Goal: Task Accomplishment & Management: Complete application form

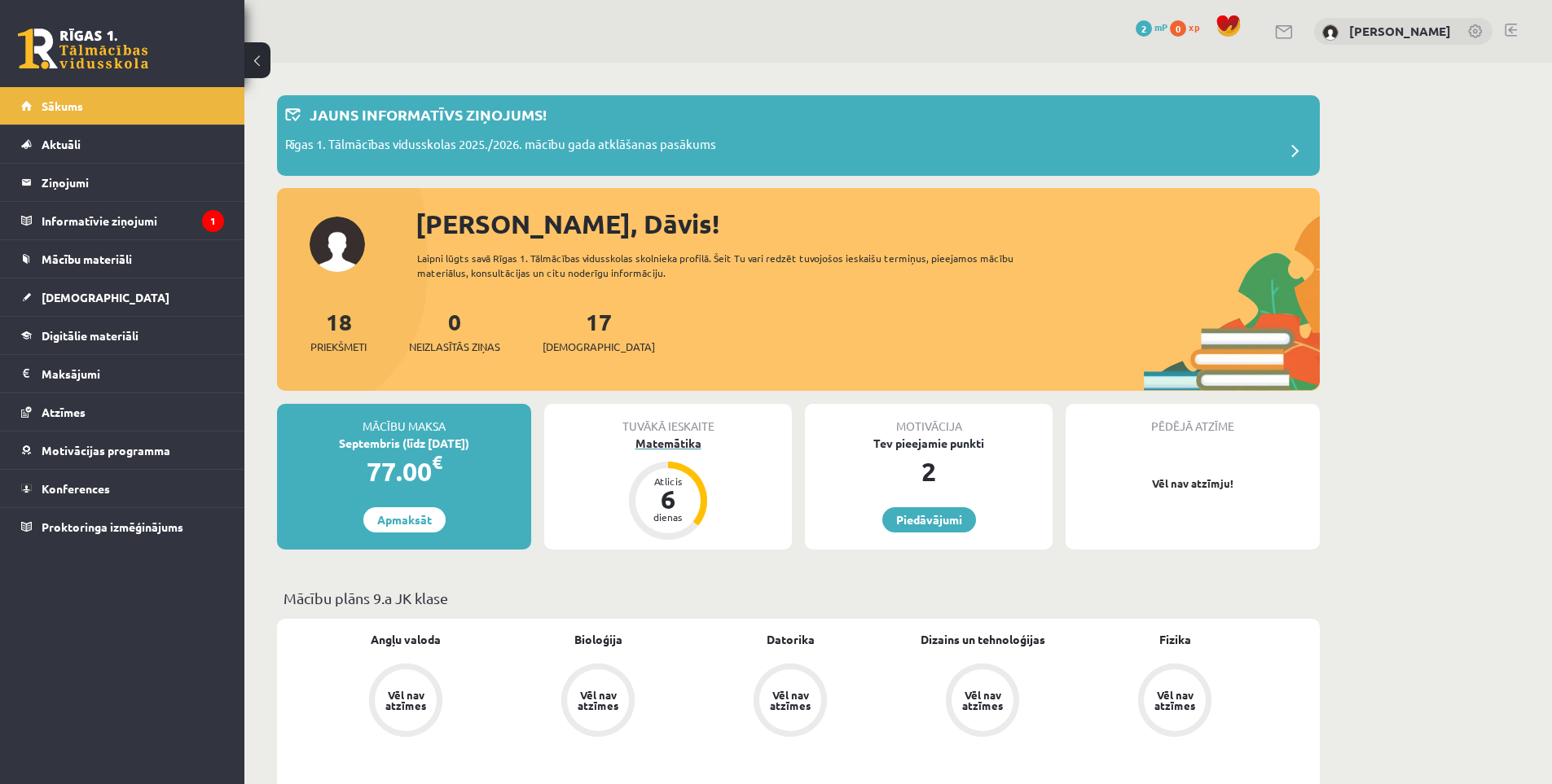
click at [681, 477] on div "Atlicis" at bounding box center [668, 481] width 49 height 10
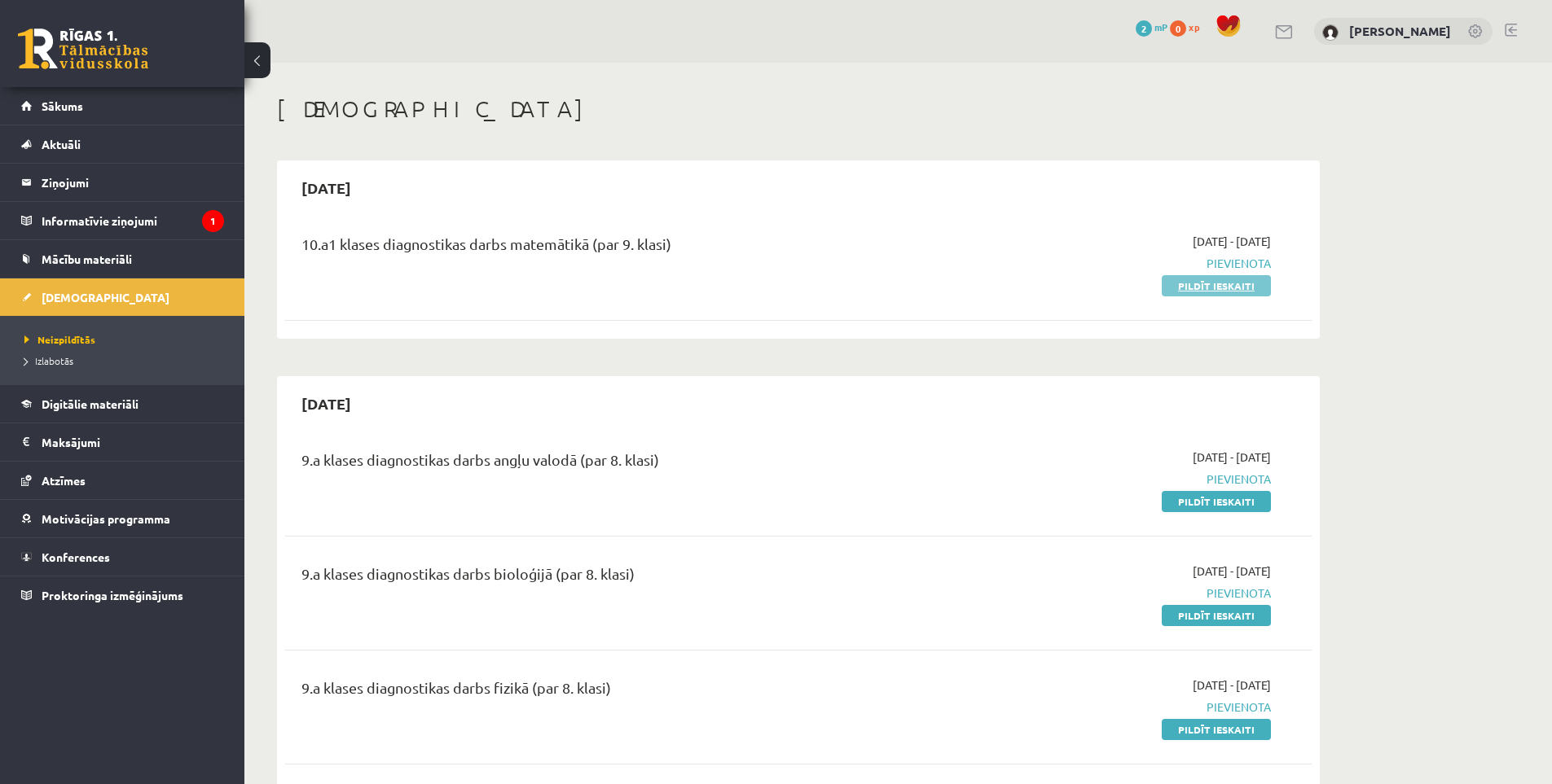
click at [1194, 289] on link "Pildīt ieskaiti" at bounding box center [1216, 286] width 109 height 21
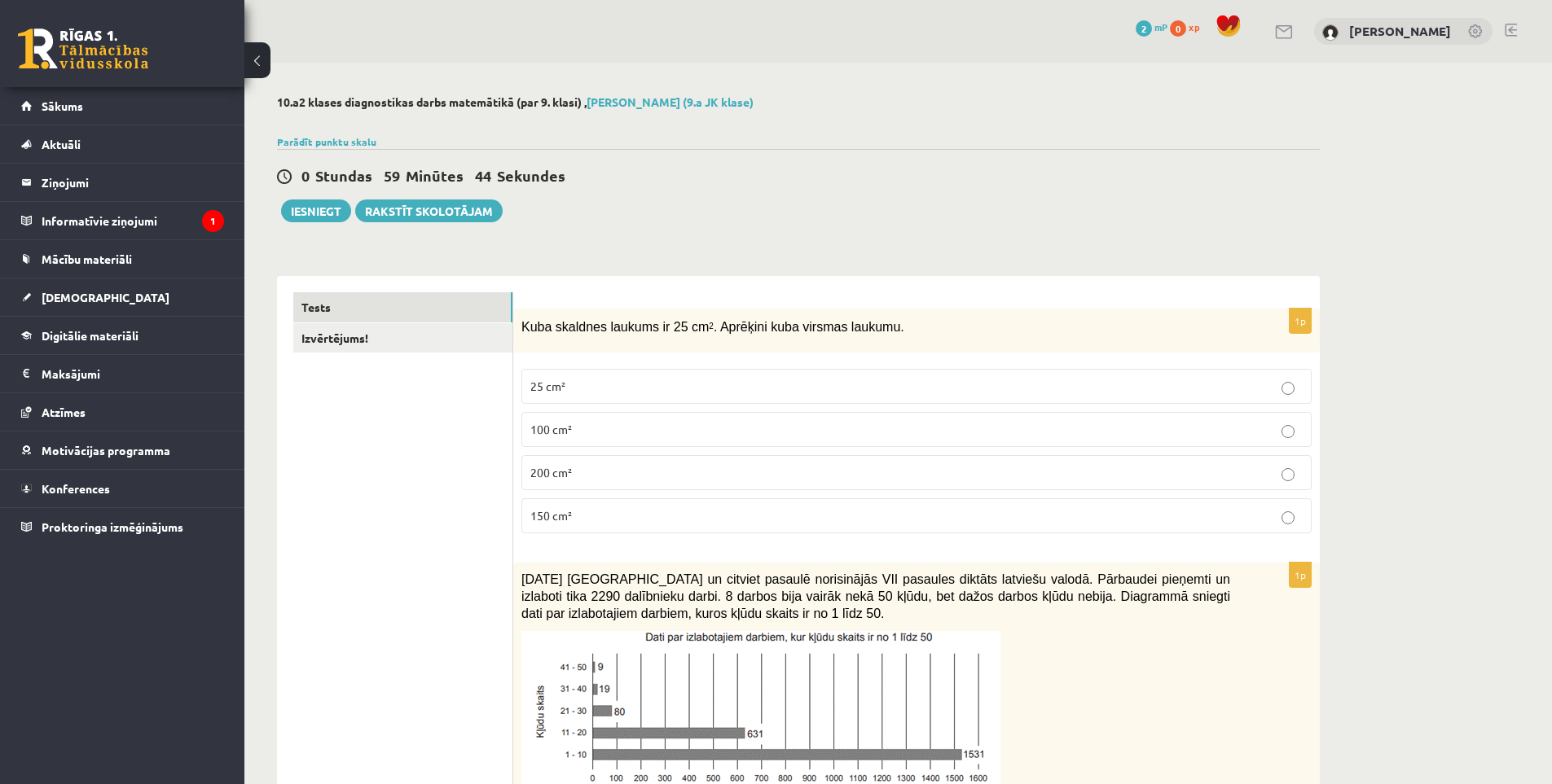
drag, startPoint x: 1441, startPoint y: 273, endPoint x: 1362, endPoint y: -49, distance: 331.5
click at [634, 524] on p "150 cm²" at bounding box center [916, 516] width 772 height 17
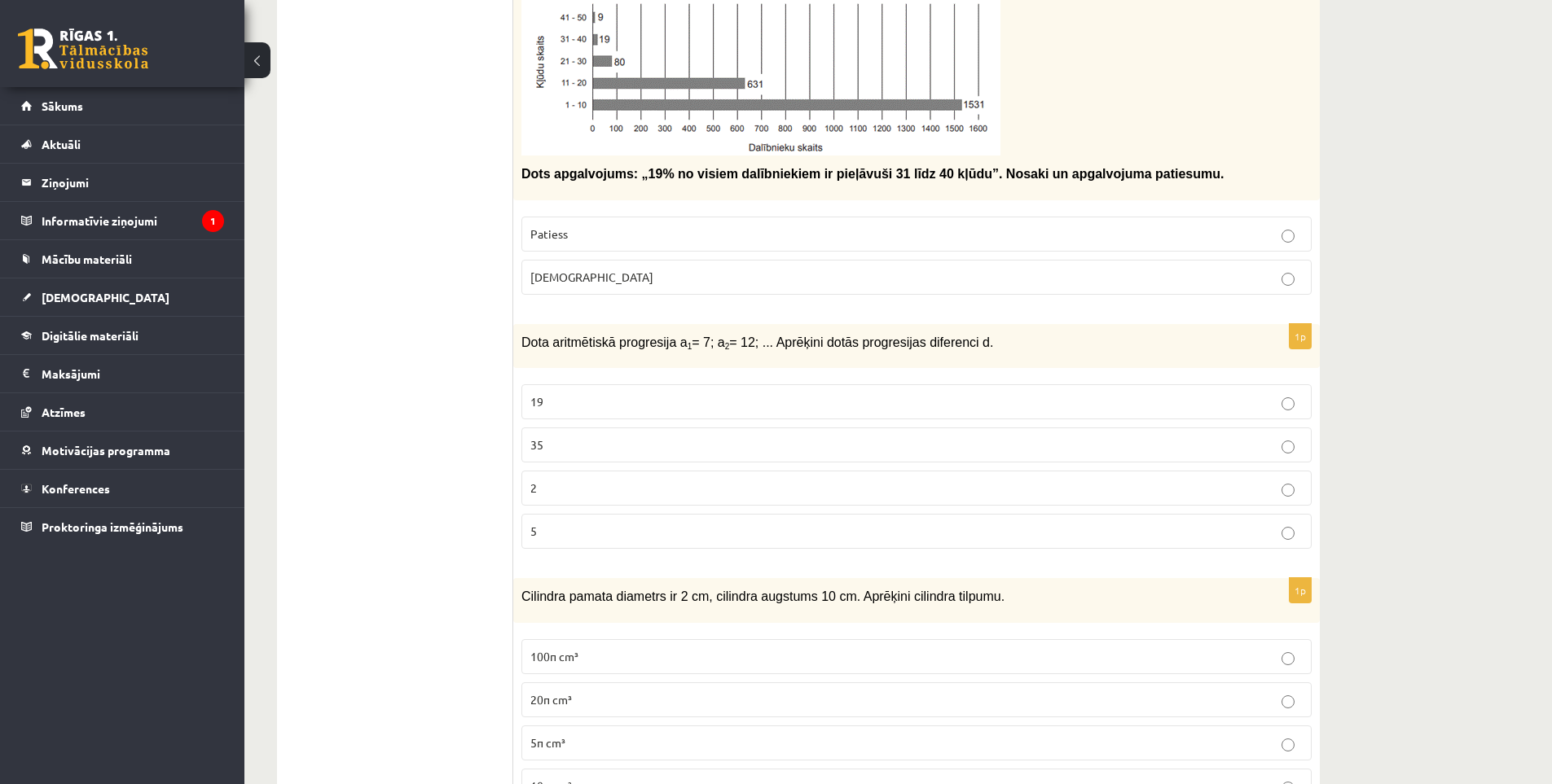
scroll to position [651, 0]
click at [597, 349] on p "Dota aritmētiskā progresija a 1 = 7; a 2 = 12; ... Aprēķini dotās progresijas d…" at bounding box center [876, 340] width 709 height 19
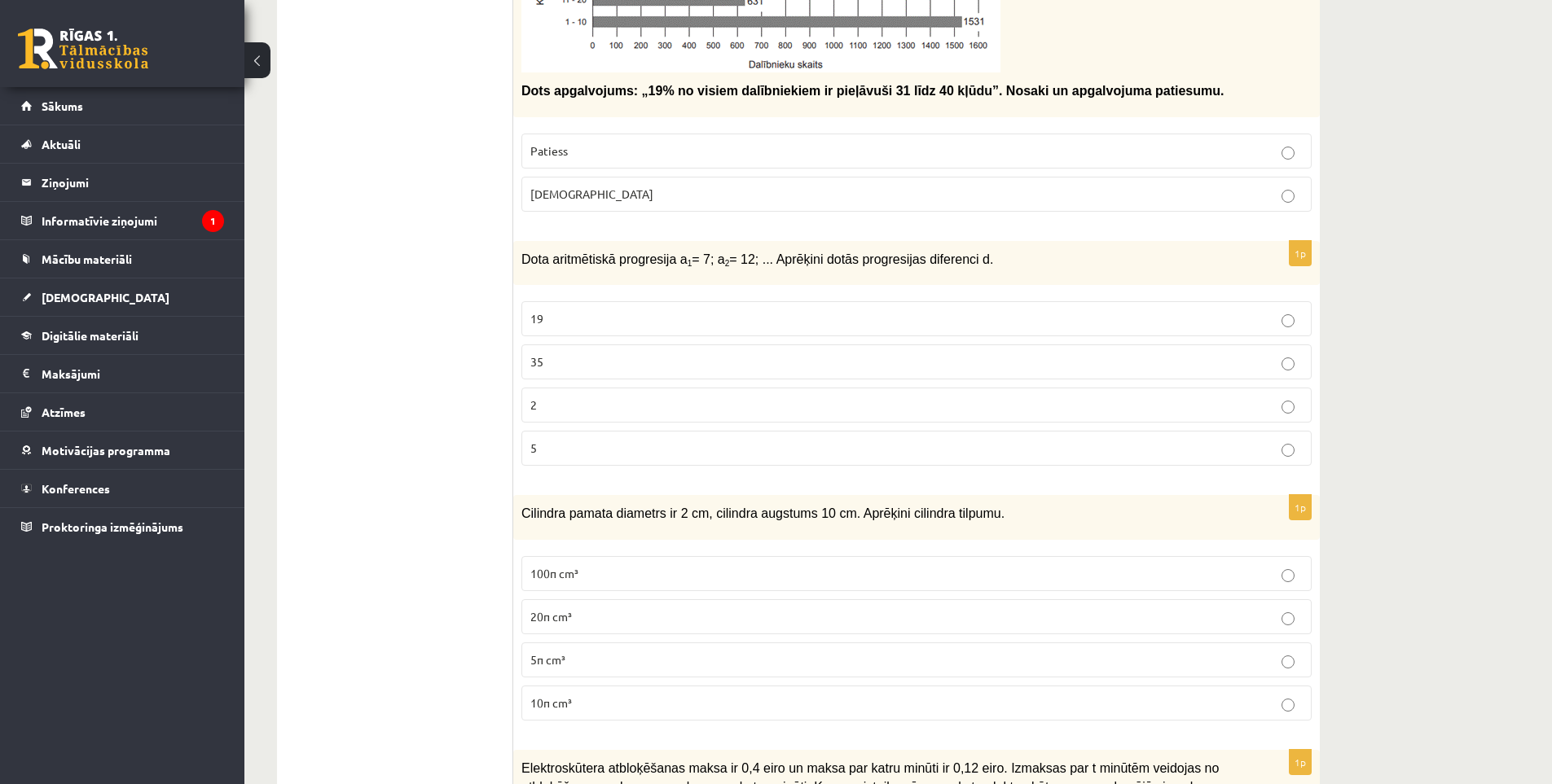
scroll to position [814, 0]
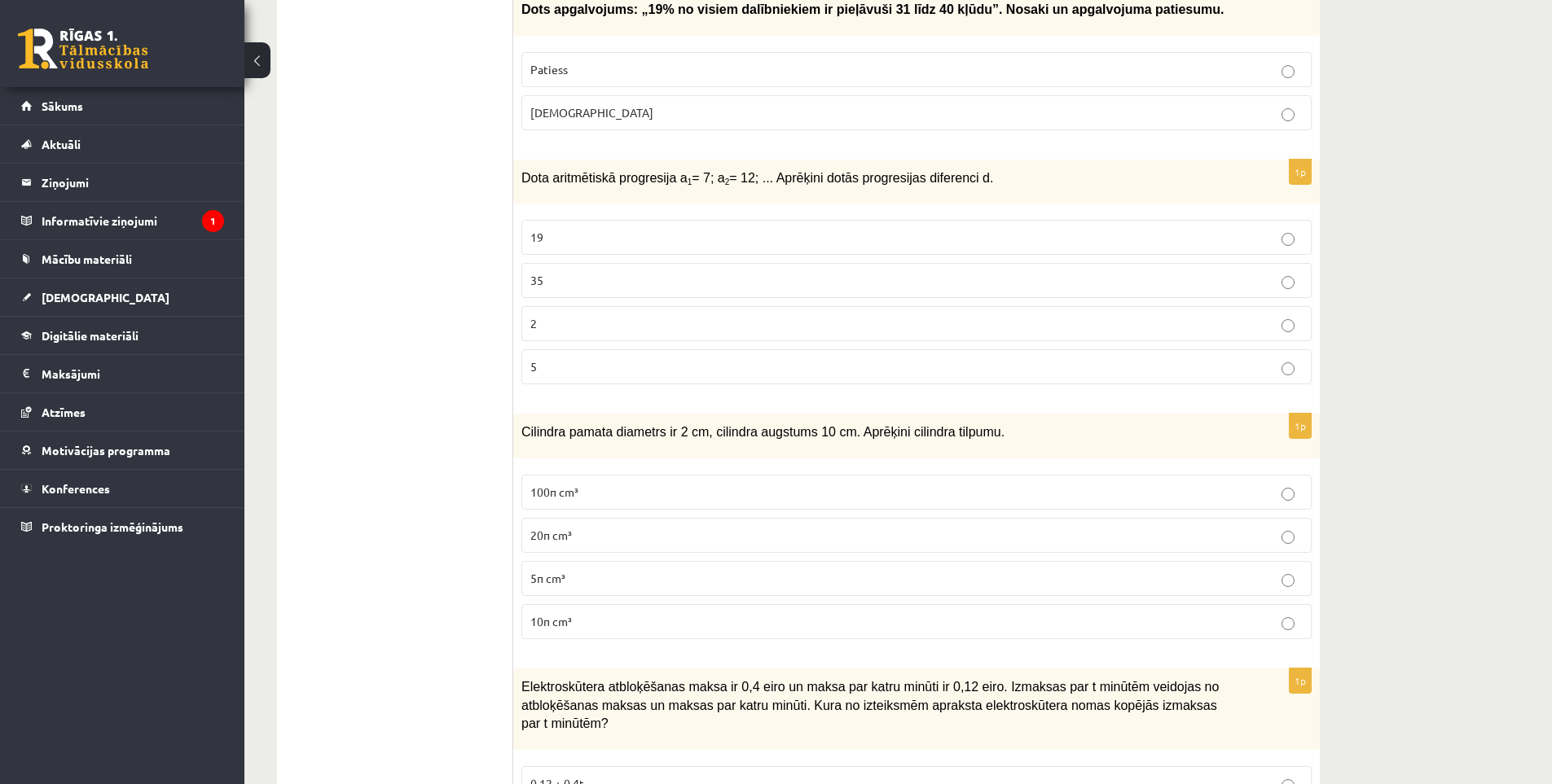
click at [590, 539] on p "20π cm³" at bounding box center [916, 535] width 772 height 17
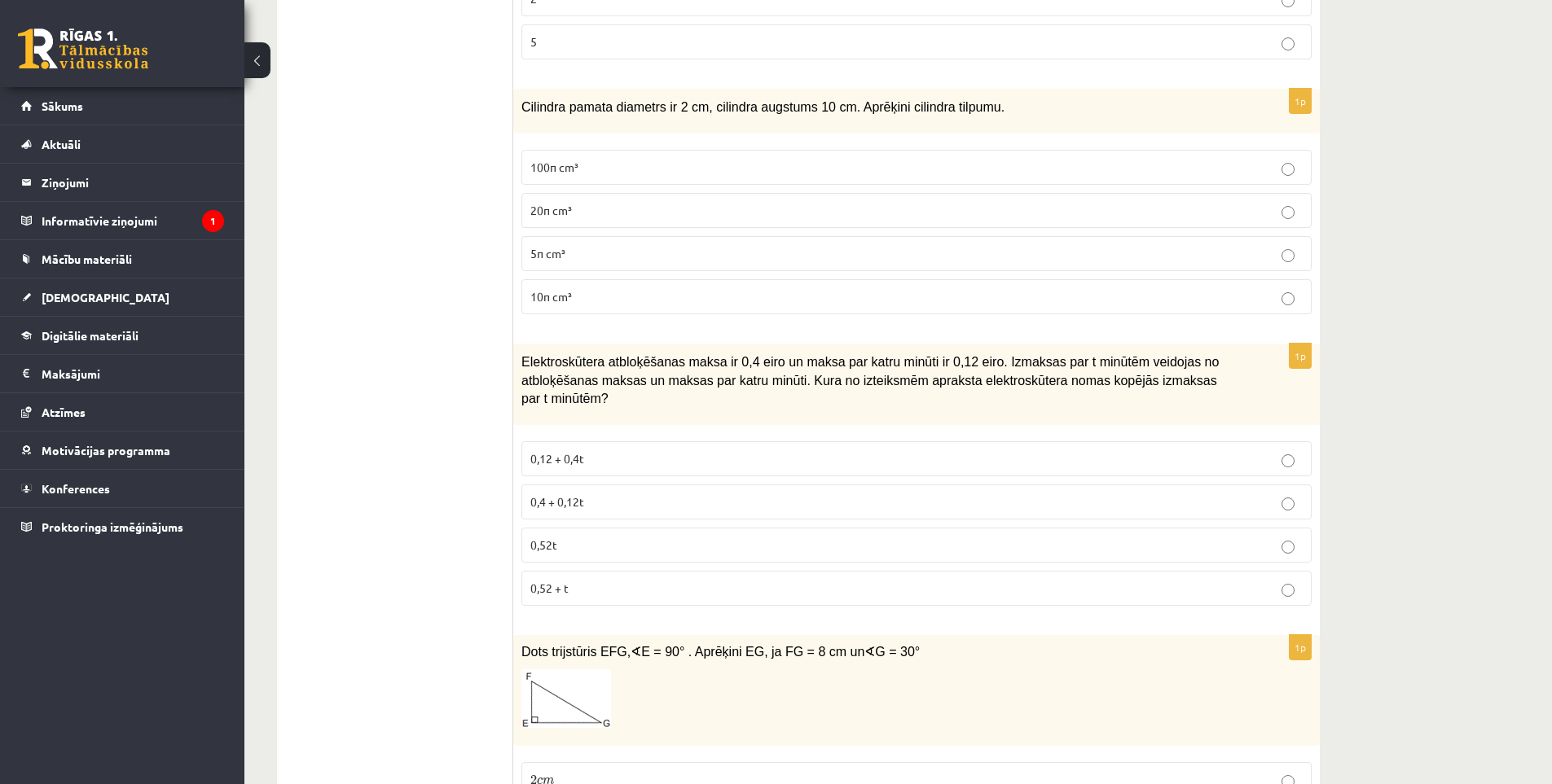
scroll to position [1140, 0]
drag, startPoint x: 583, startPoint y: 486, endPoint x: 575, endPoint y: 485, distance: 8.1
click at [583, 493] on span "0,4 + 0,12t" at bounding box center [557, 501] width 54 height 15
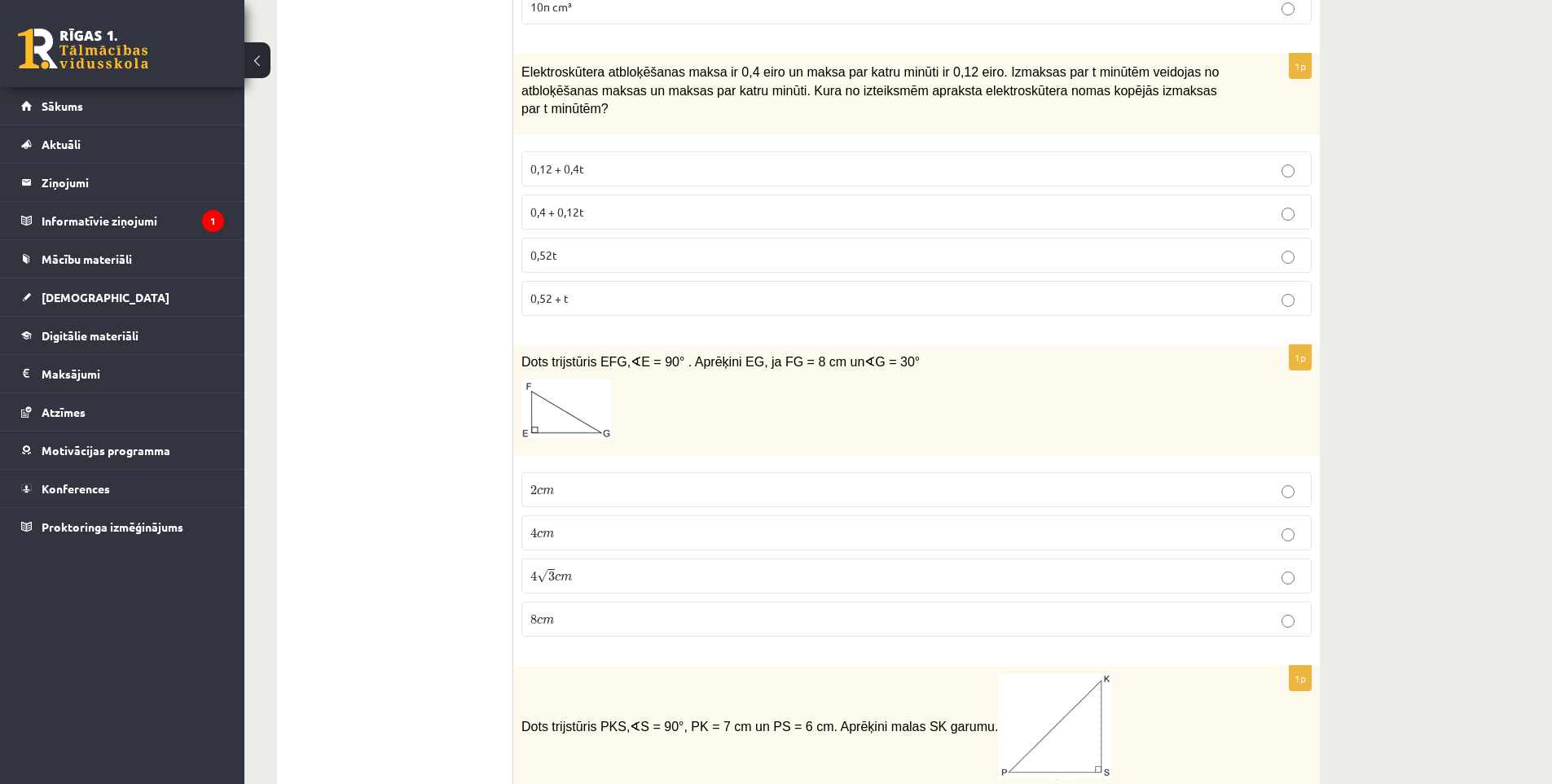
scroll to position [1466, 0]
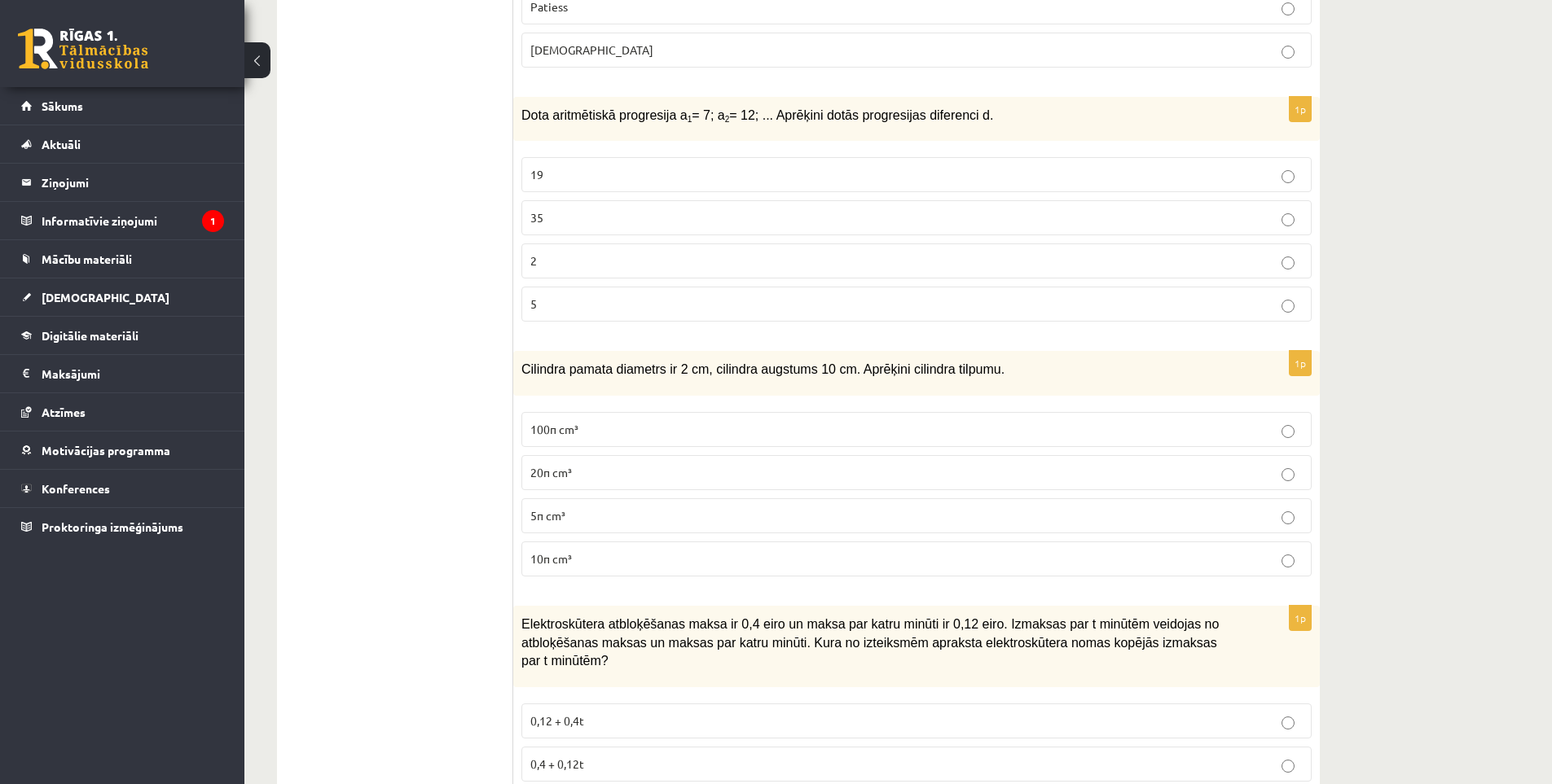
scroll to position [0, 0]
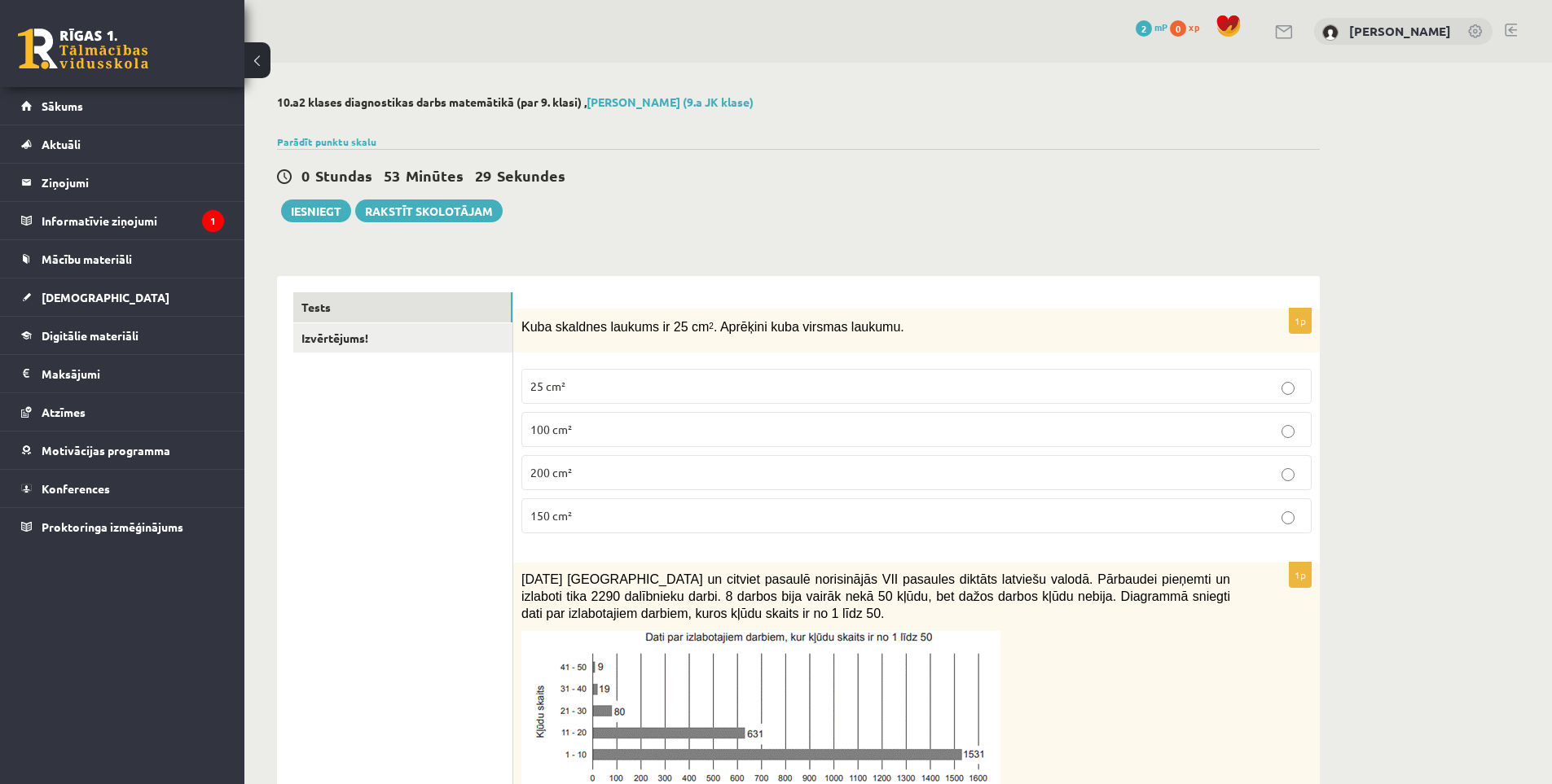
drag, startPoint x: 403, startPoint y: 431, endPoint x: 425, endPoint y: 265, distance: 167.5
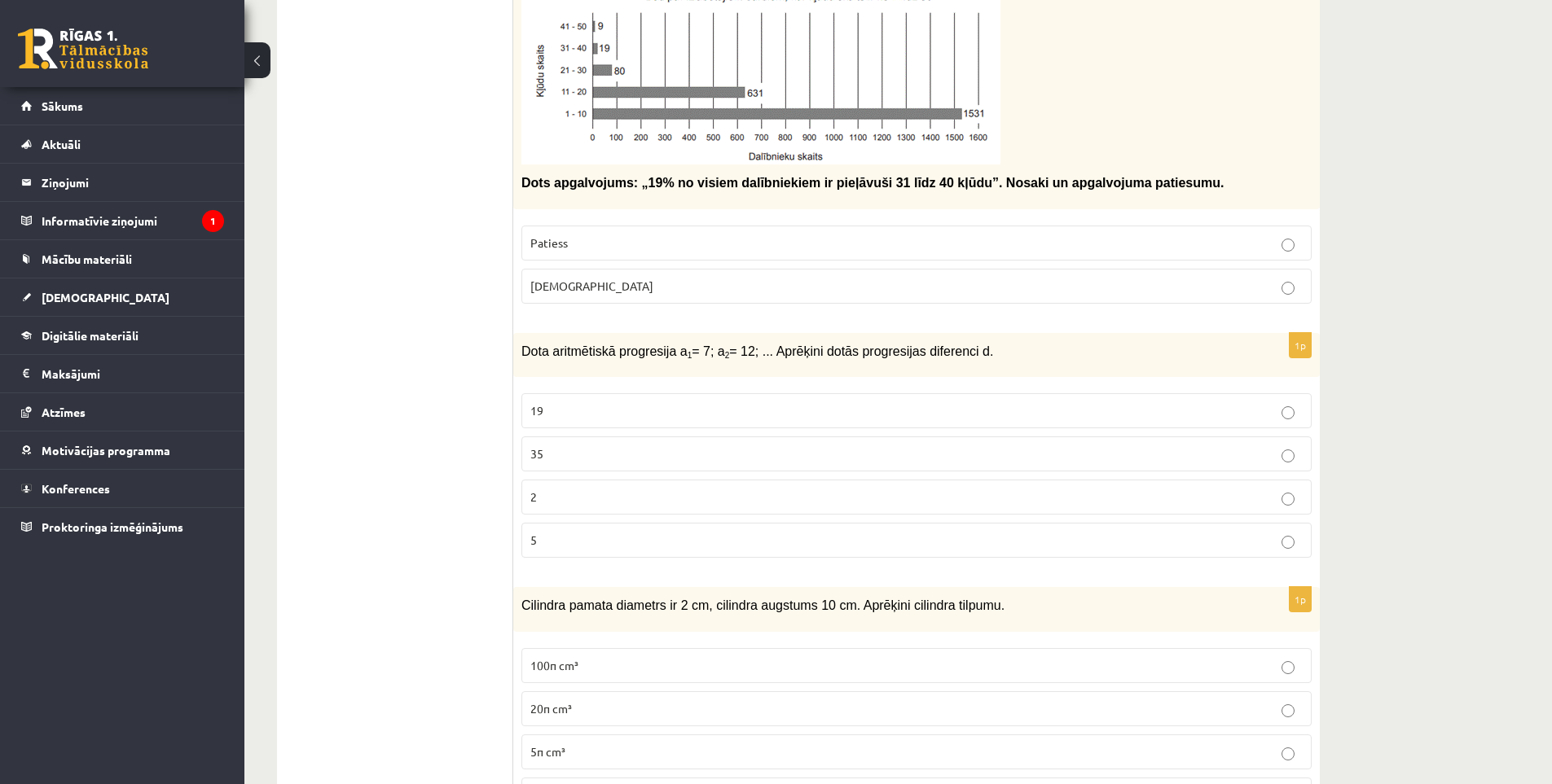
scroll to position [651, 0]
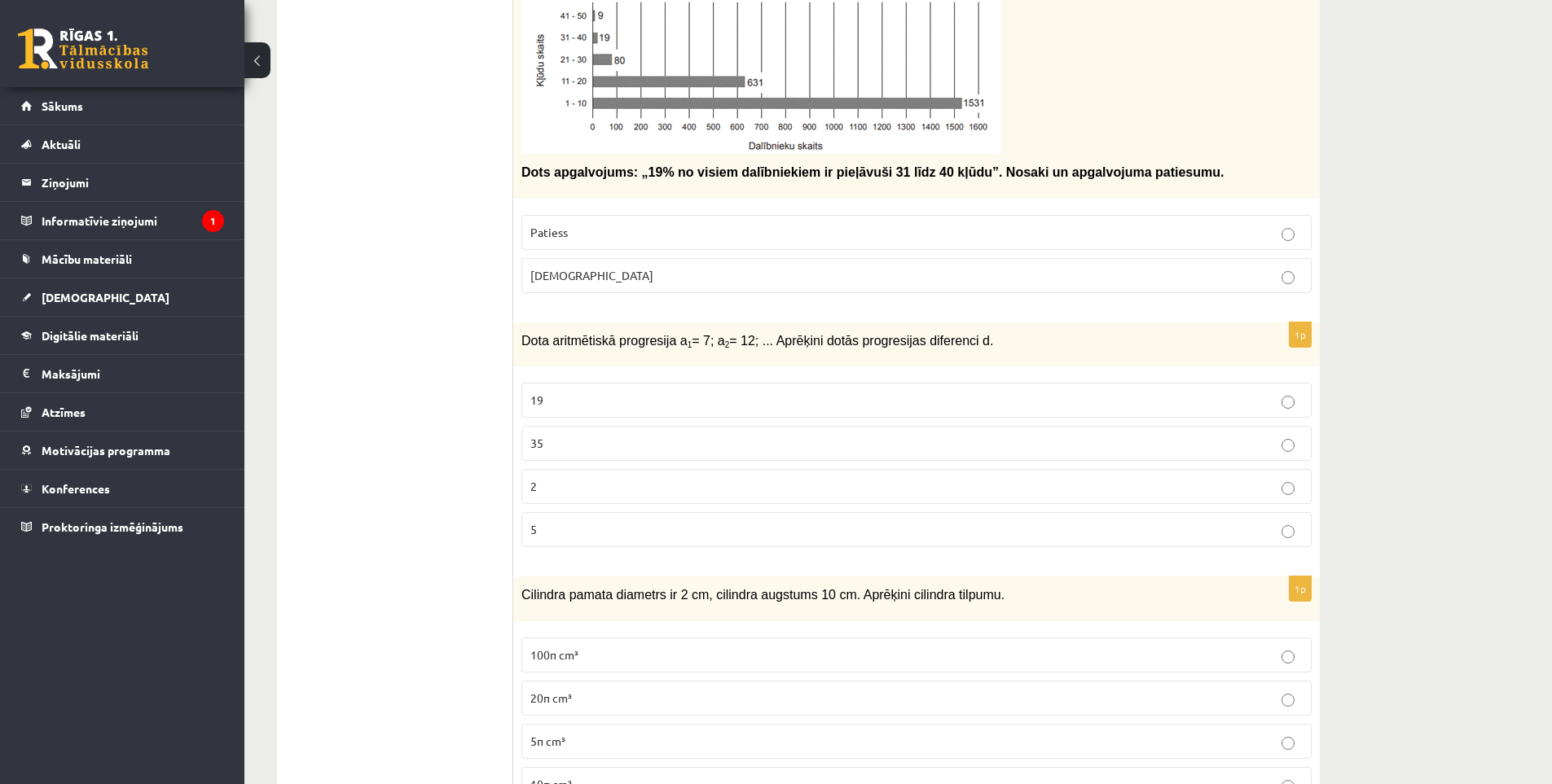
click at [702, 532] on p "5" at bounding box center [916, 529] width 772 height 17
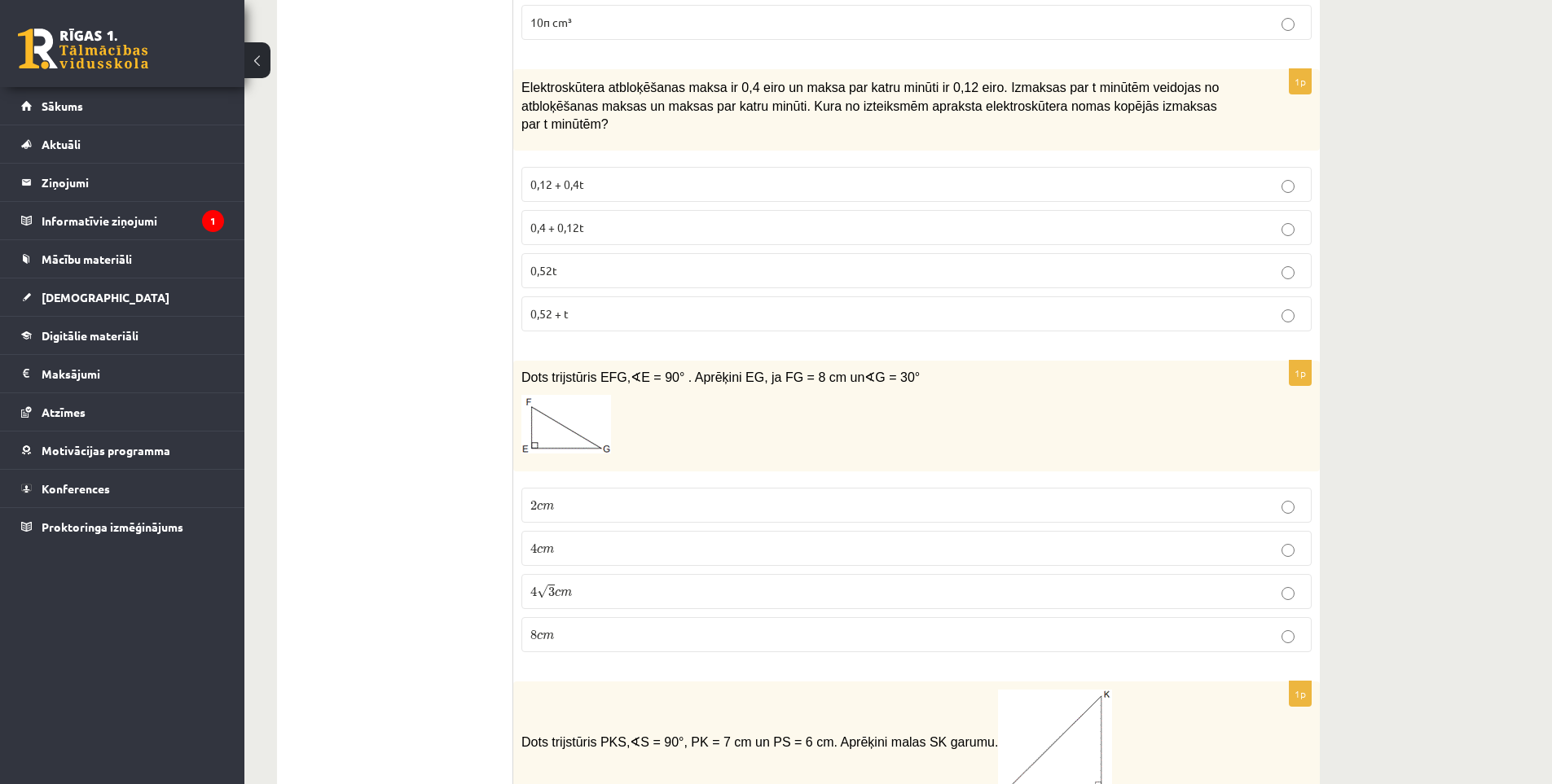
scroll to position [1466, 0]
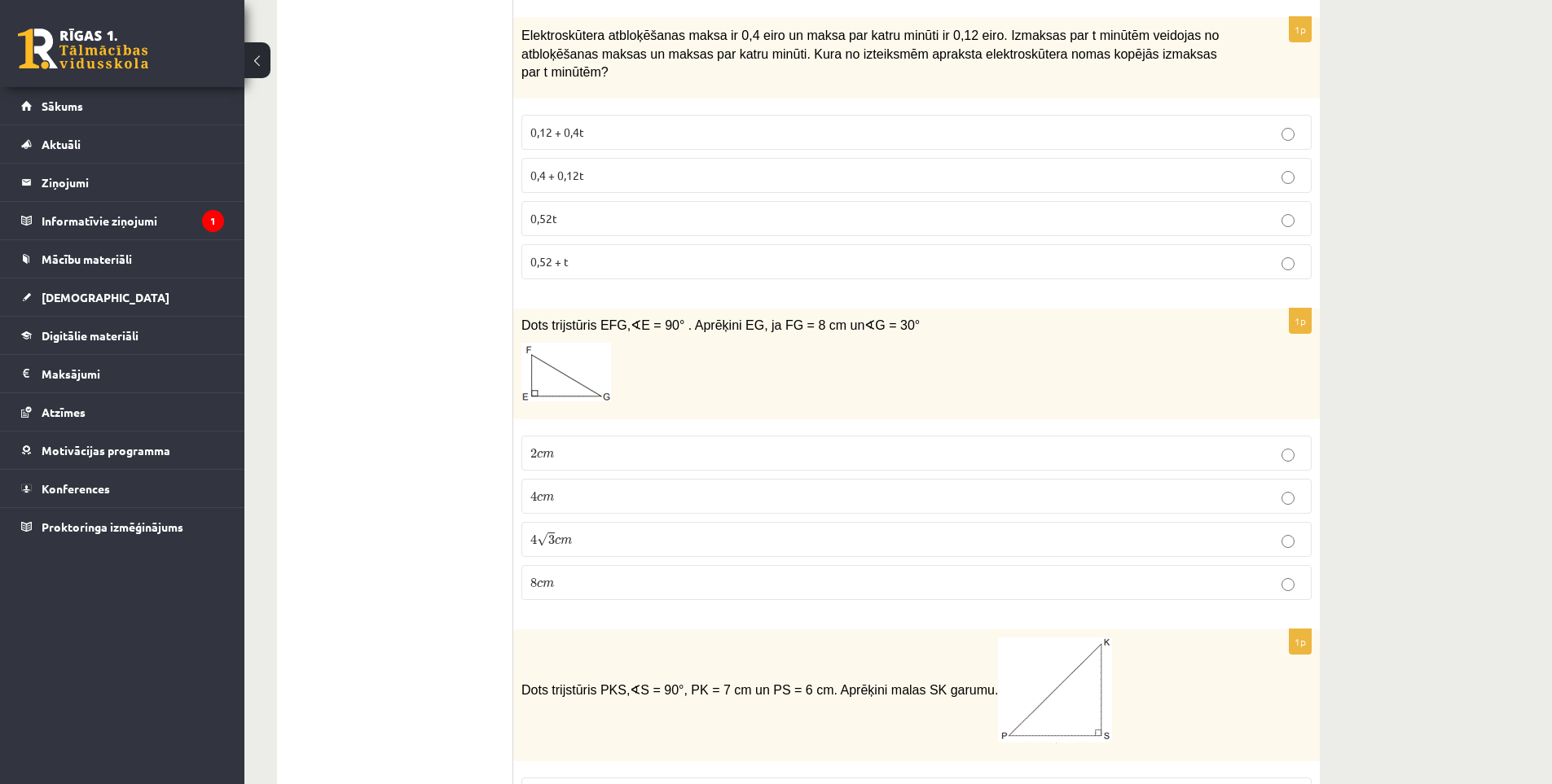
click at [648, 531] on p "4 √ 3 c m 4 3 c m" at bounding box center [916, 539] width 772 height 17
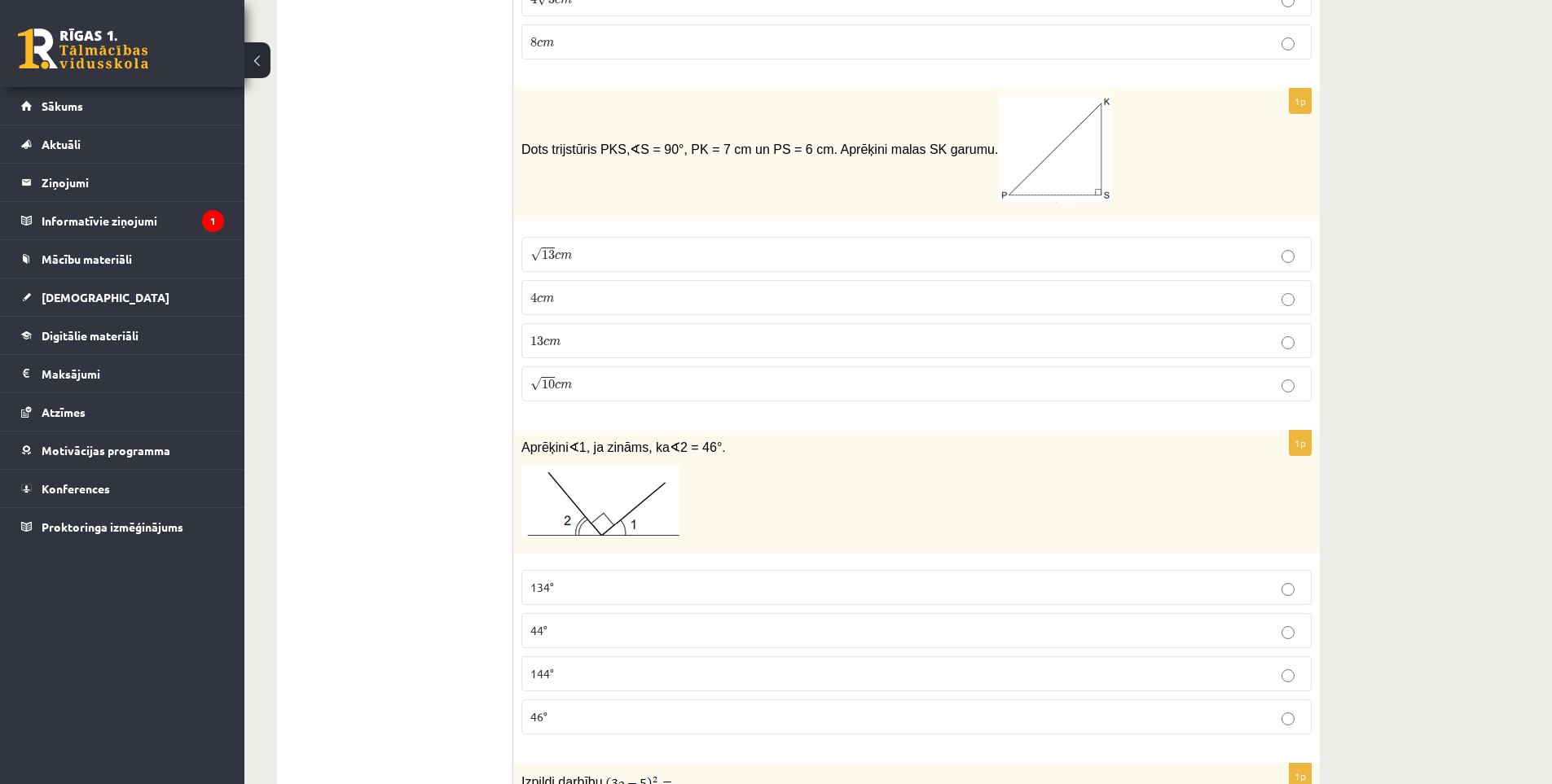
scroll to position [2036, 0]
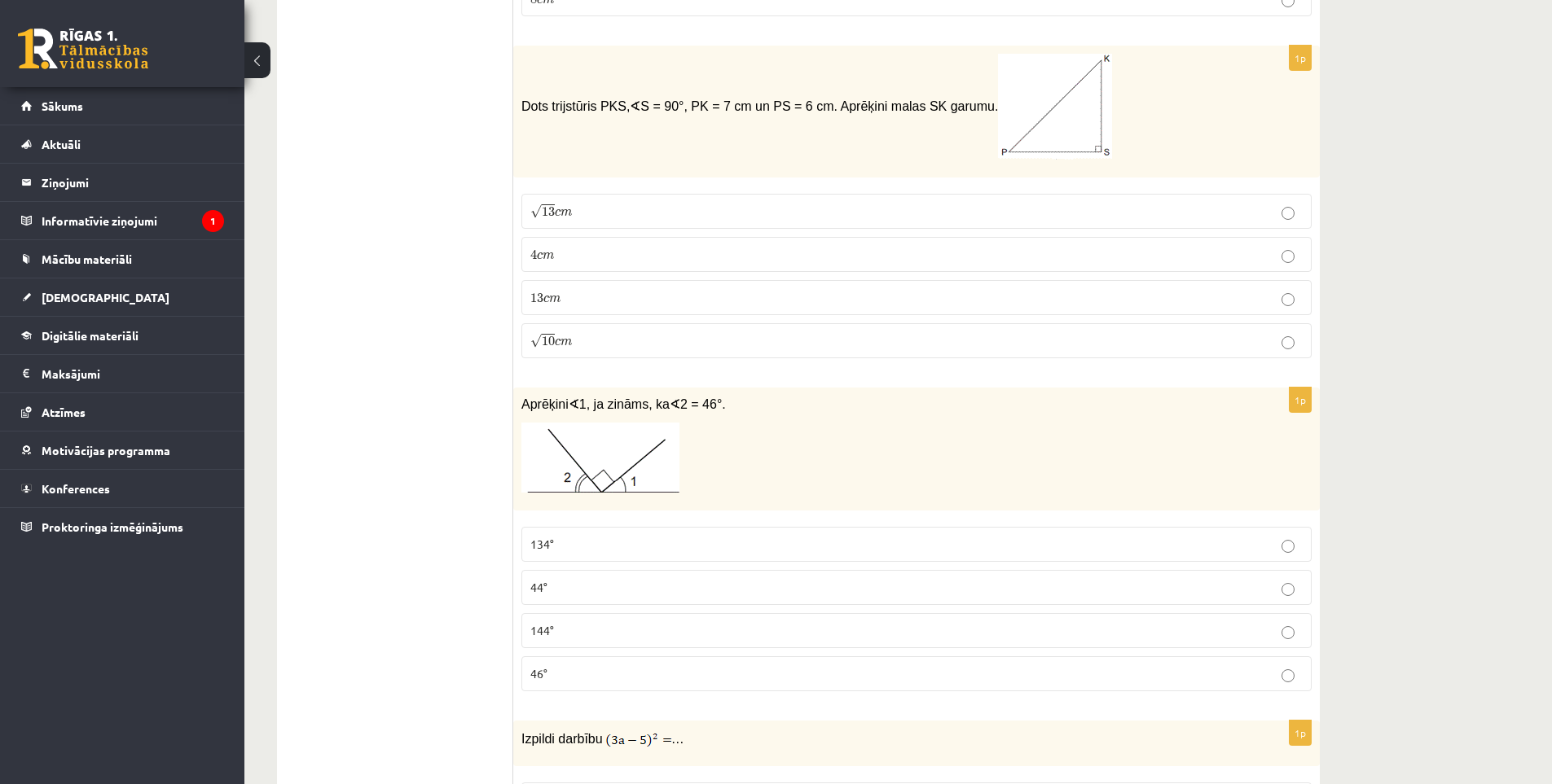
drag, startPoint x: 426, startPoint y: 380, endPoint x: 424, endPoint y: 395, distance: 15.1
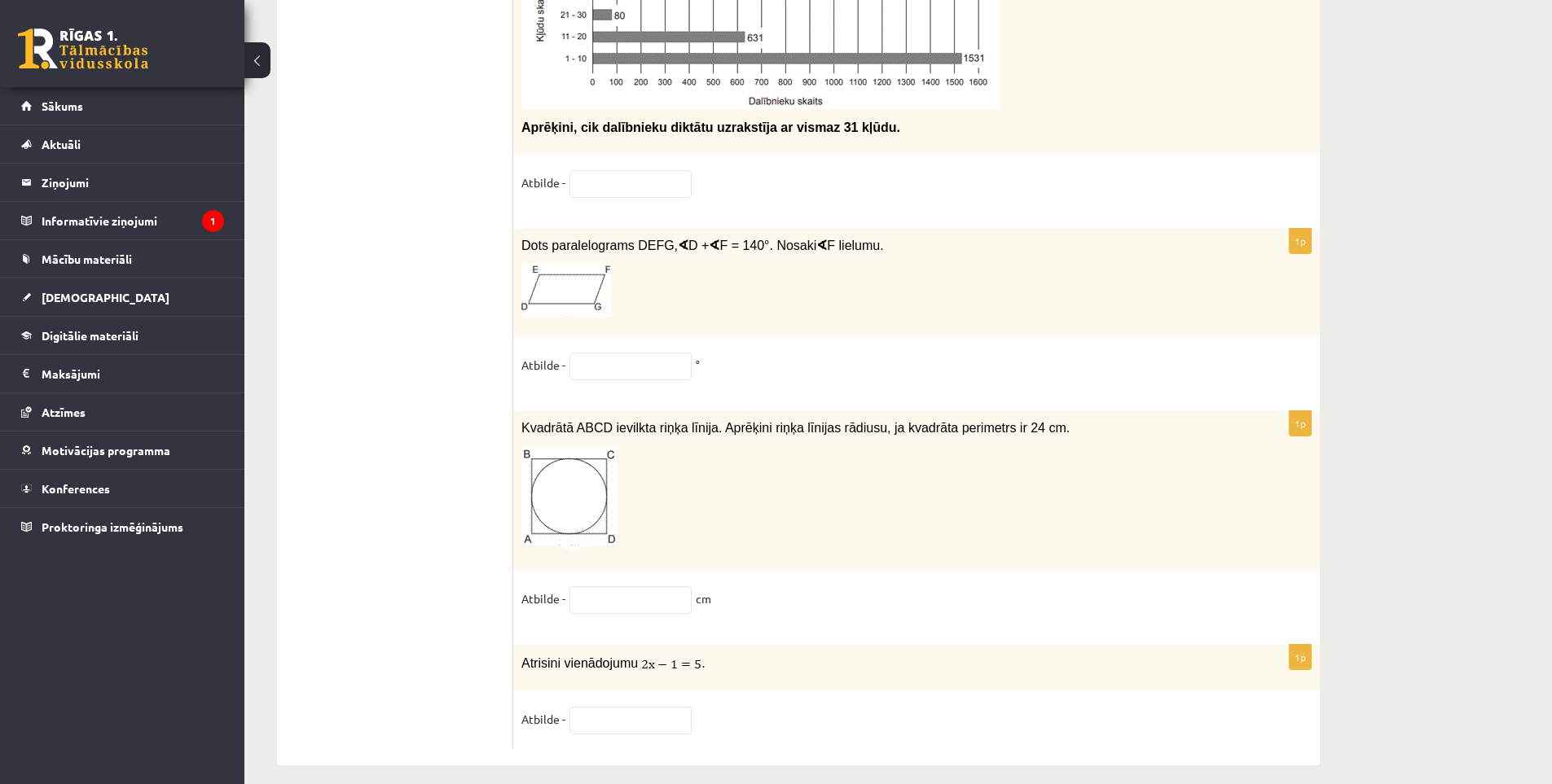
scroll to position [8194, 0]
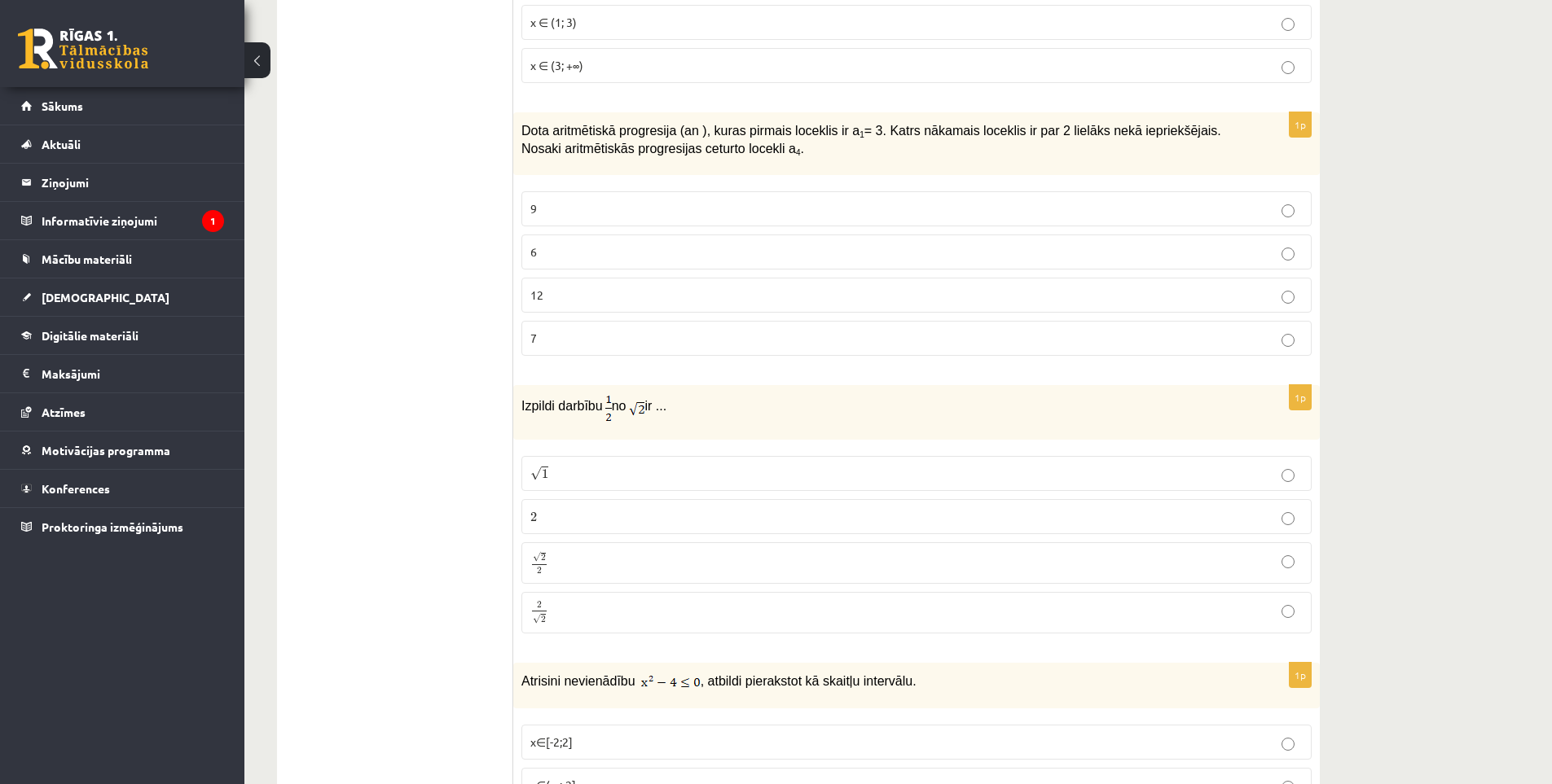
drag, startPoint x: 456, startPoint y: 405, endPoint x: 459, endPoint y: 344, distance: 61.1
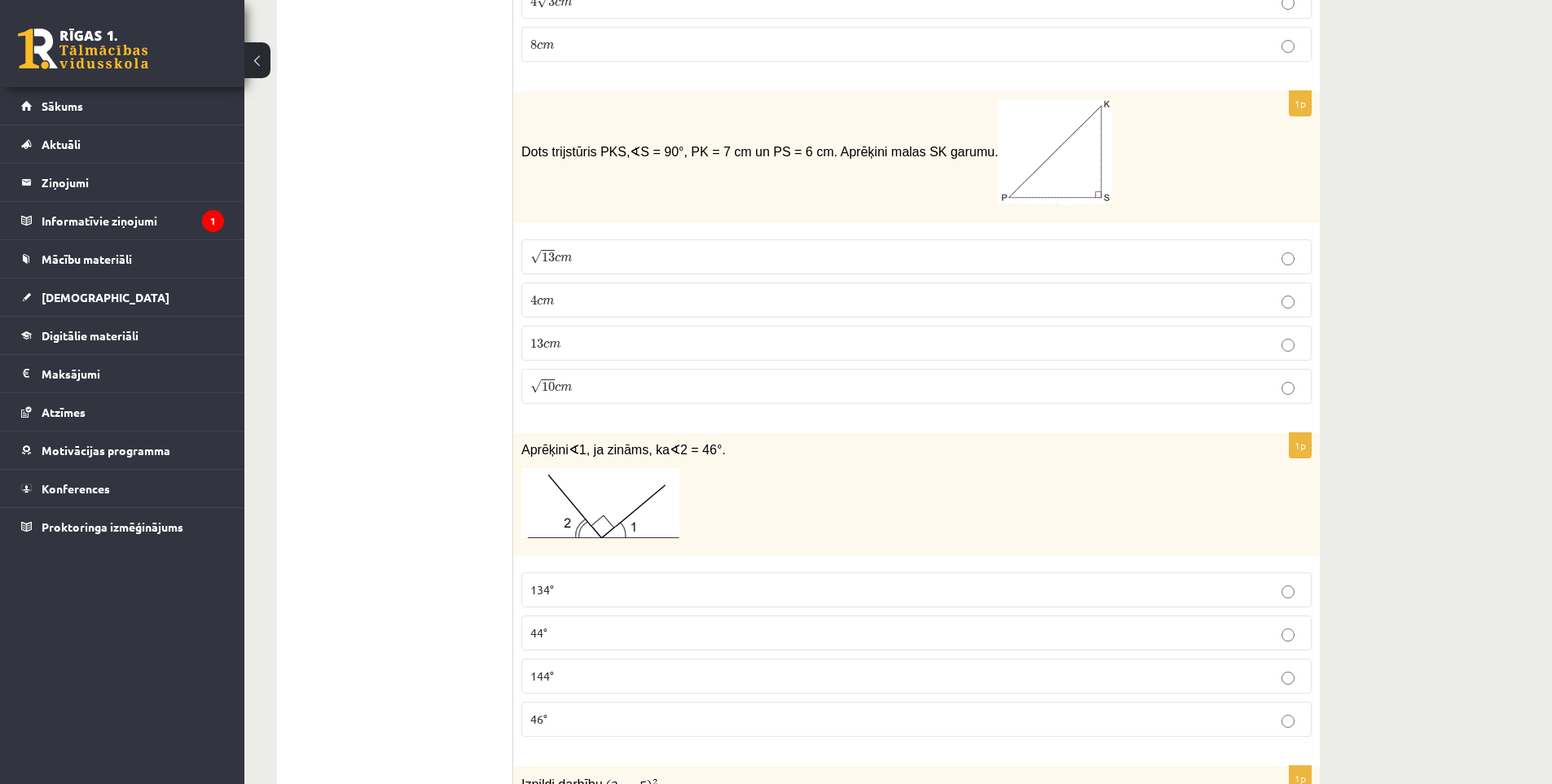
scroll to position [2033, 0]
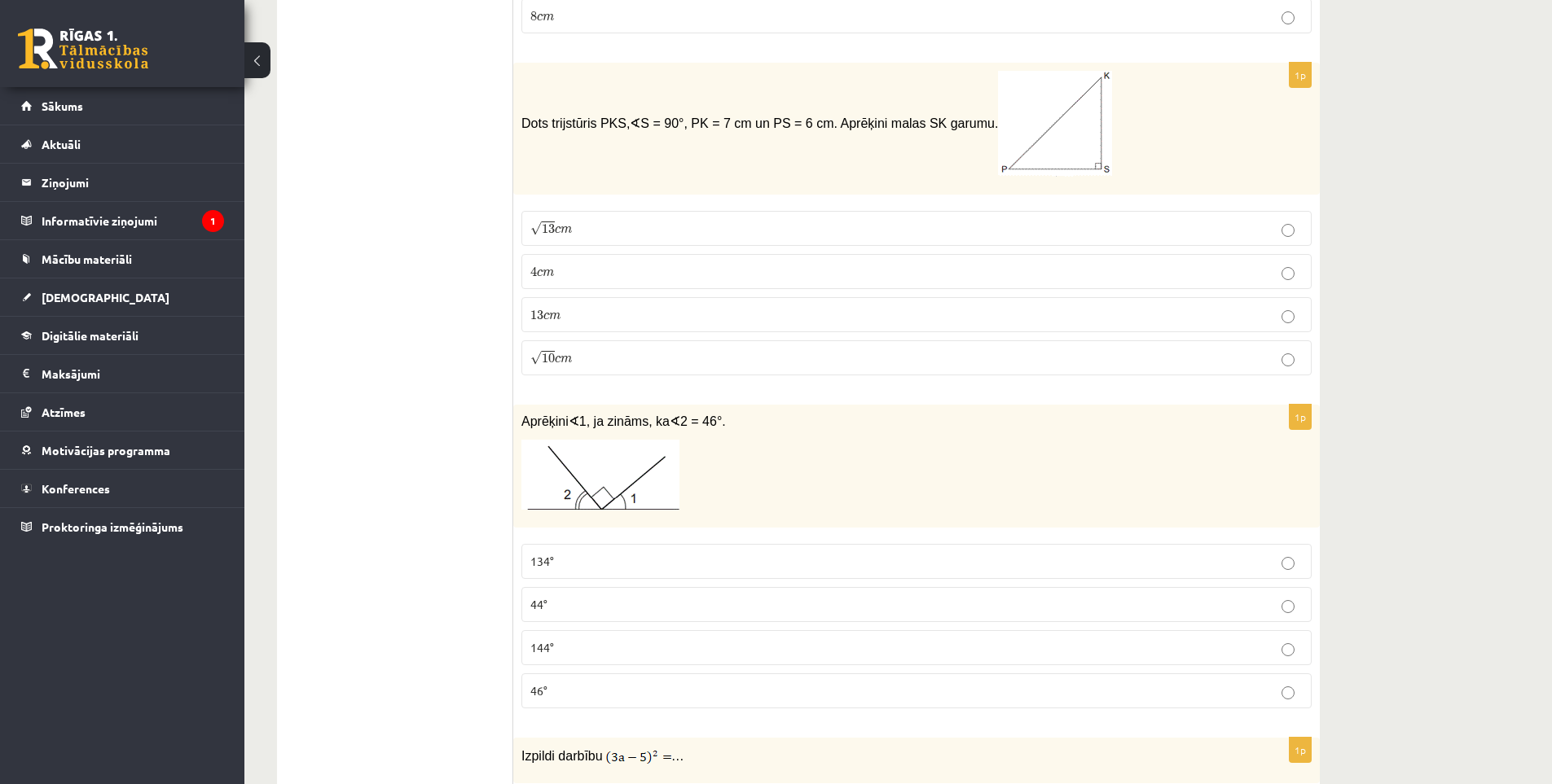
click at [598, 220] on p "√ 13 c m 13 c m" at bounding box center [916, 228] width 772 height 17
click at [537, 310] on span "13" at bounding box center [537, 315] width 13 height 10
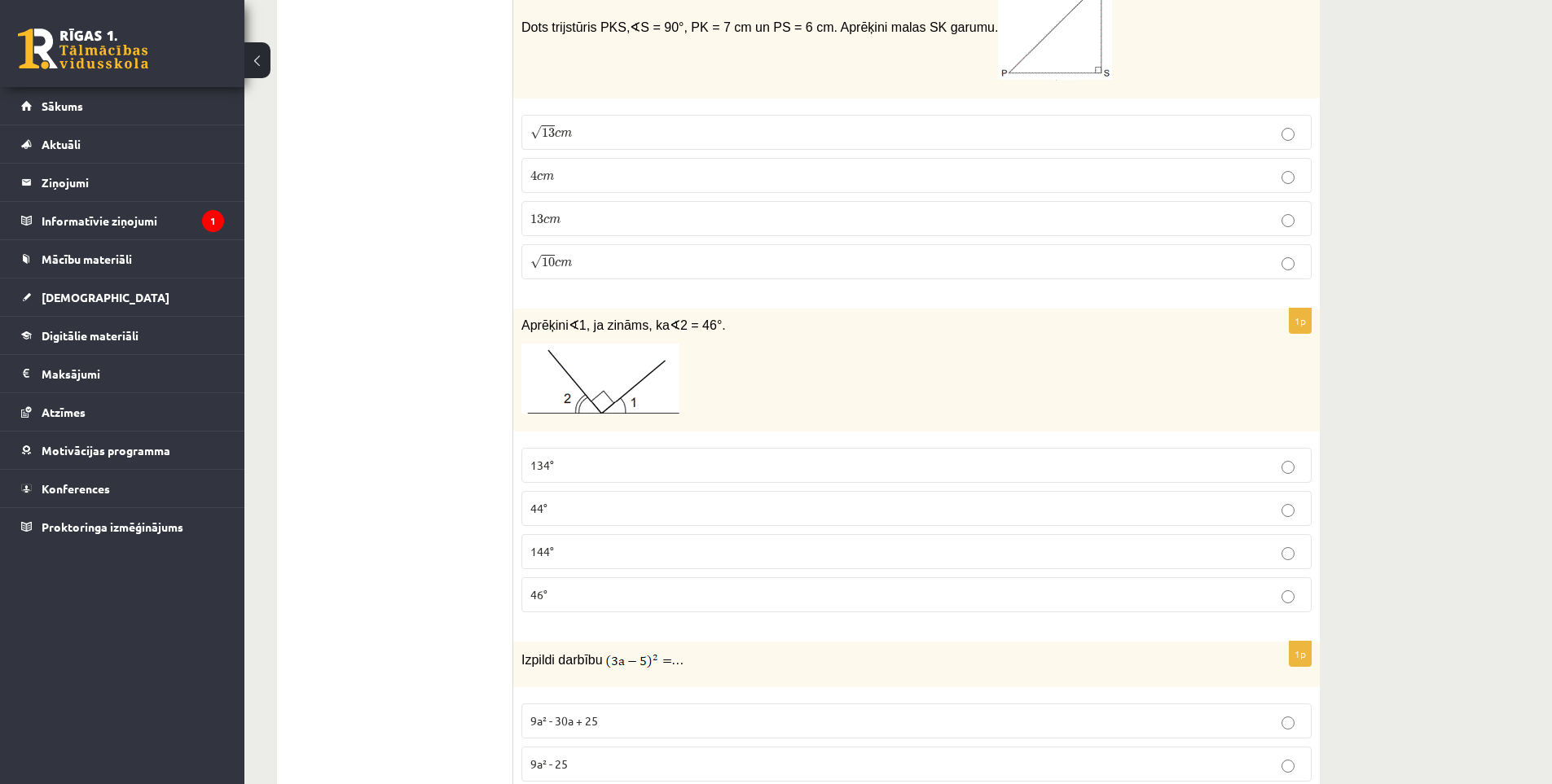
scroll to position [2196, 0]
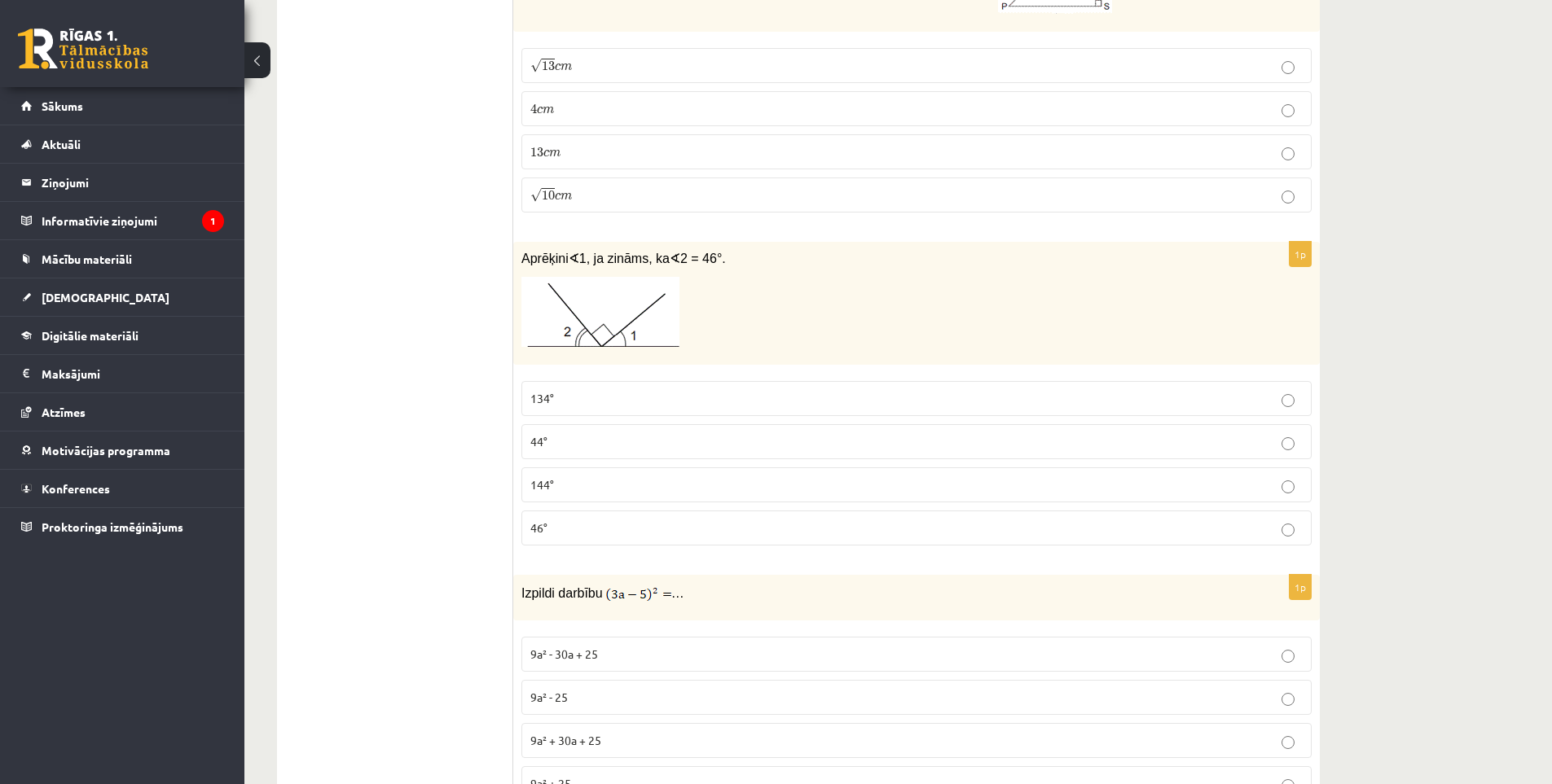
click at [654, 381] on label "134°" at bounding box center [916, 399] width 790 height 35
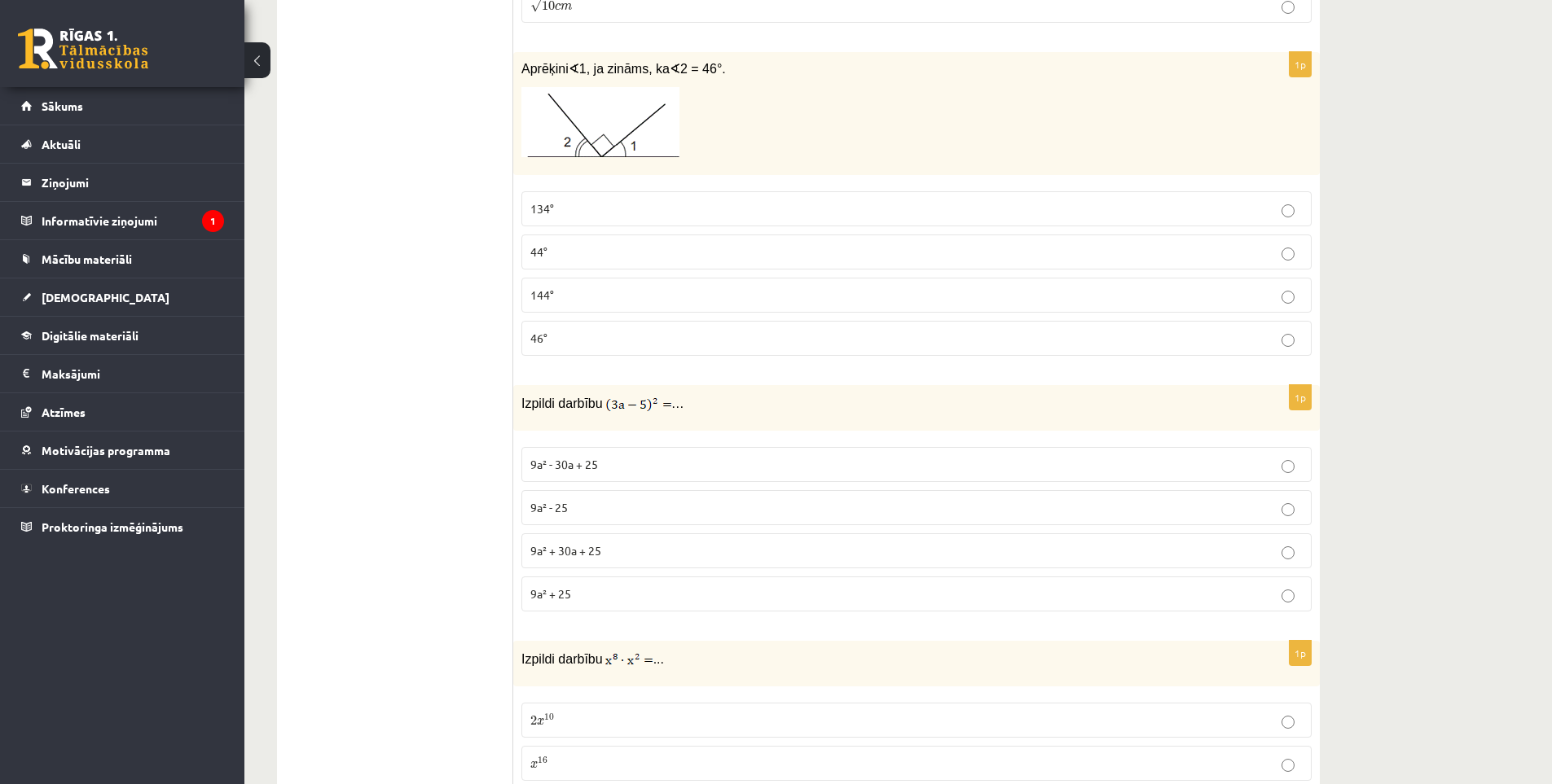
scroll to position [2440, 0]
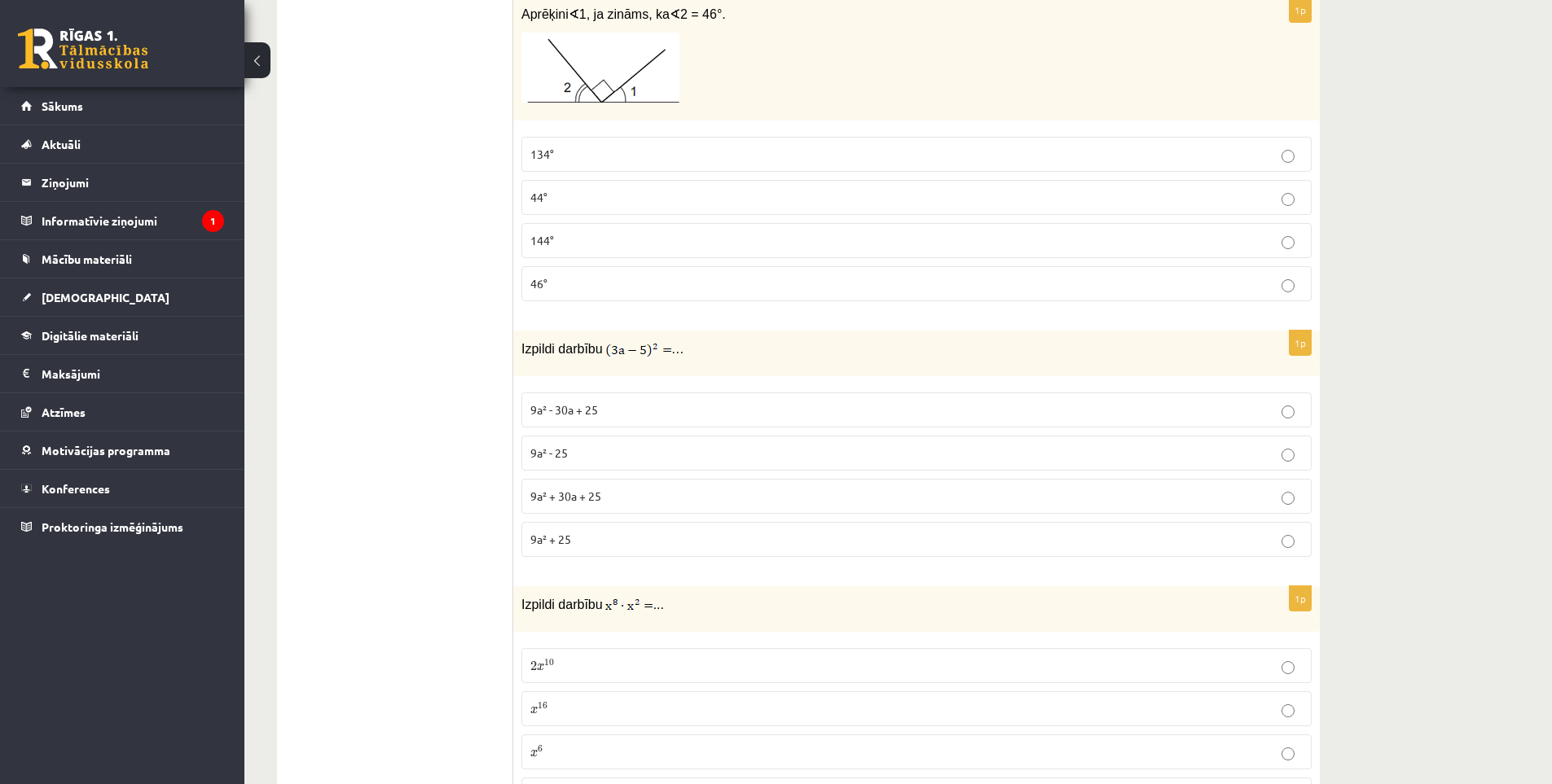
click at [598, 444] on p "9a² - 25" at bounding box center [916, 453] width 772 height 17
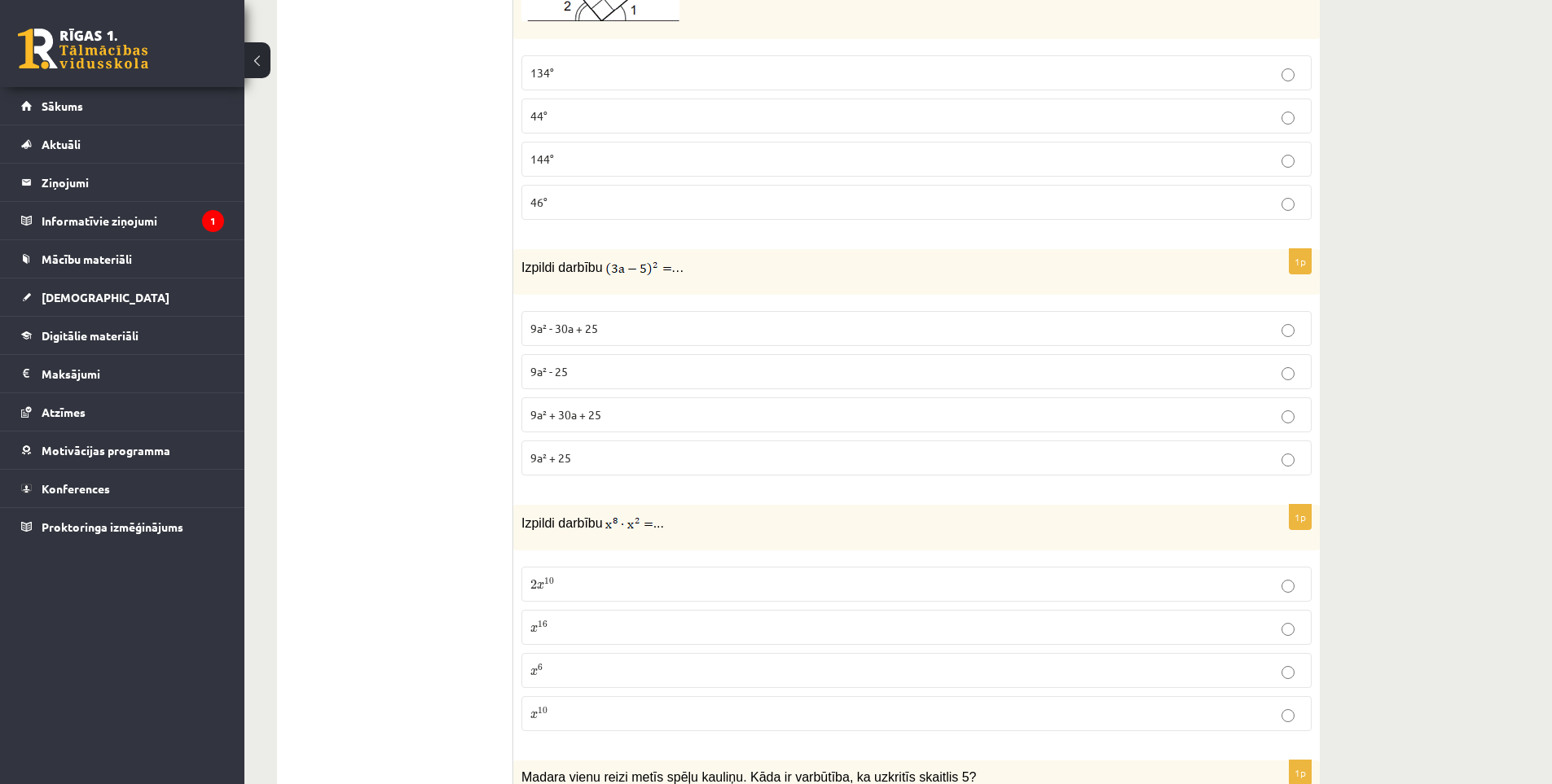
scroll to position [2602, 0]
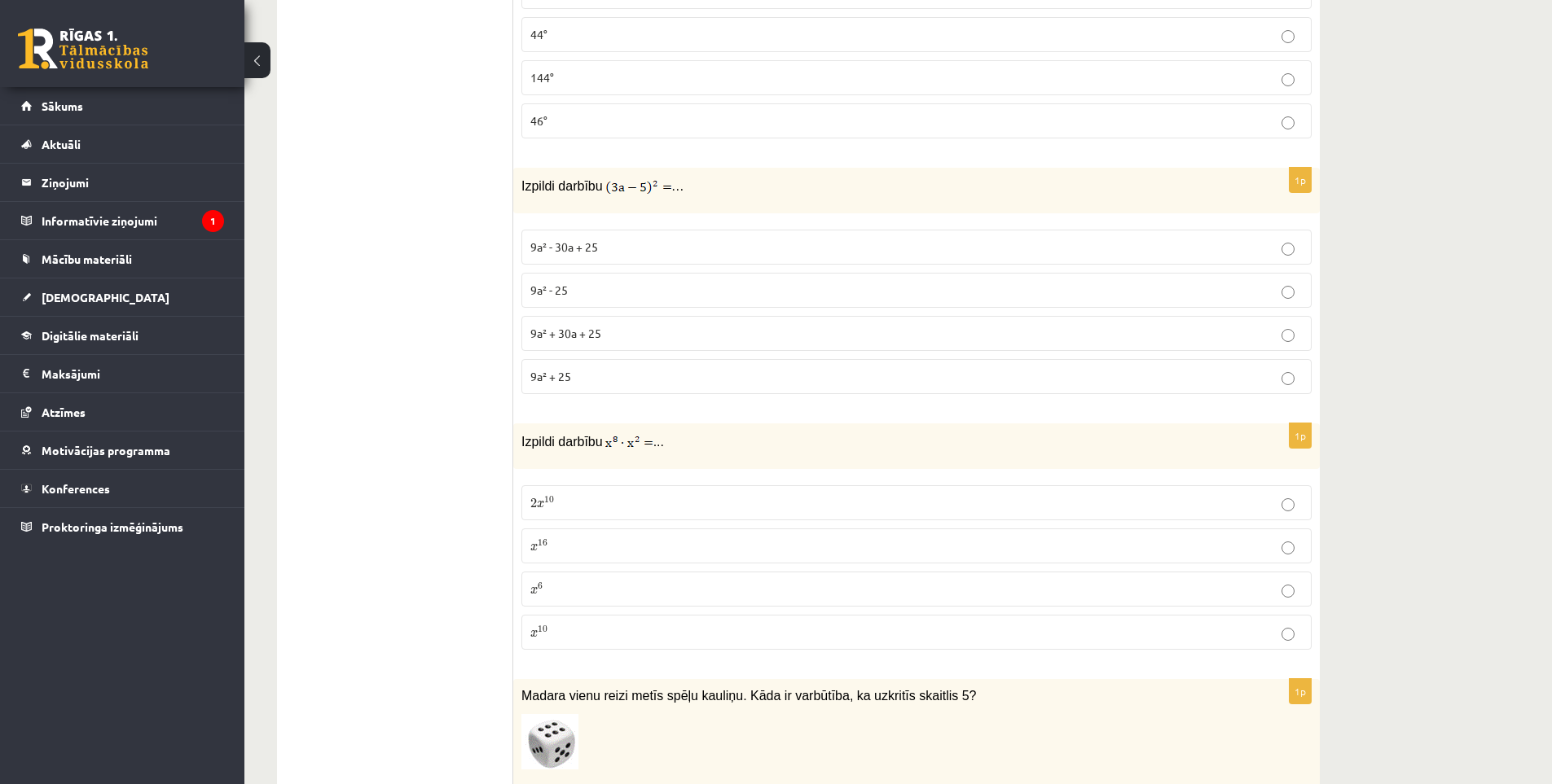
click at [598, 624] on p "x 10 x 10" at bounding box center [916, 632] width 772 height 17
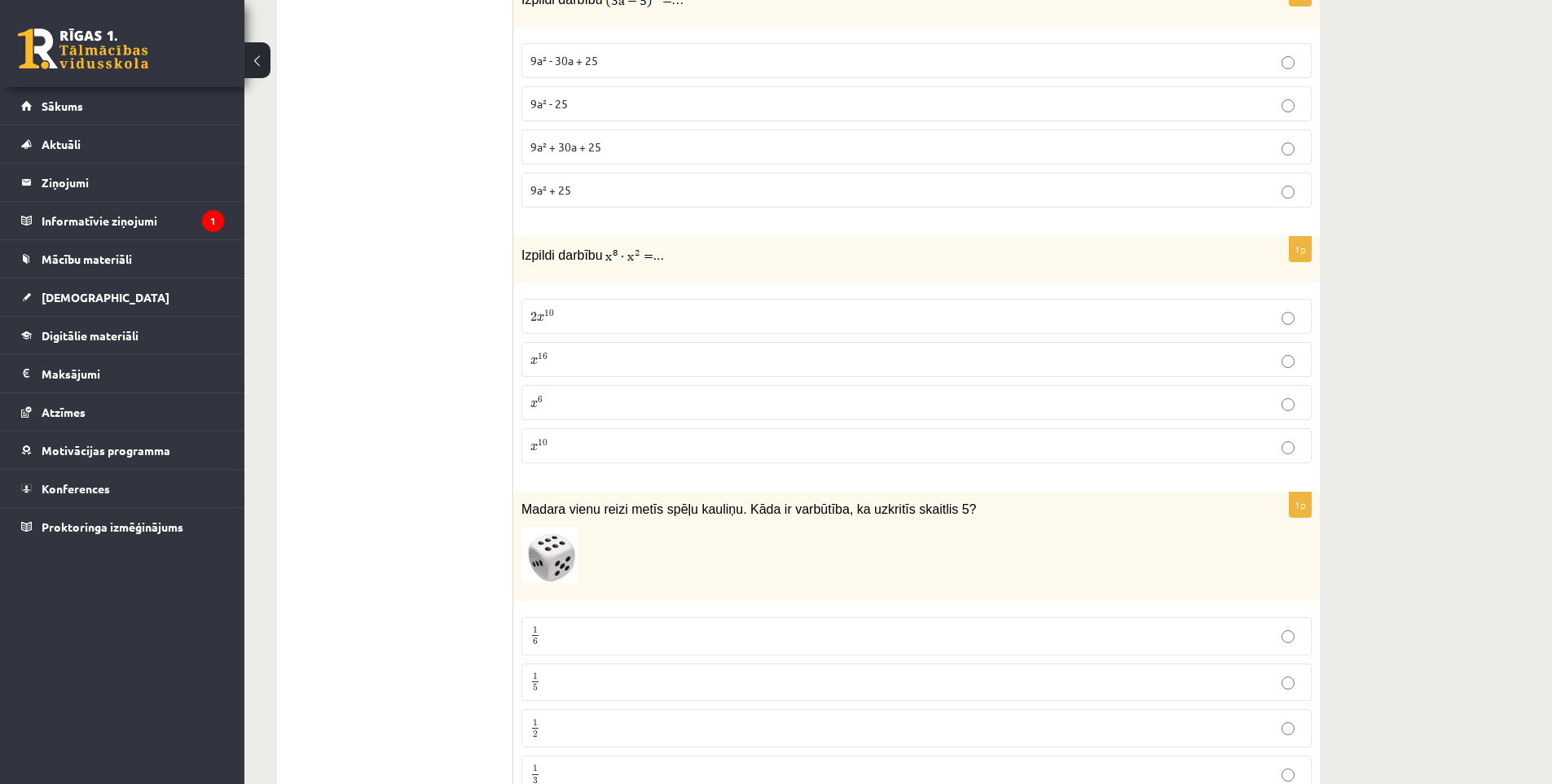
scroll to position [2847, 0]
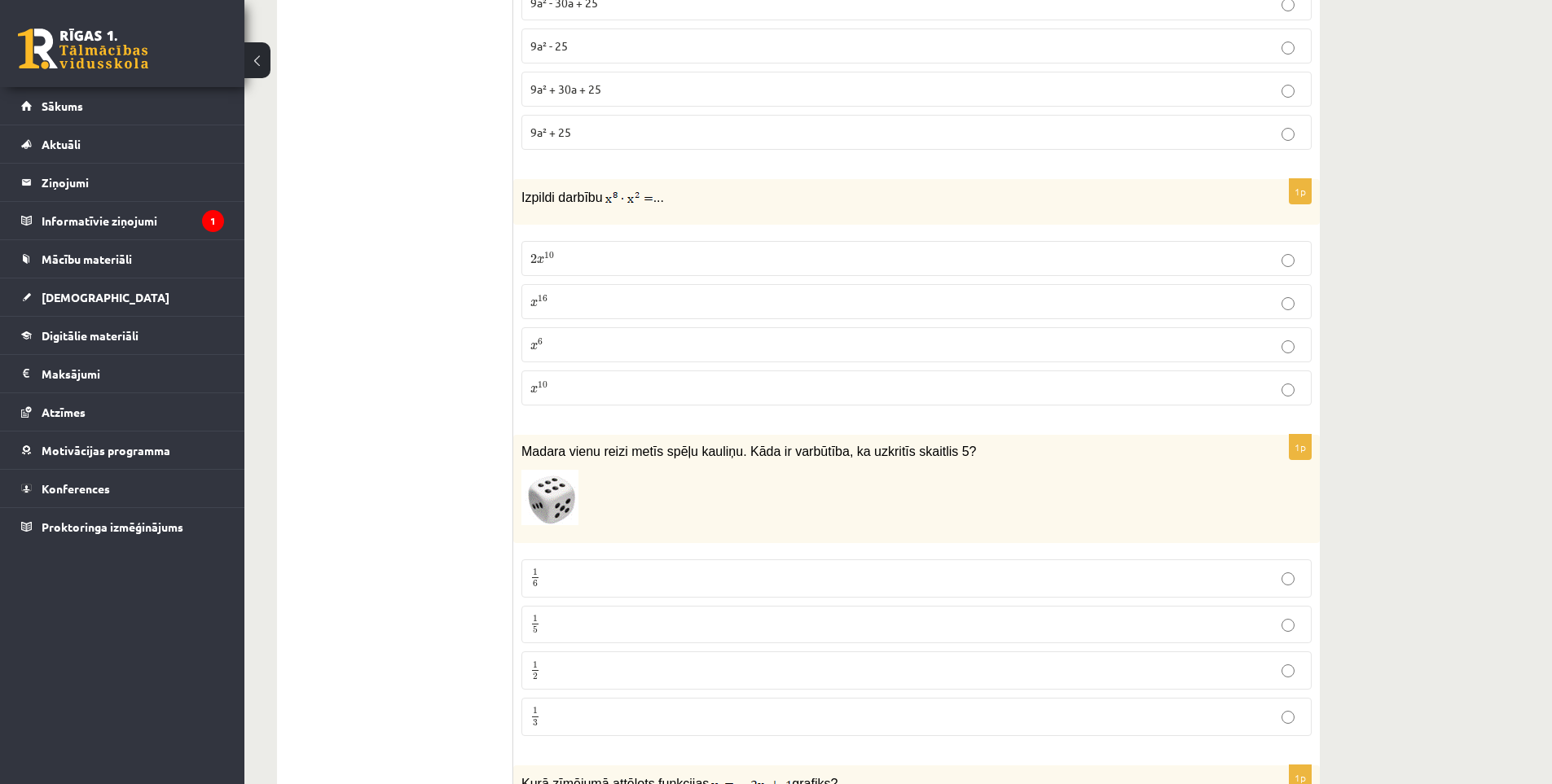
click at [624, 250] on p "2 x 10 2 x 10" at bounding box center [916, 258] width 772 height 17
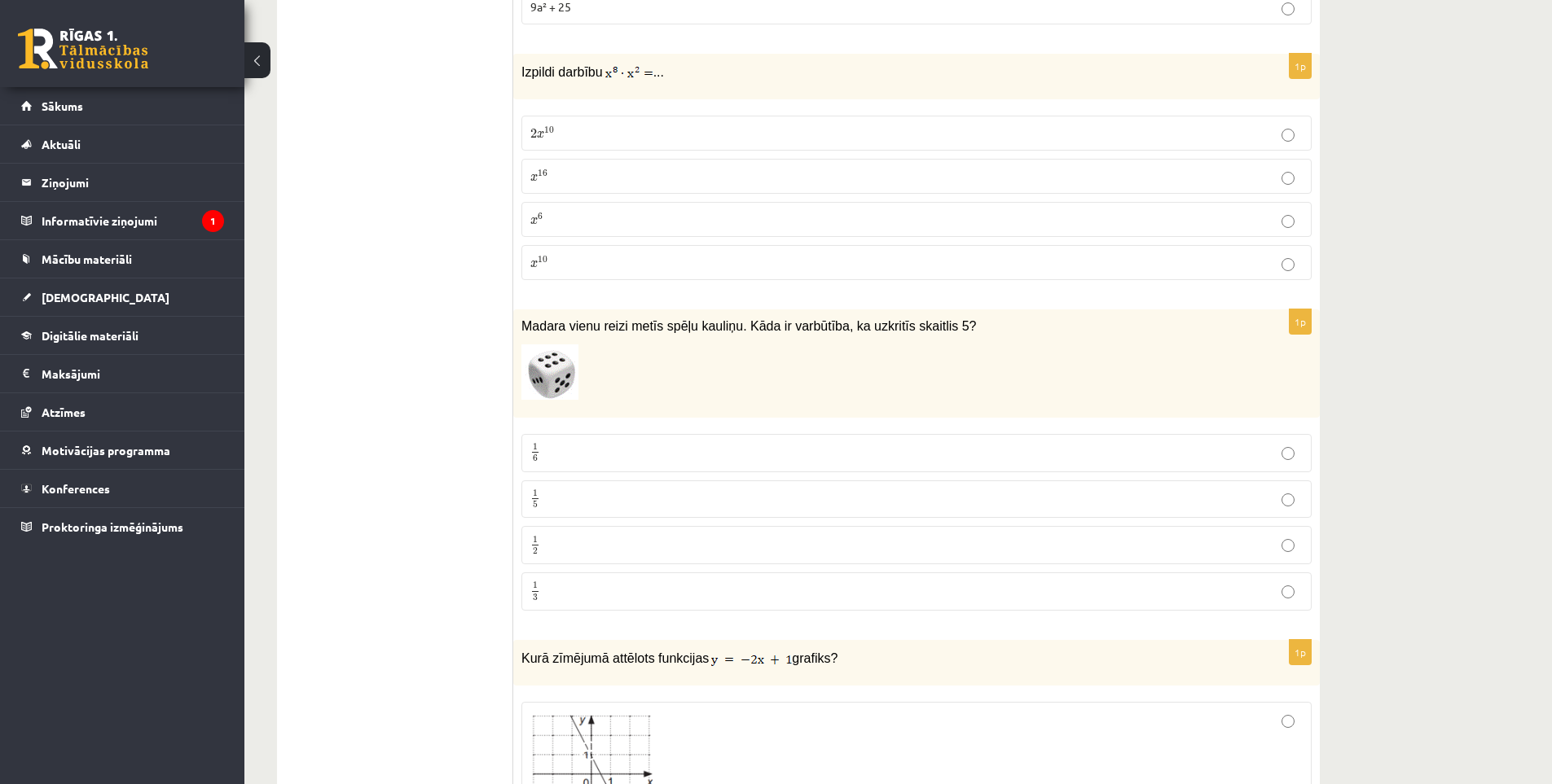
scroll to position [3010, 0]
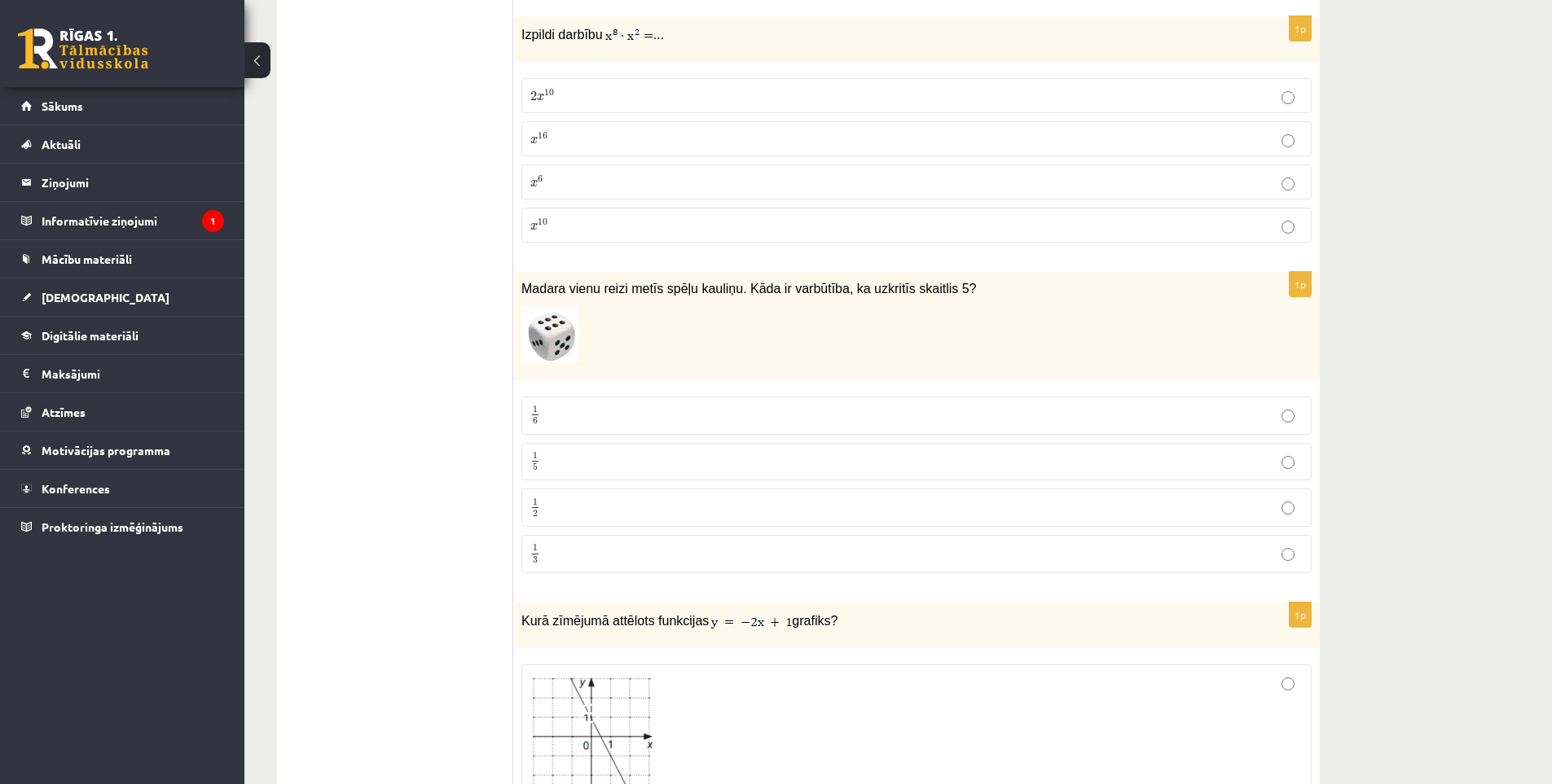
click at [577, 452] on p "1 5 1 5" at bounding box center [916, 462] width 772 height 20
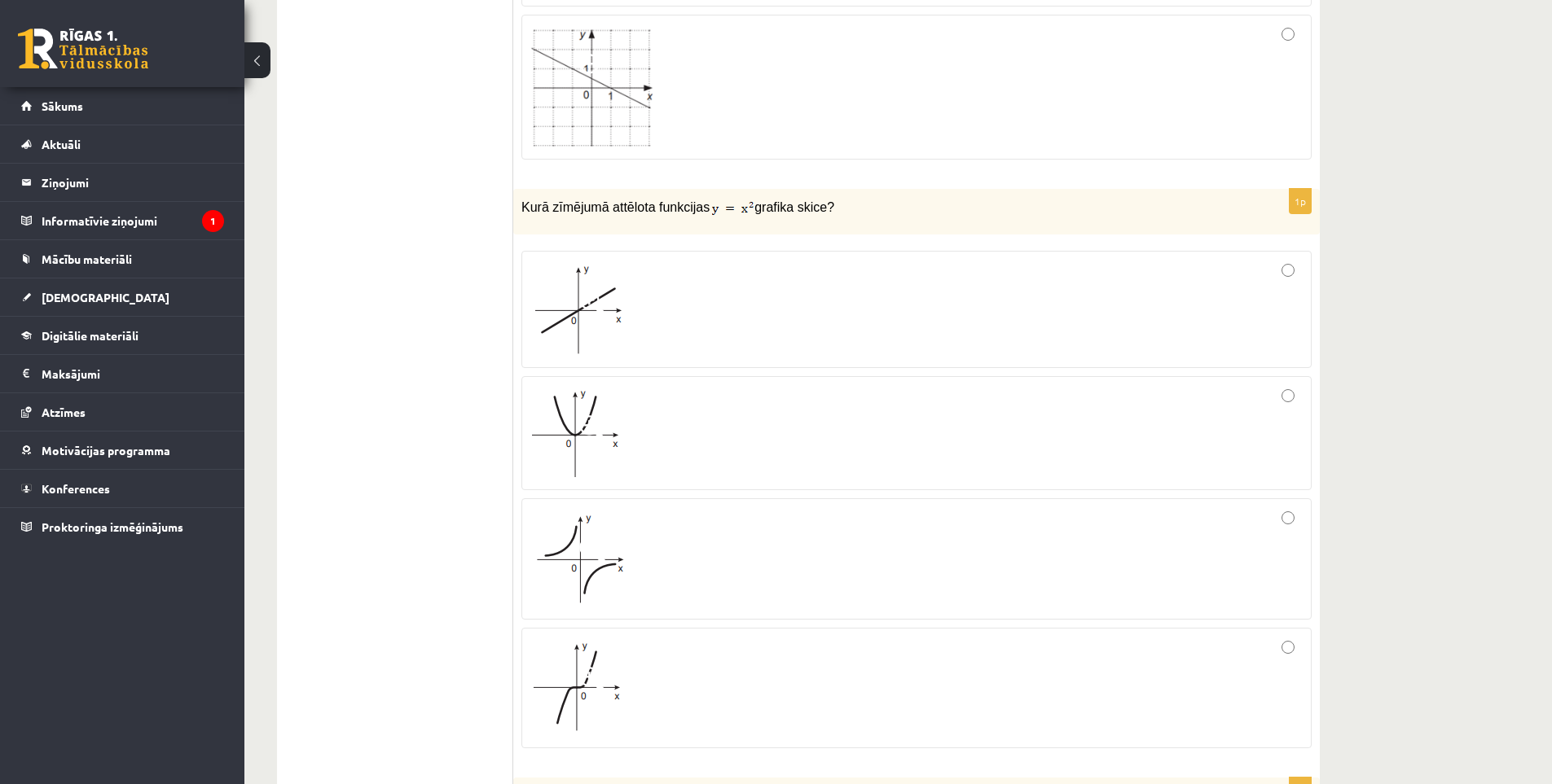
scroll to position [4150, 0]
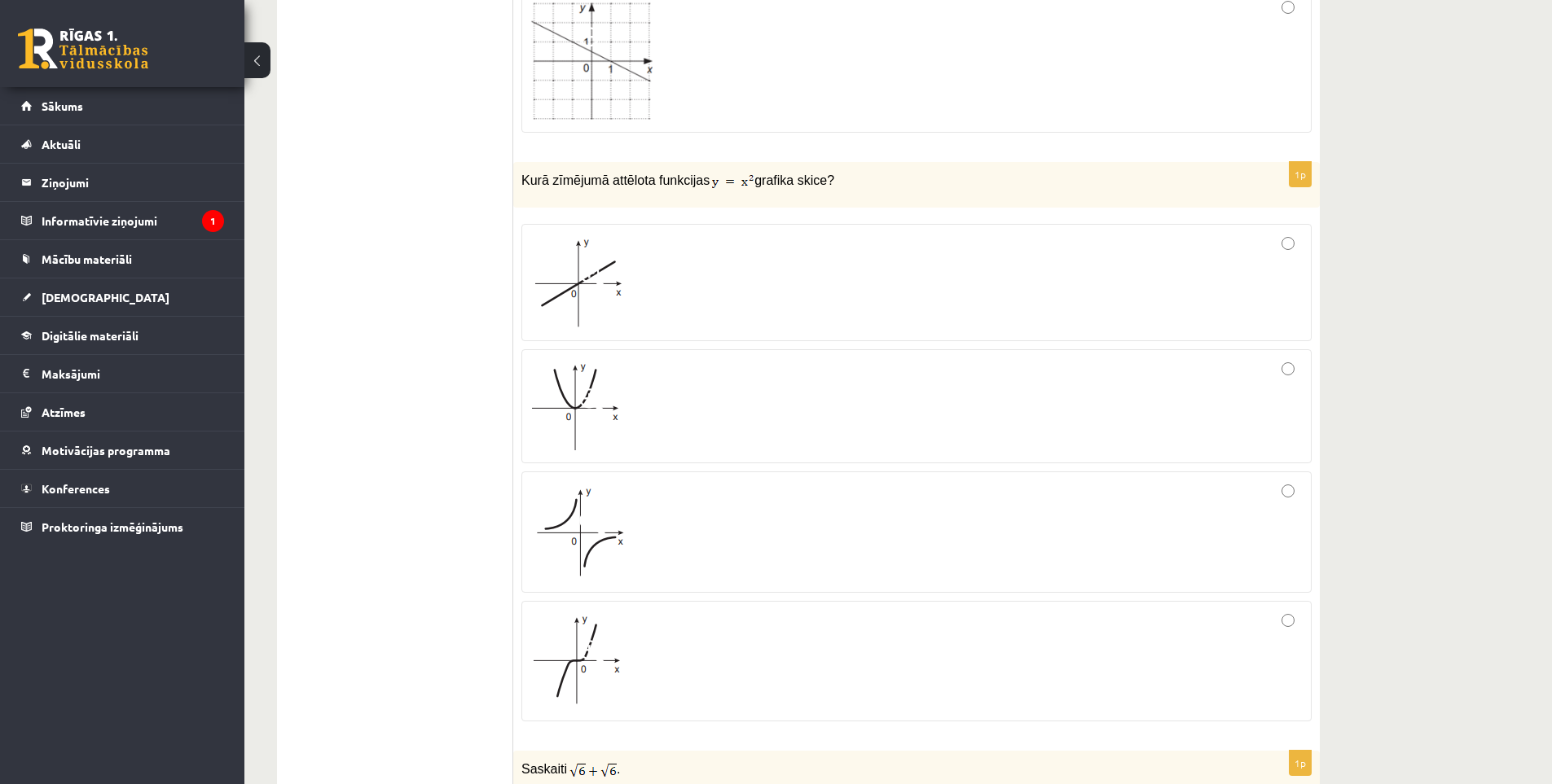
click at [664, 411] on div at bounding box center [916, 406] width 772 height 96
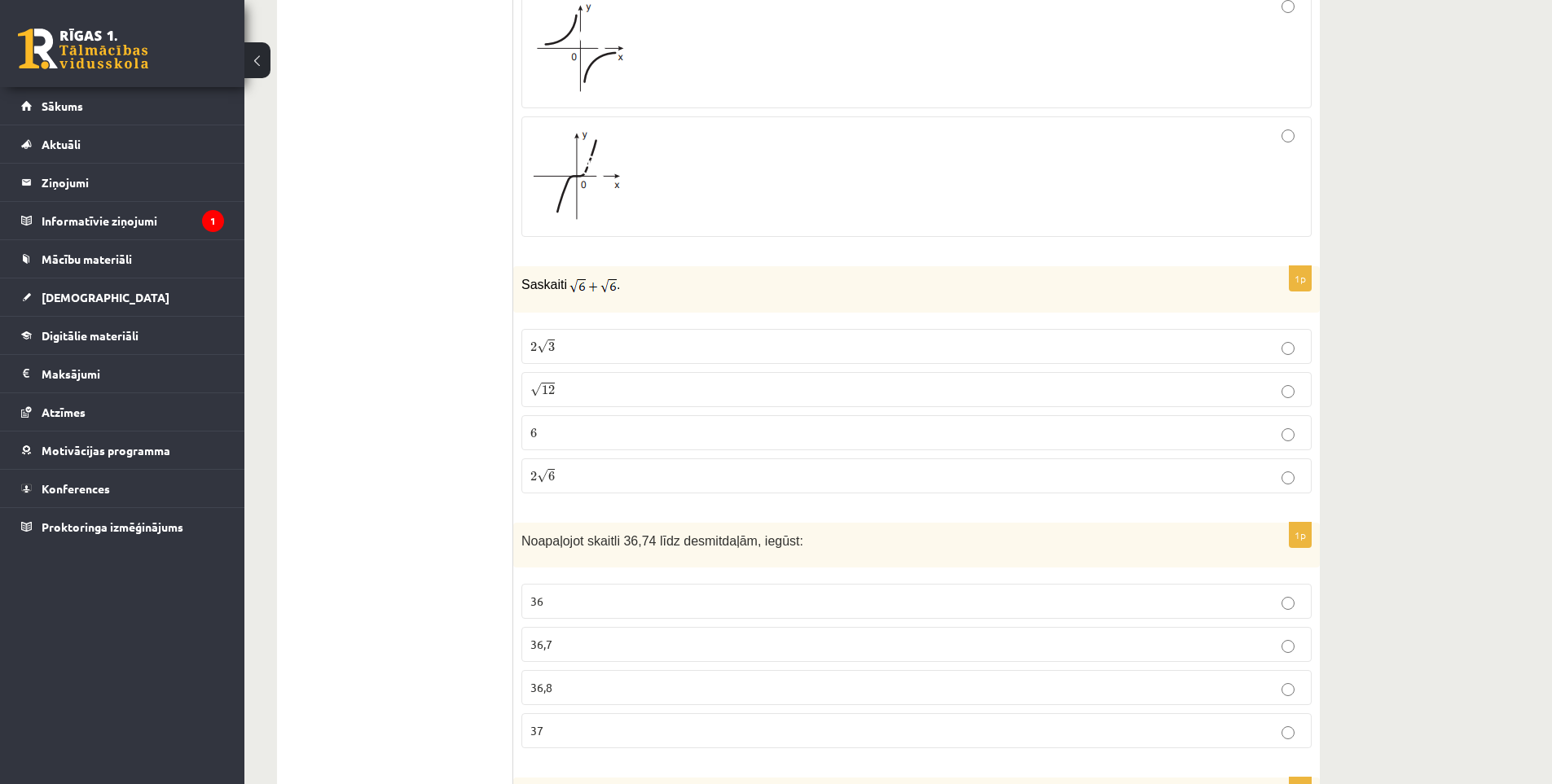
scroll to position [4639, 0]
click at [563, 719] on p "37" at bounding box center [916, 727] width 772 height 17
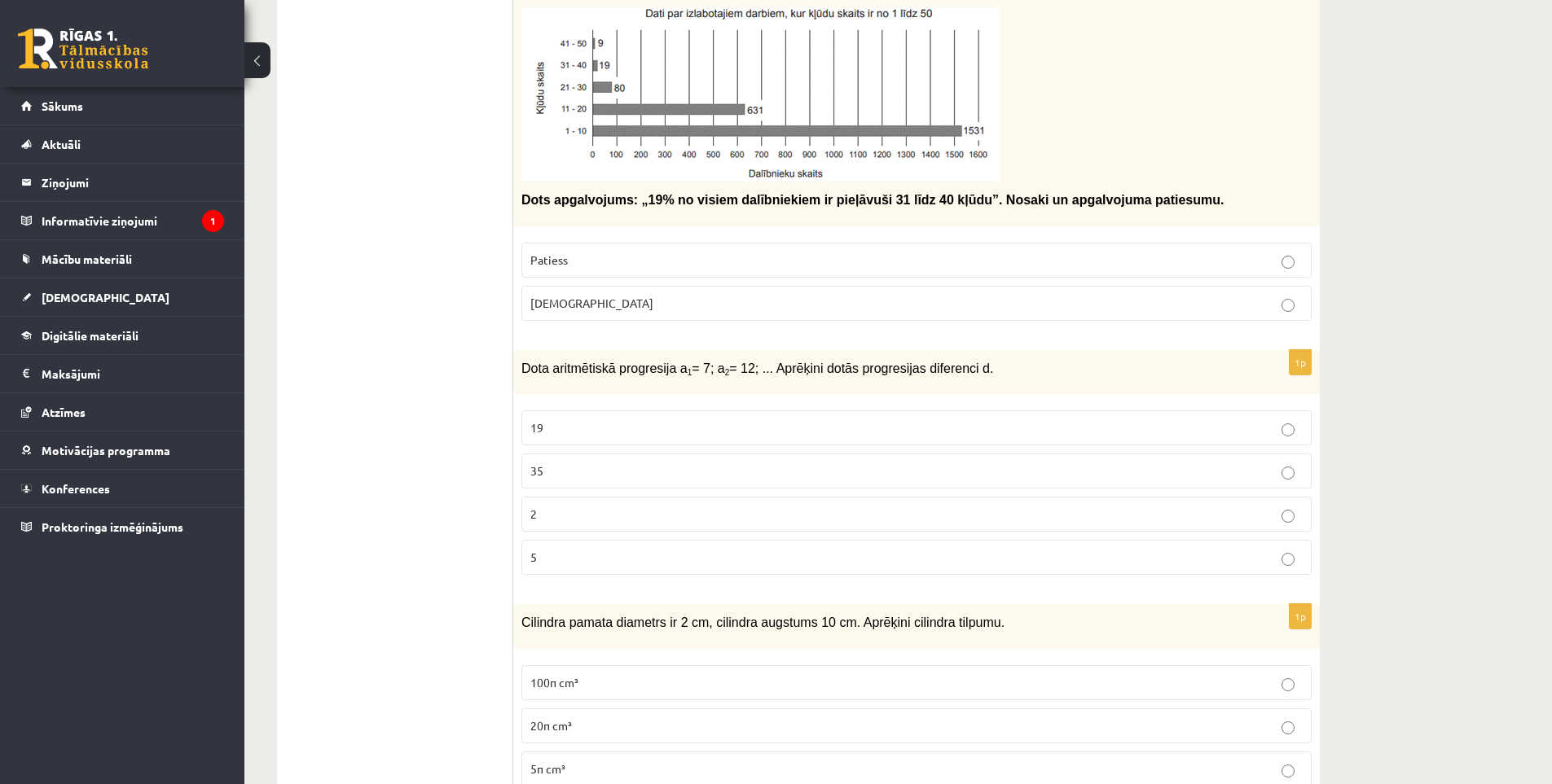
scroll to position [0, 0]
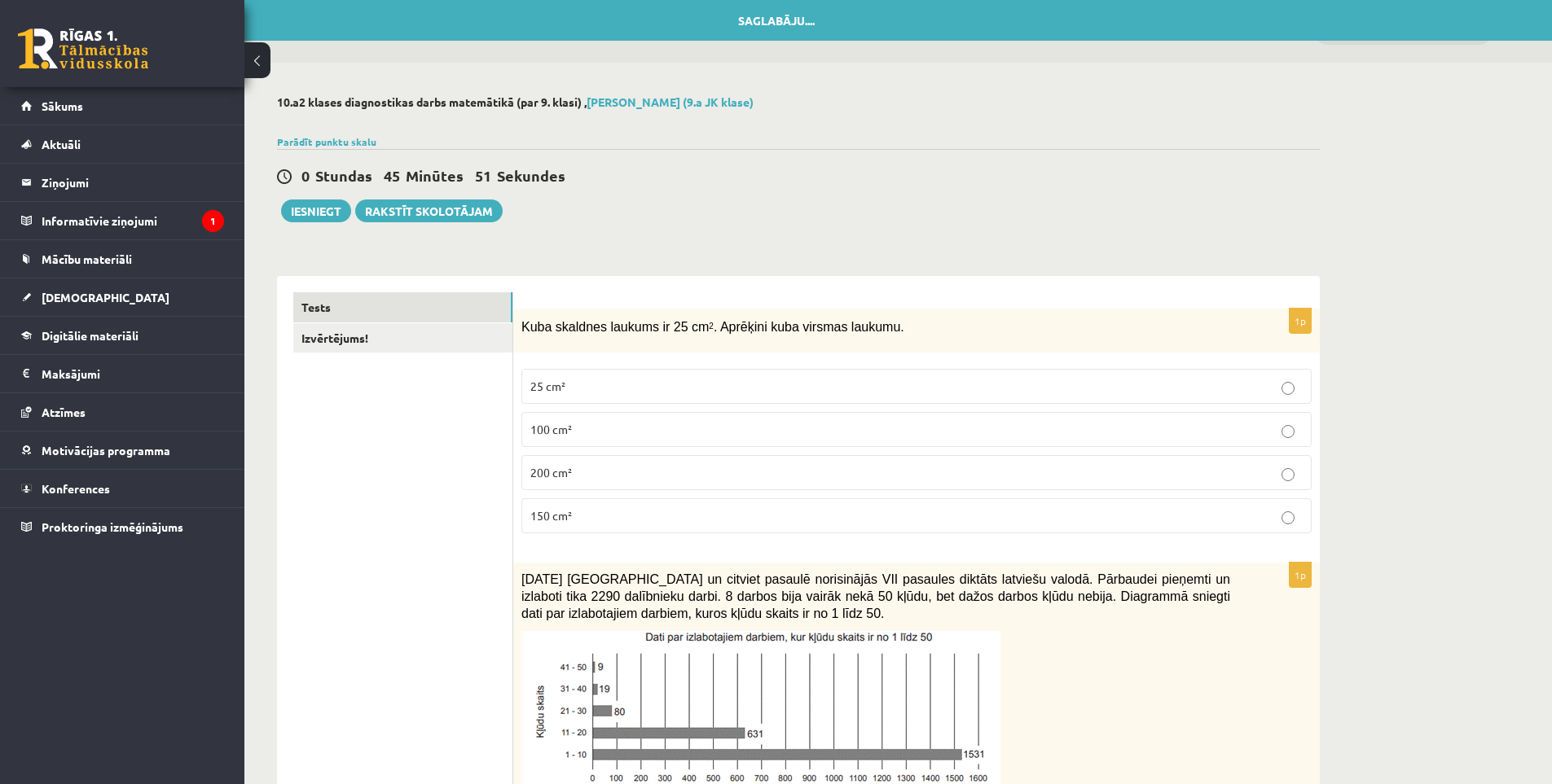
drag, startPoint x: 419, startPoint y: 214, endPoint x: 436, endPoint y: 106, distance: 109.3
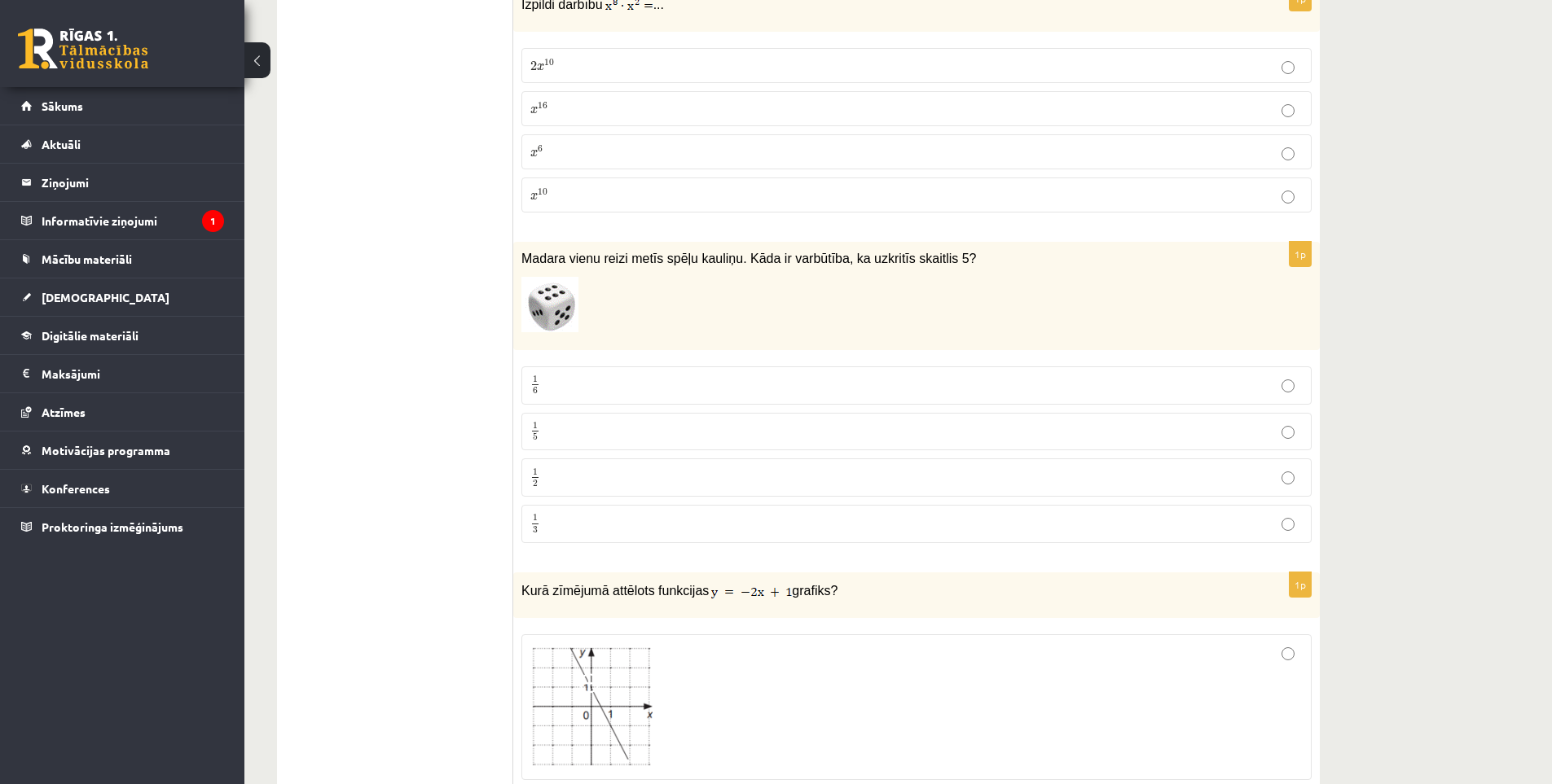
drag, startPoint x: 460, startPoint y: 397, endPoint x: 480, endPoint y: 540, distance: 144.4
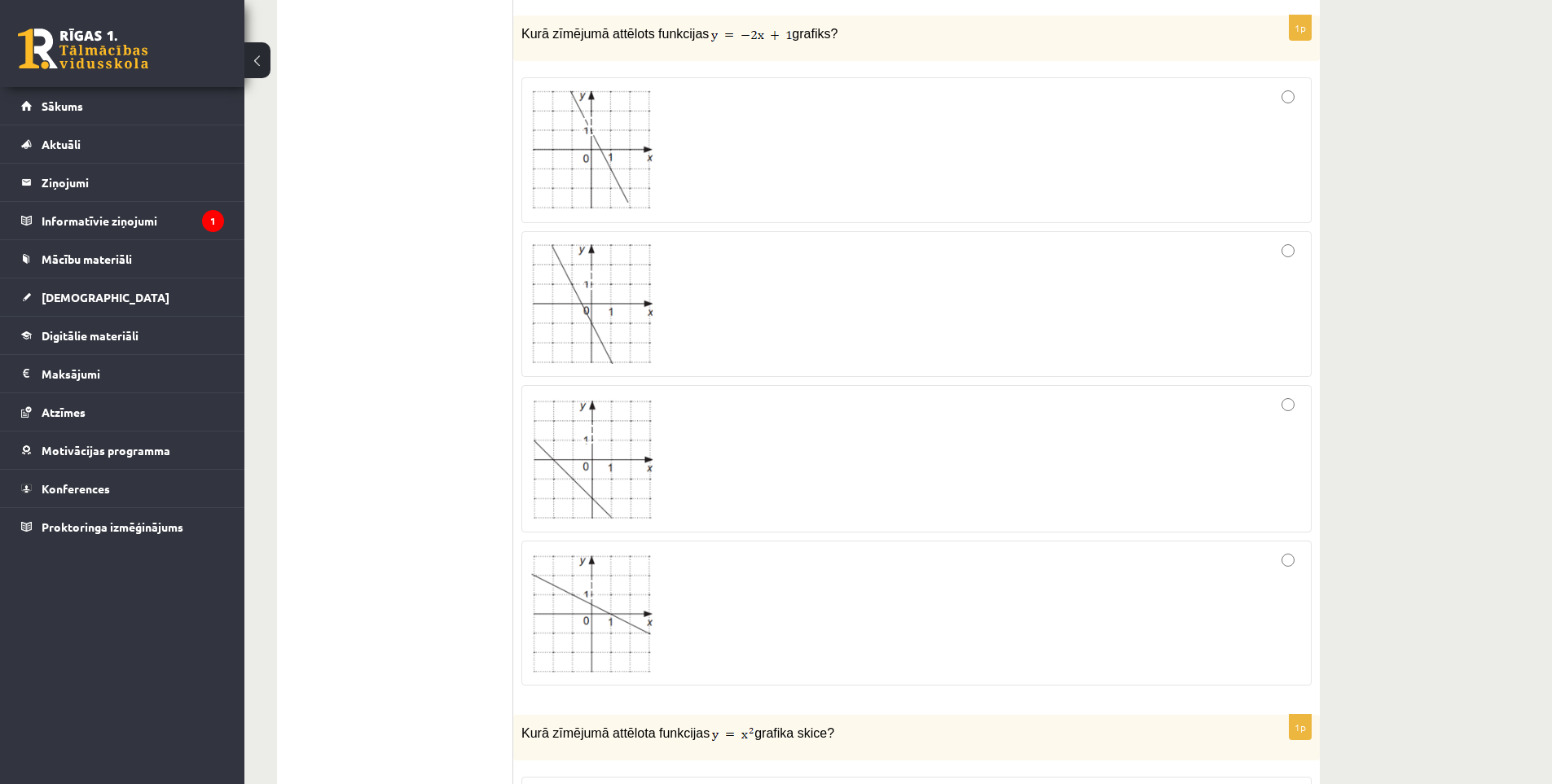
scroll to position [3508, 0]
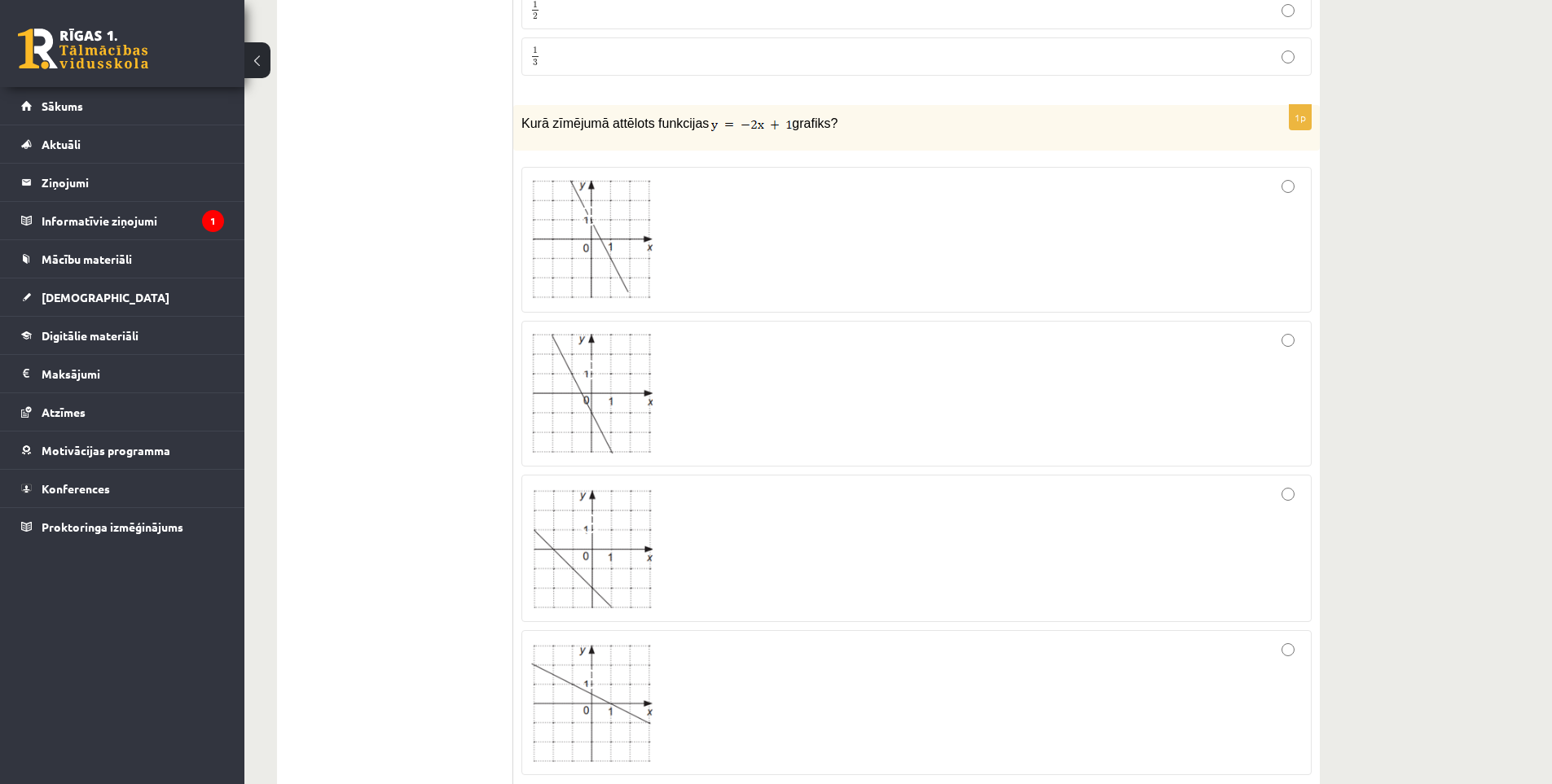
click at [661, 358] on div at bounding box center [916, 393] width 772 height 127
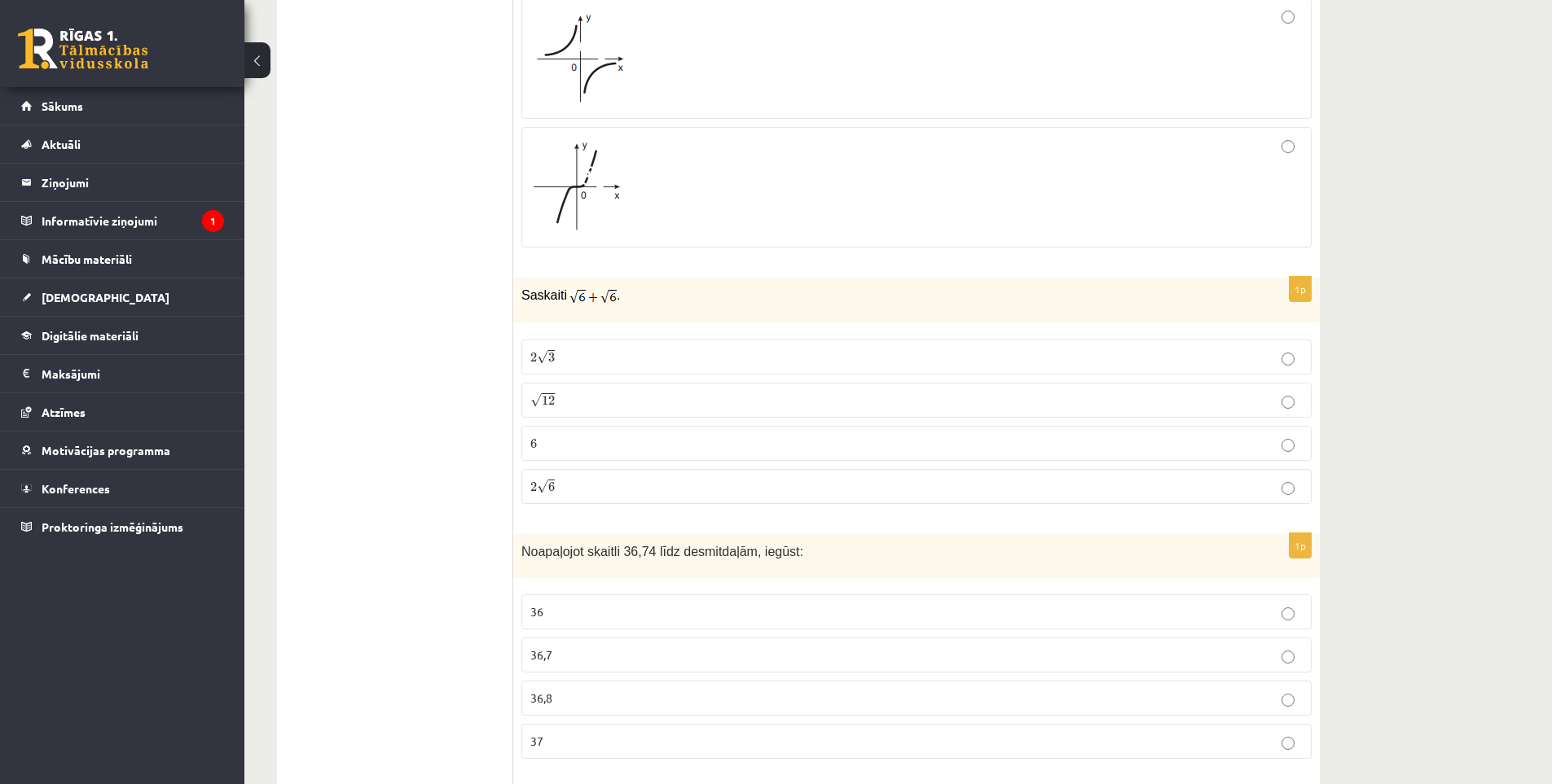
scroll to position [4648, 0]
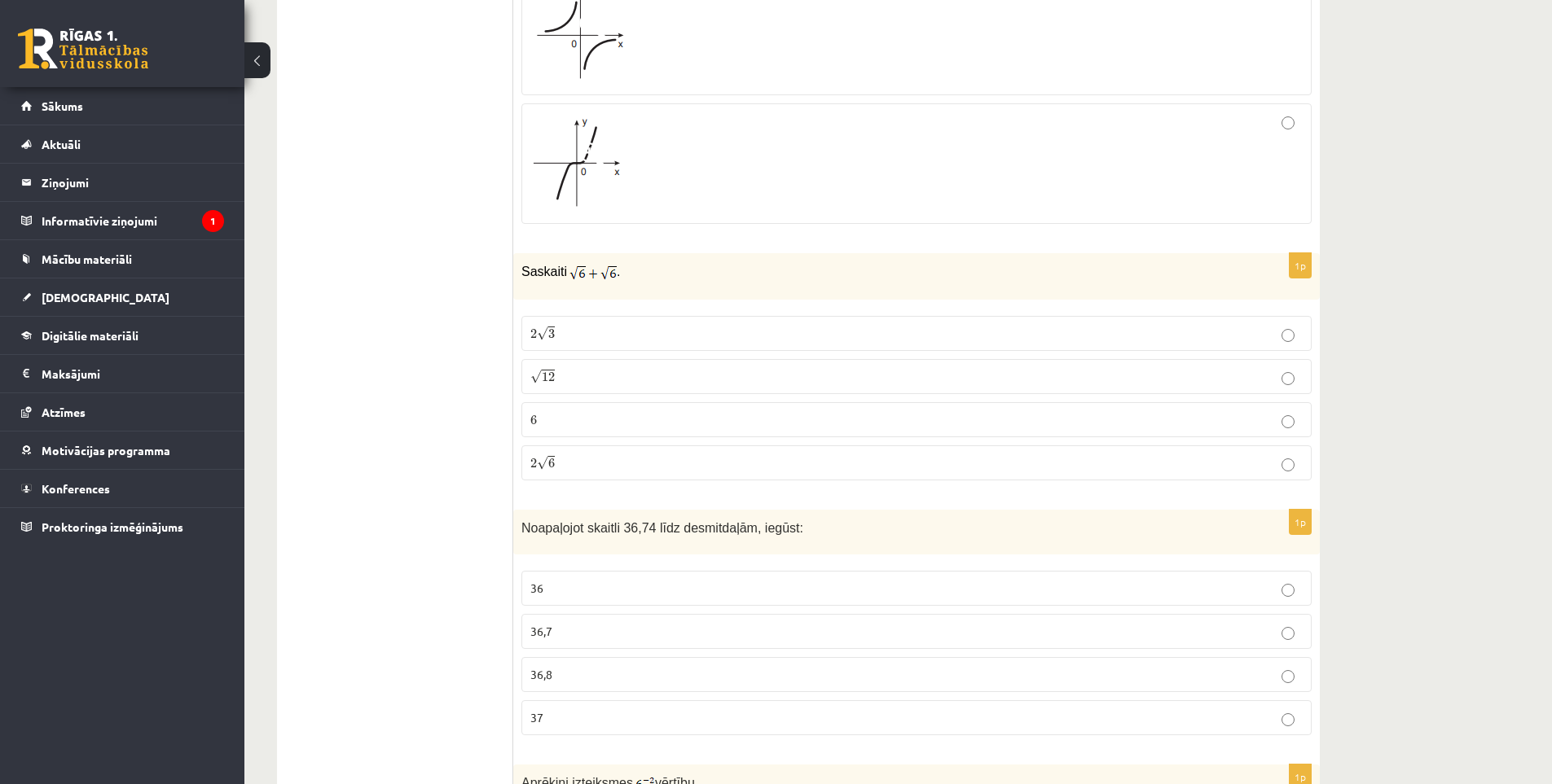
click at [568, 454] on p "2 √ 6 2 6" at bounding box center [916, 462] width 772 height 17
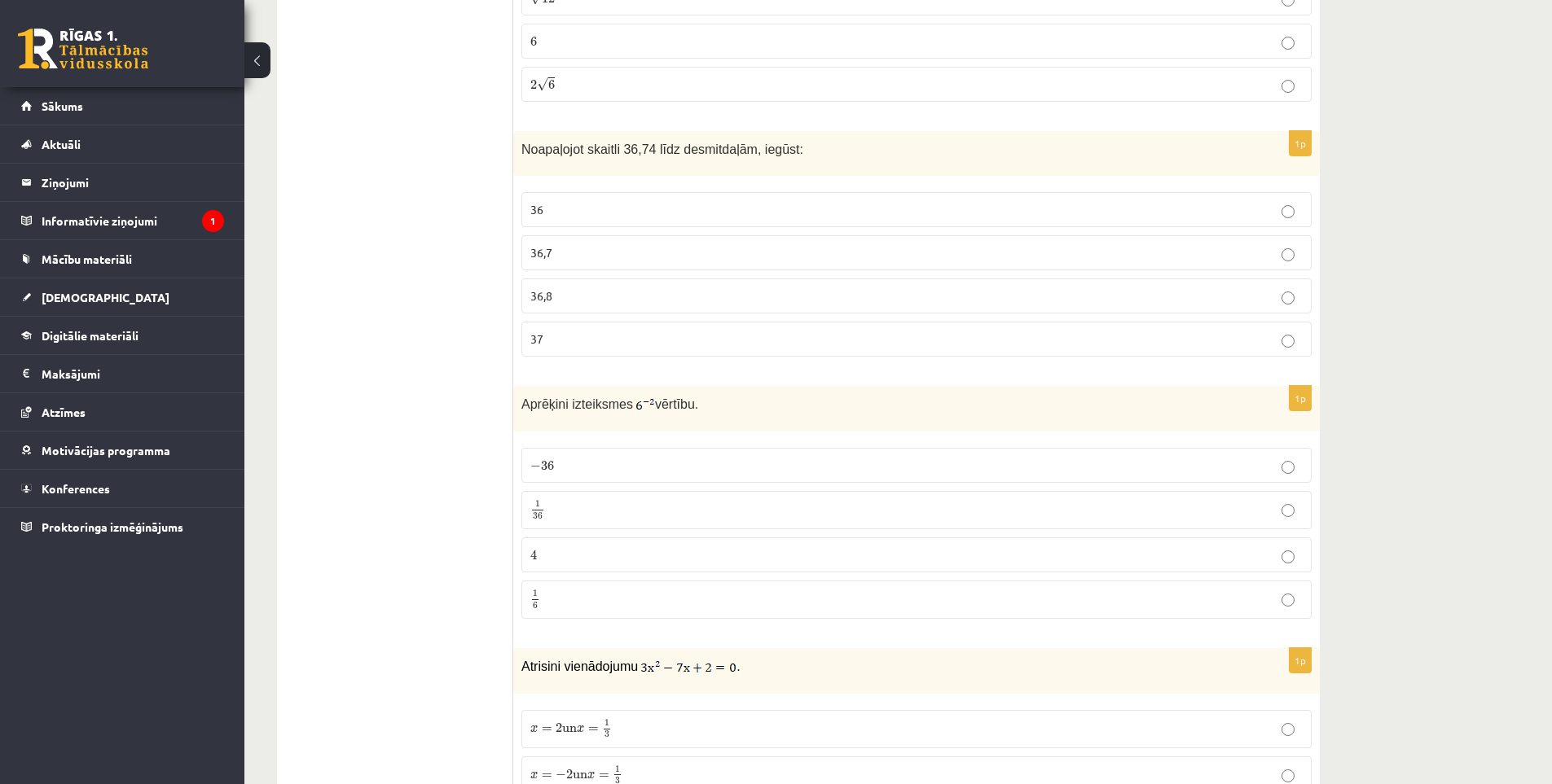
scroll to position [5055, 0]
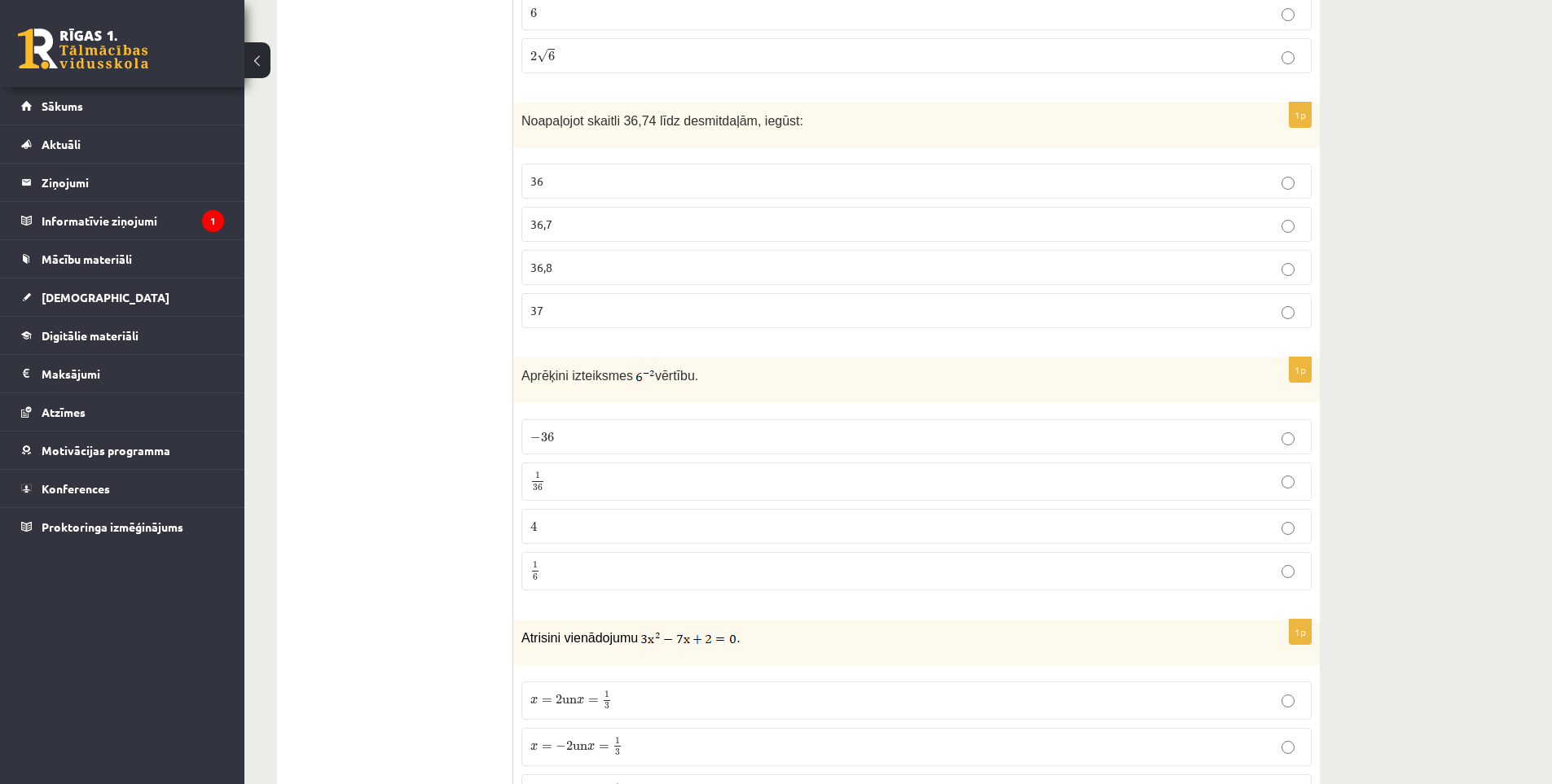
click at [591, 419] on label "− 36 − 36" at bounding box center [916, 436] width 790 height 35
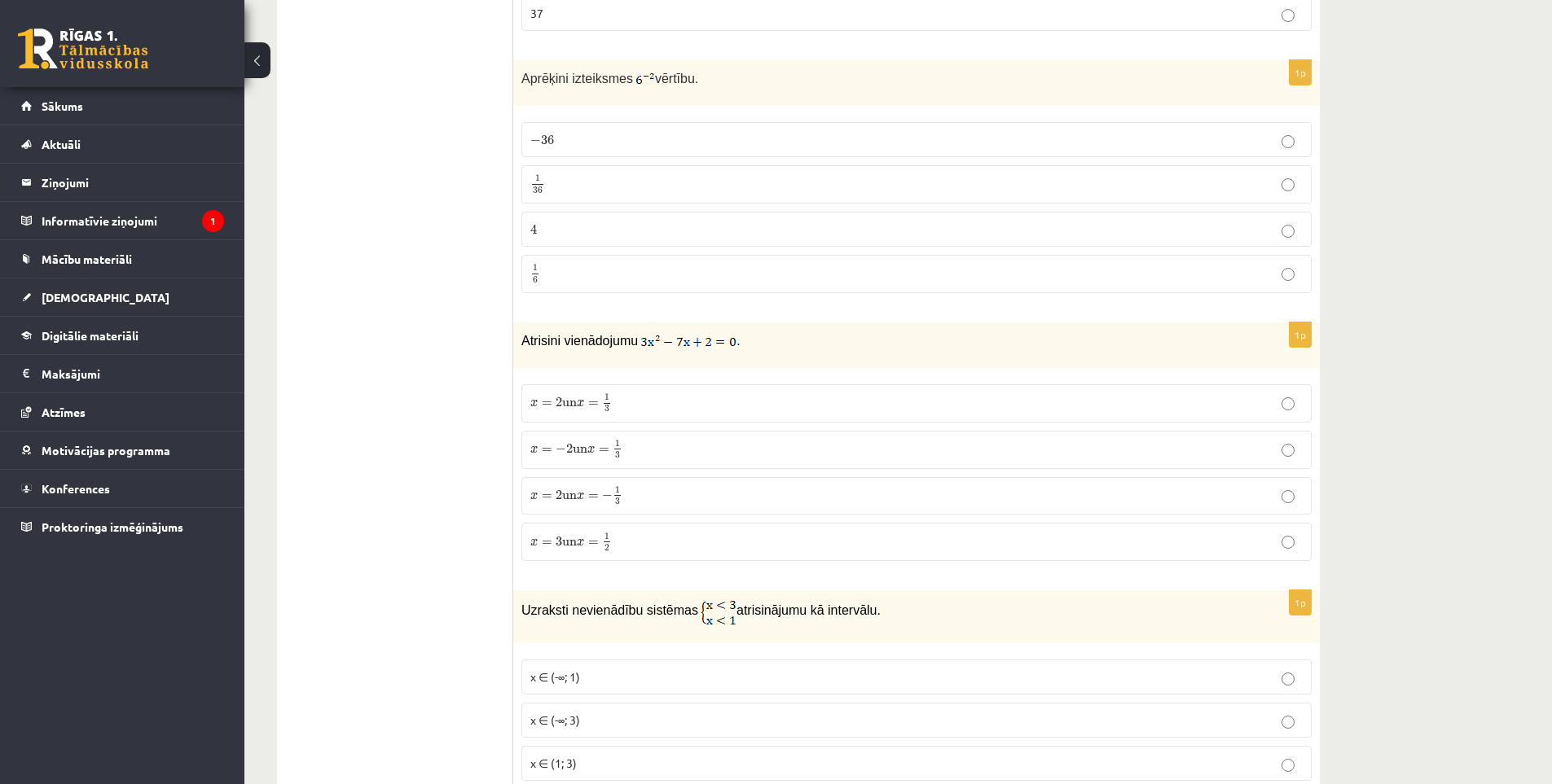
scroll to position [5381, 0]
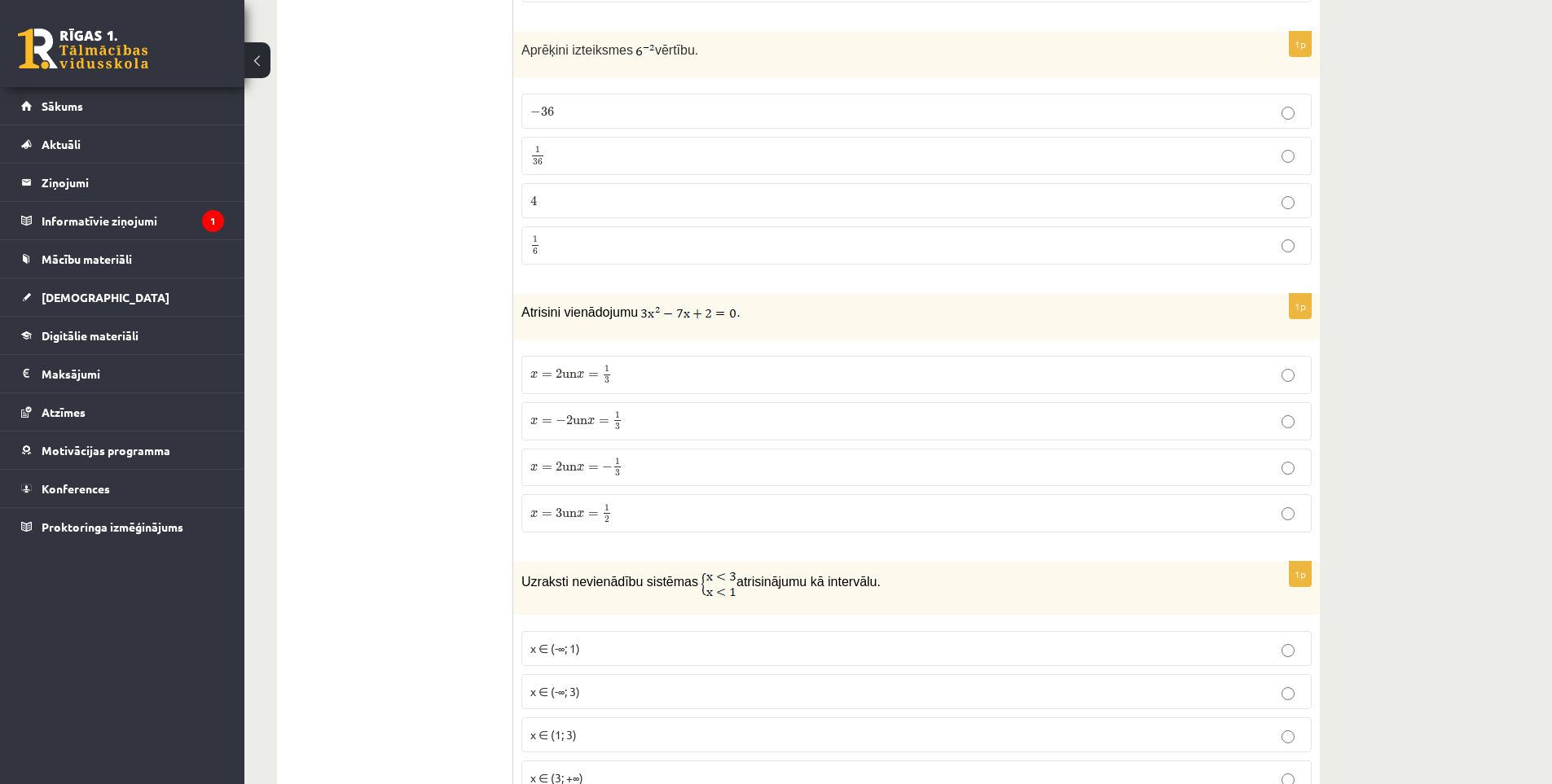
click at [598, 466] on span "=" at bounding box center [593, 468] width 11 height 5
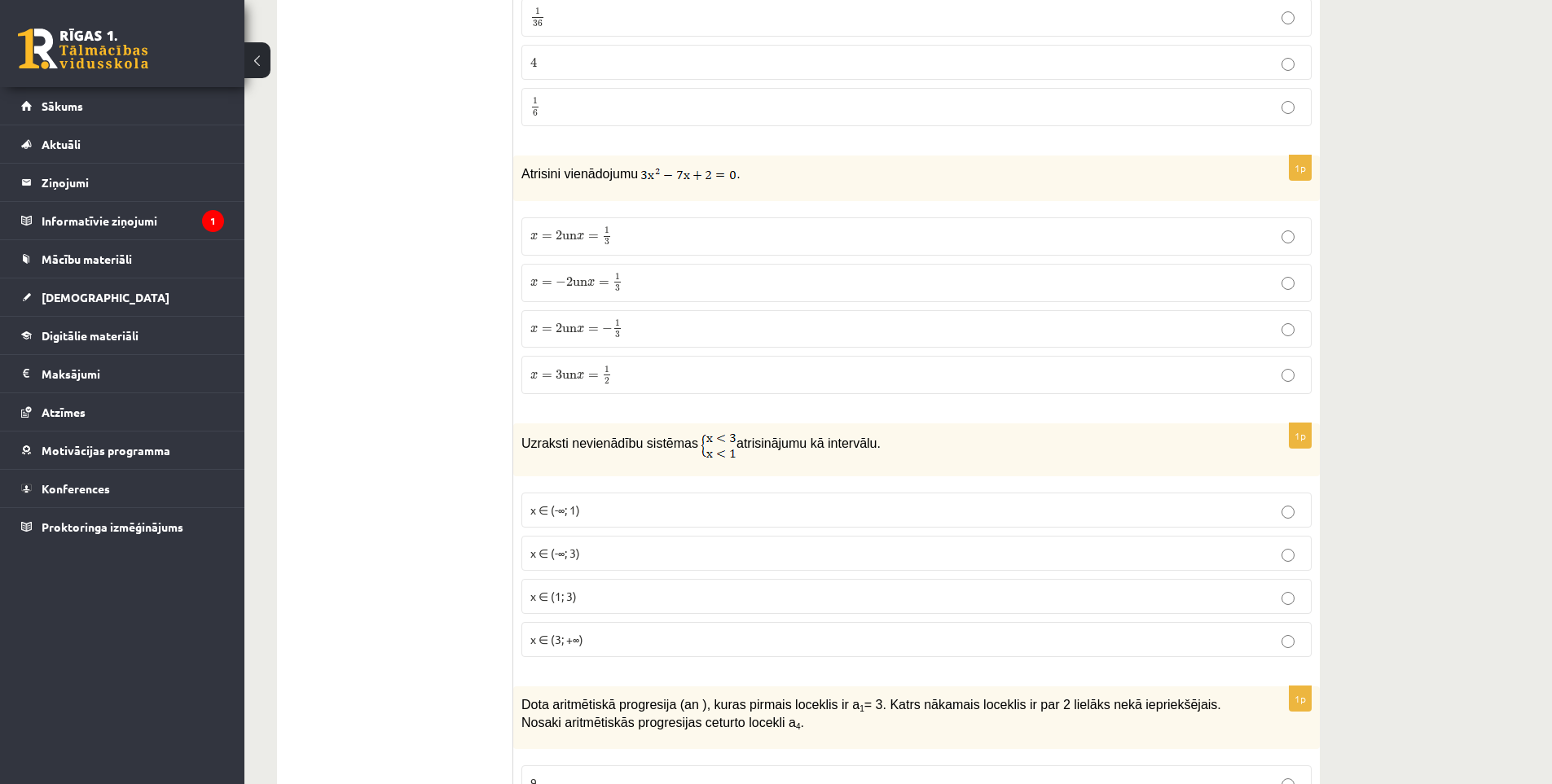
scroll to position [5544, 0]
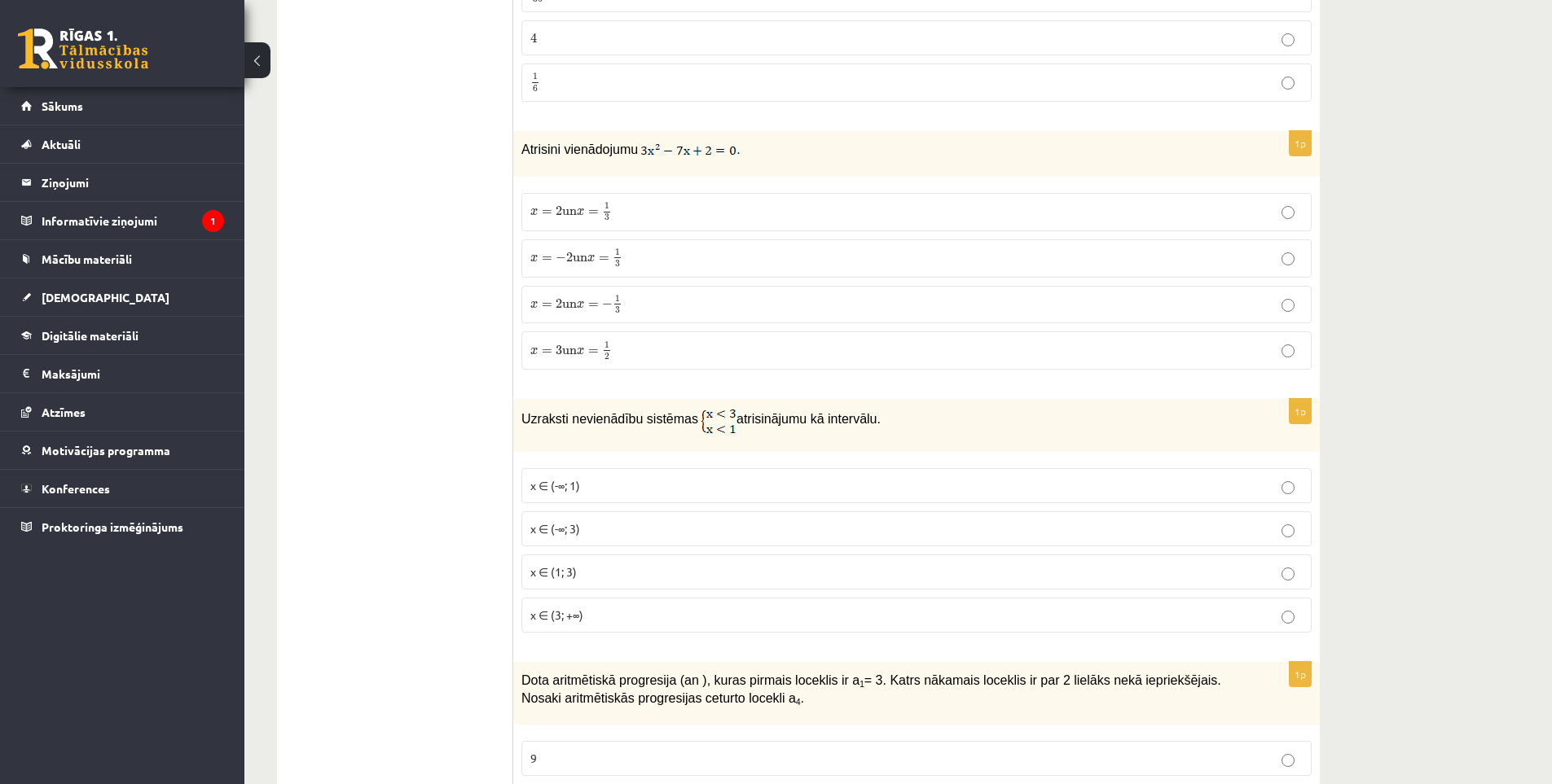
click at [642, 468] on label "x ∈ (-∞; 1)" at bounding box center [916, 485] width 790 height 35
click at [619, 520] on p "x ∈ (-∞; 3)" at bounding box center [916, 529] width 772 height 17
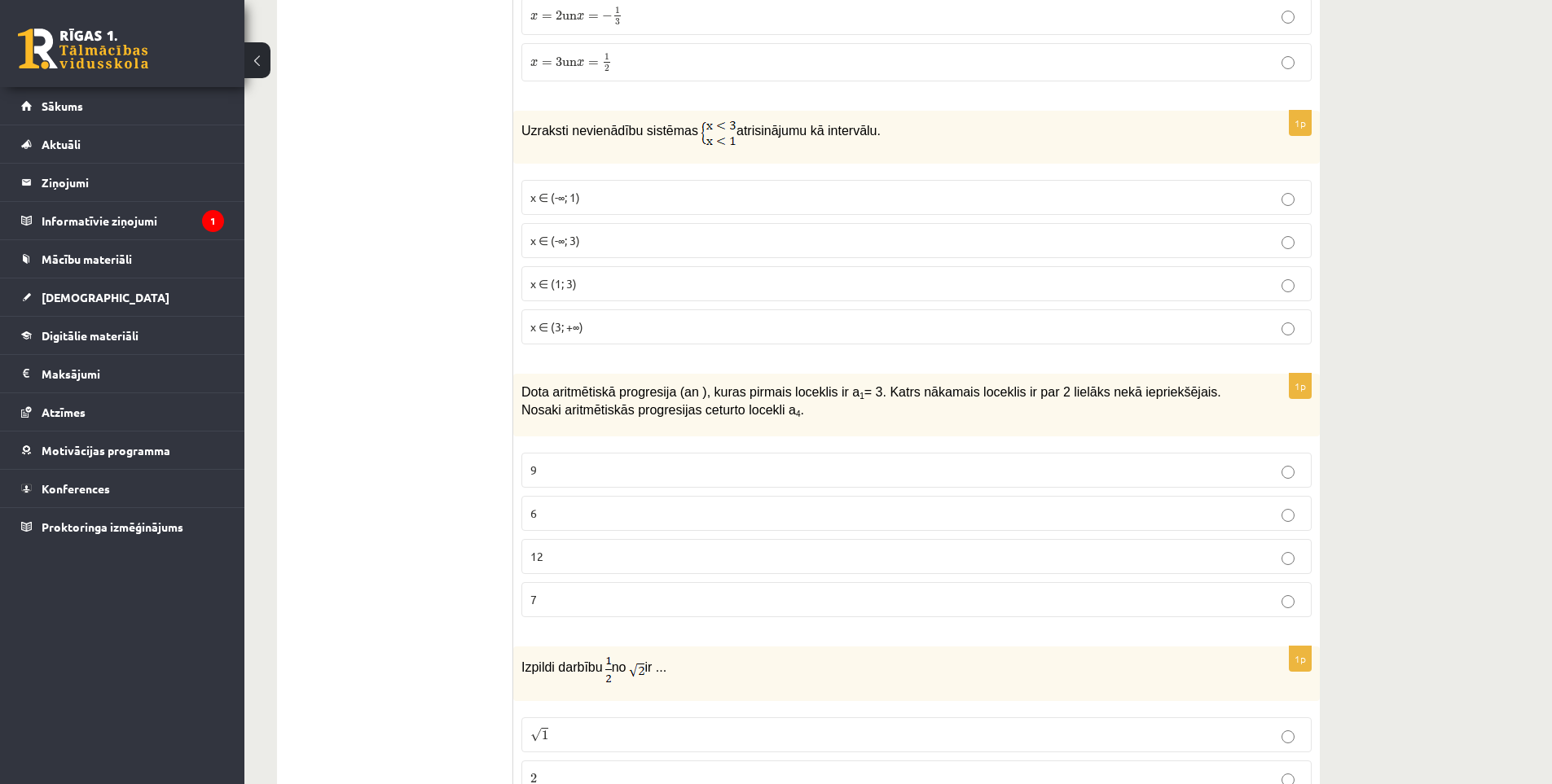
scroll to position [5869, 0]
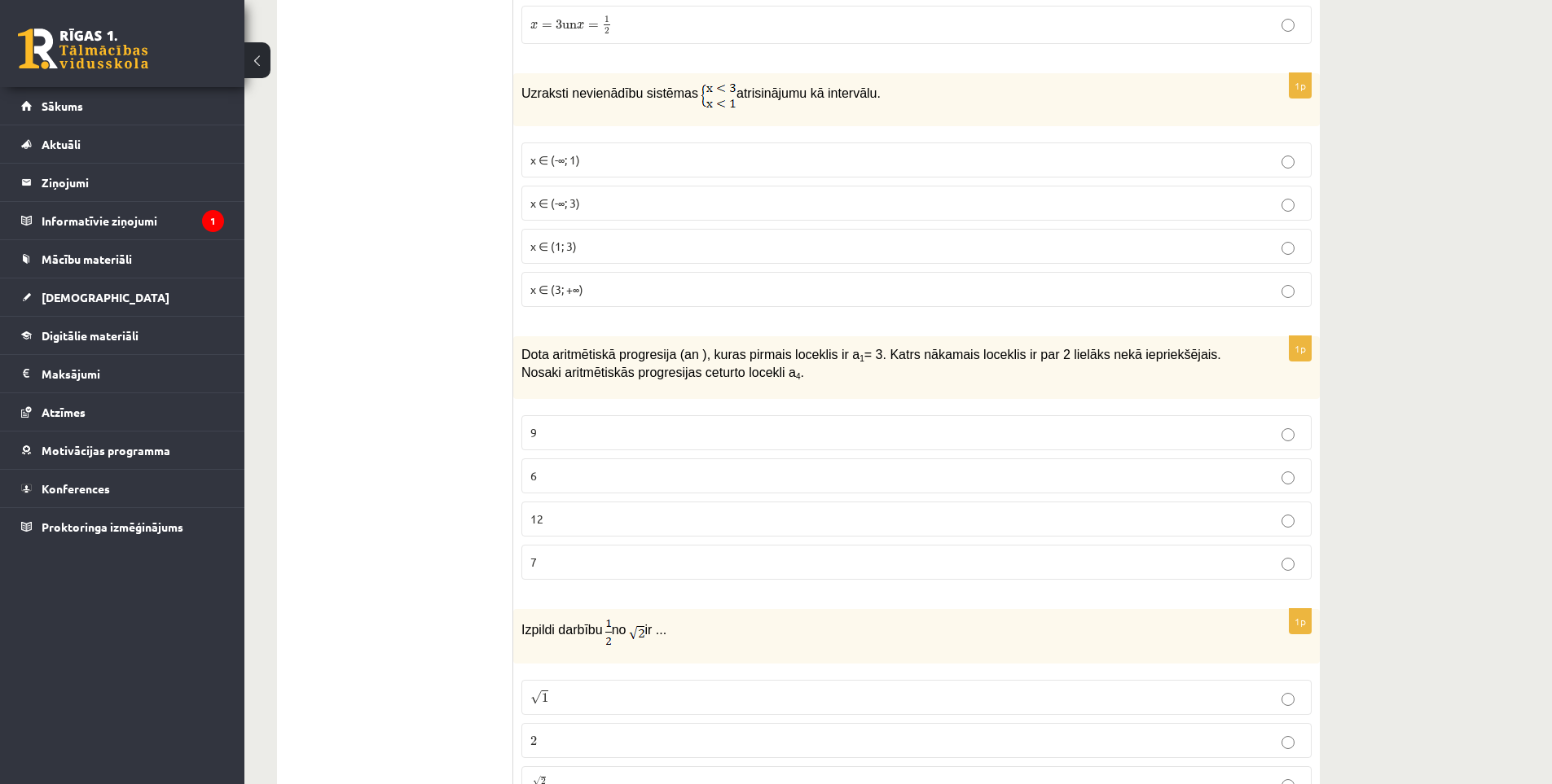
click at [827, 511] on p "12" at bounding box center [916, 519] width 772 height 17
click at [562, 467] on p "6" at bounding box center [916, 475] width 772 height 17
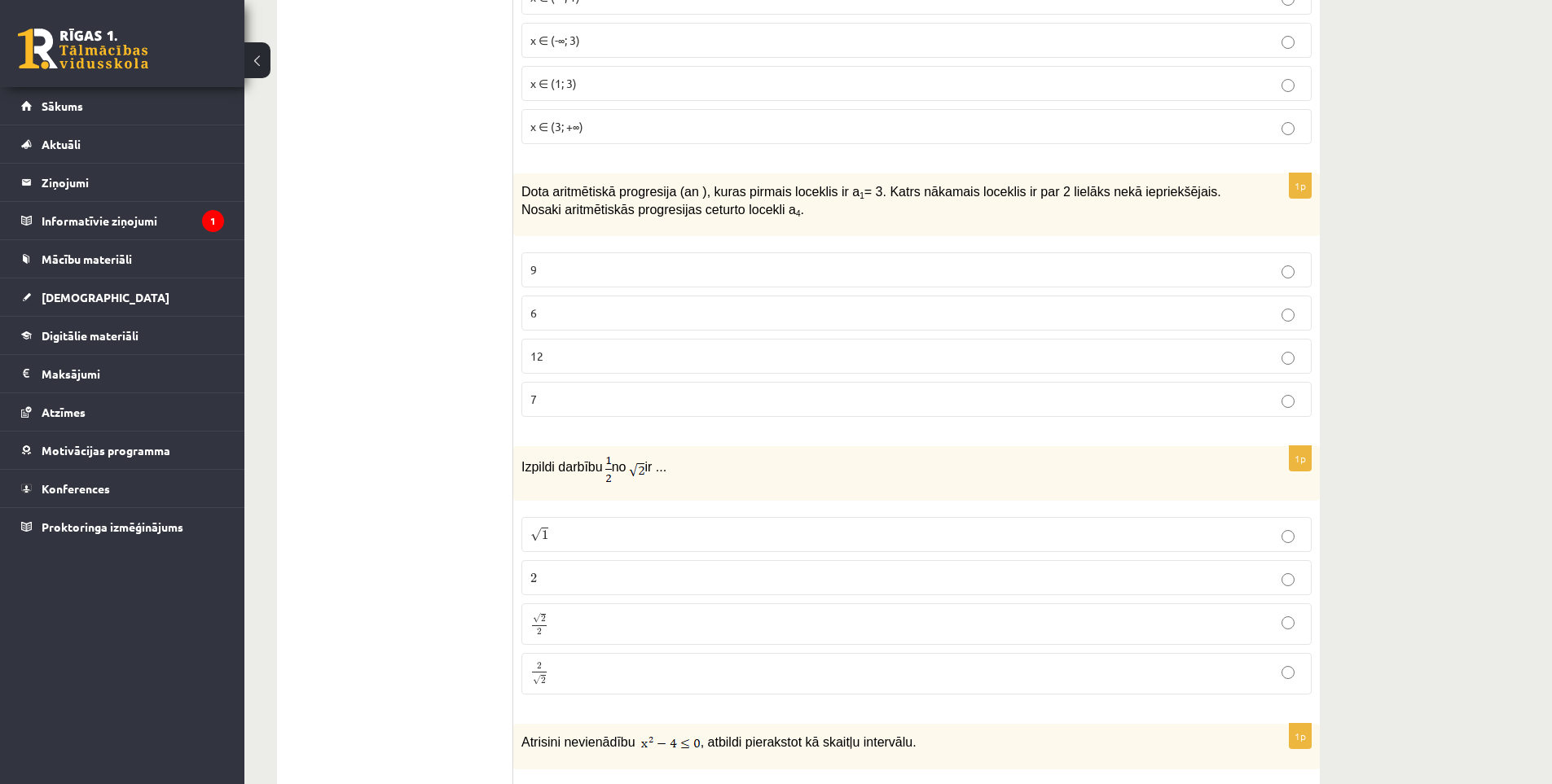
scroll to position [6113, 0]
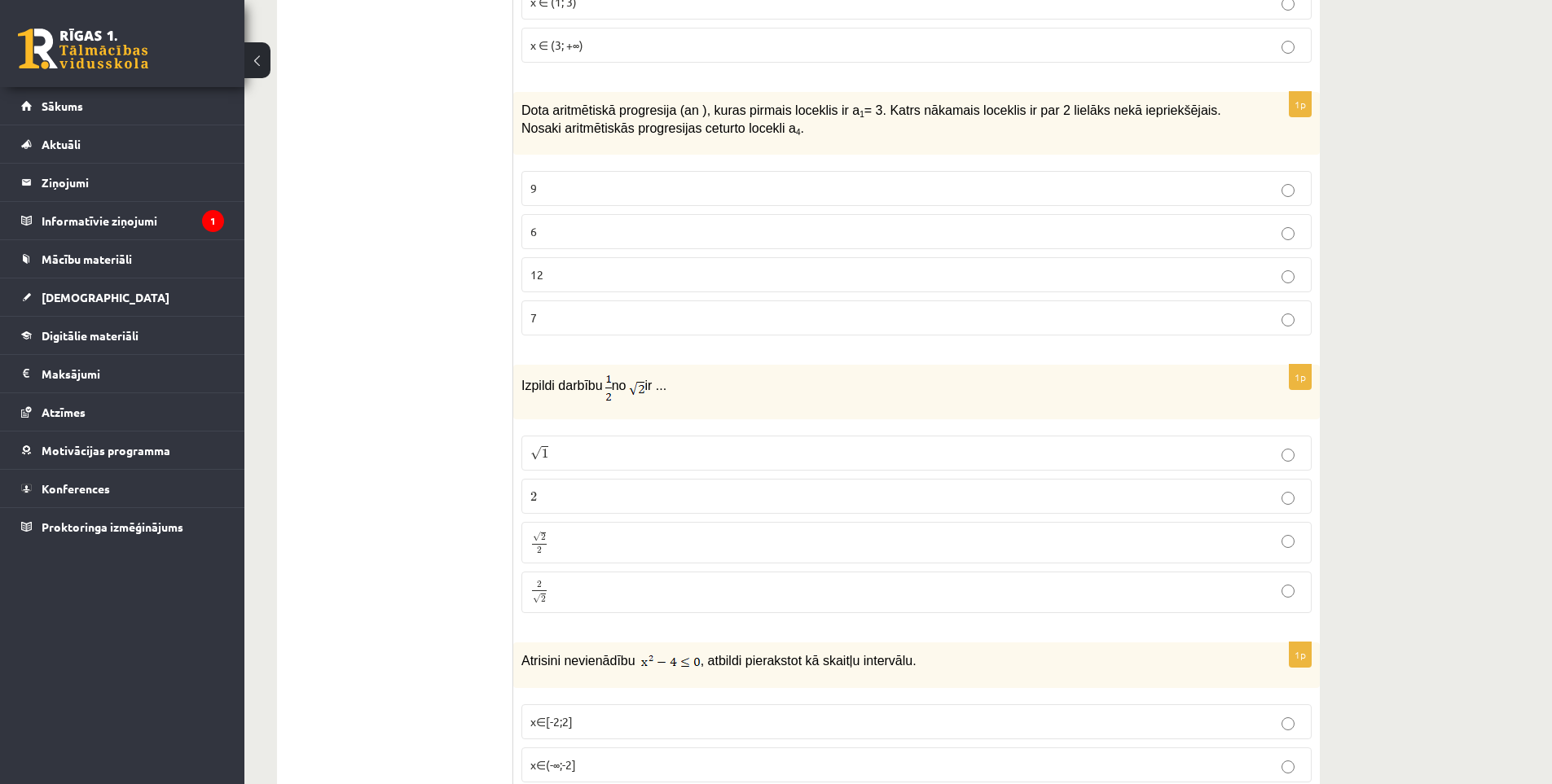
click at [591, 531] on p "√ 2 2 2 2" at bounding box center [916, 543] width 772 height 24
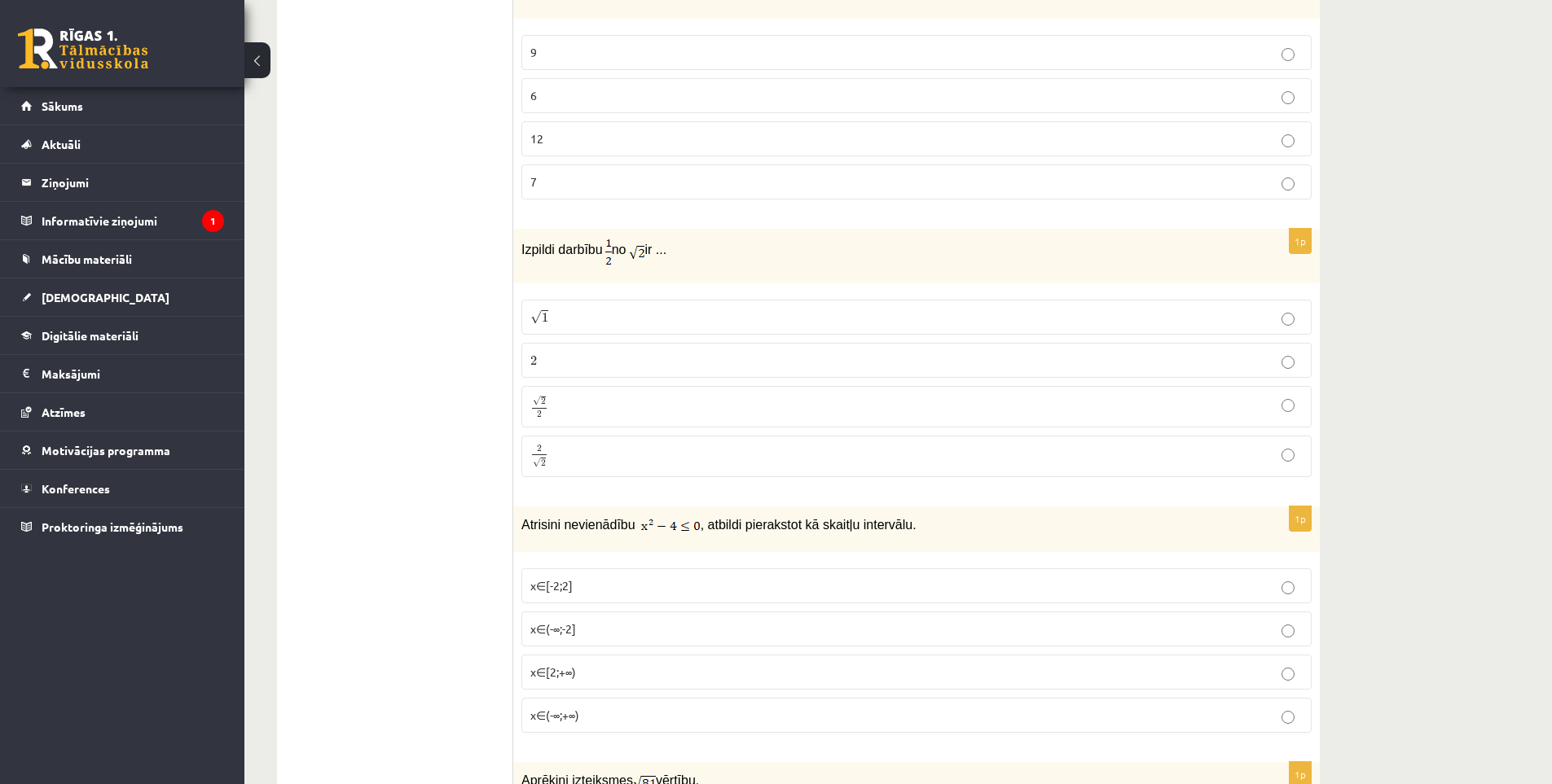
scroll to position [6276, 0]
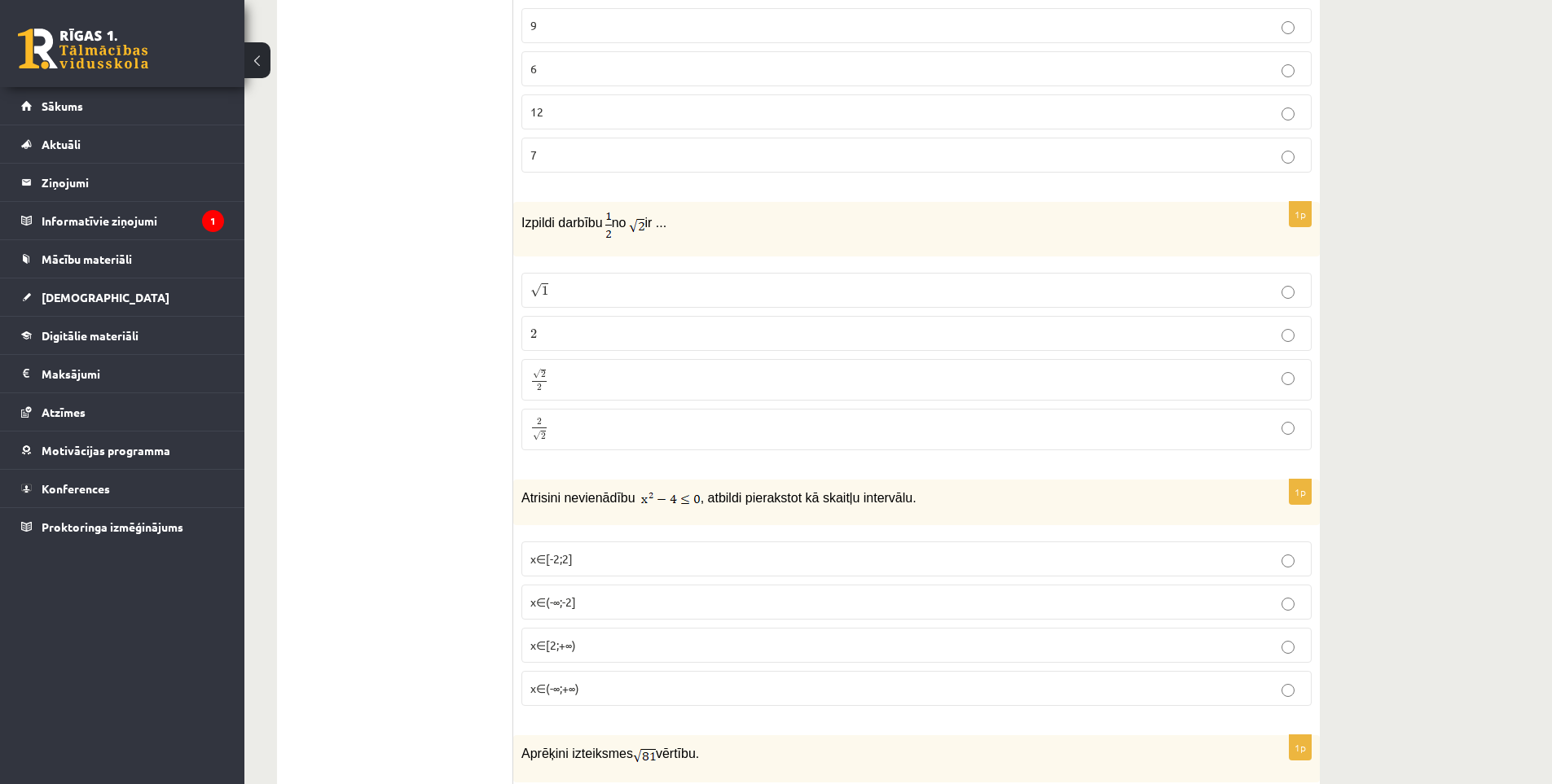
click at [591, 593] on p "x∈(-∞;-2]" at bounding box center [916, 602] width 772 height 17
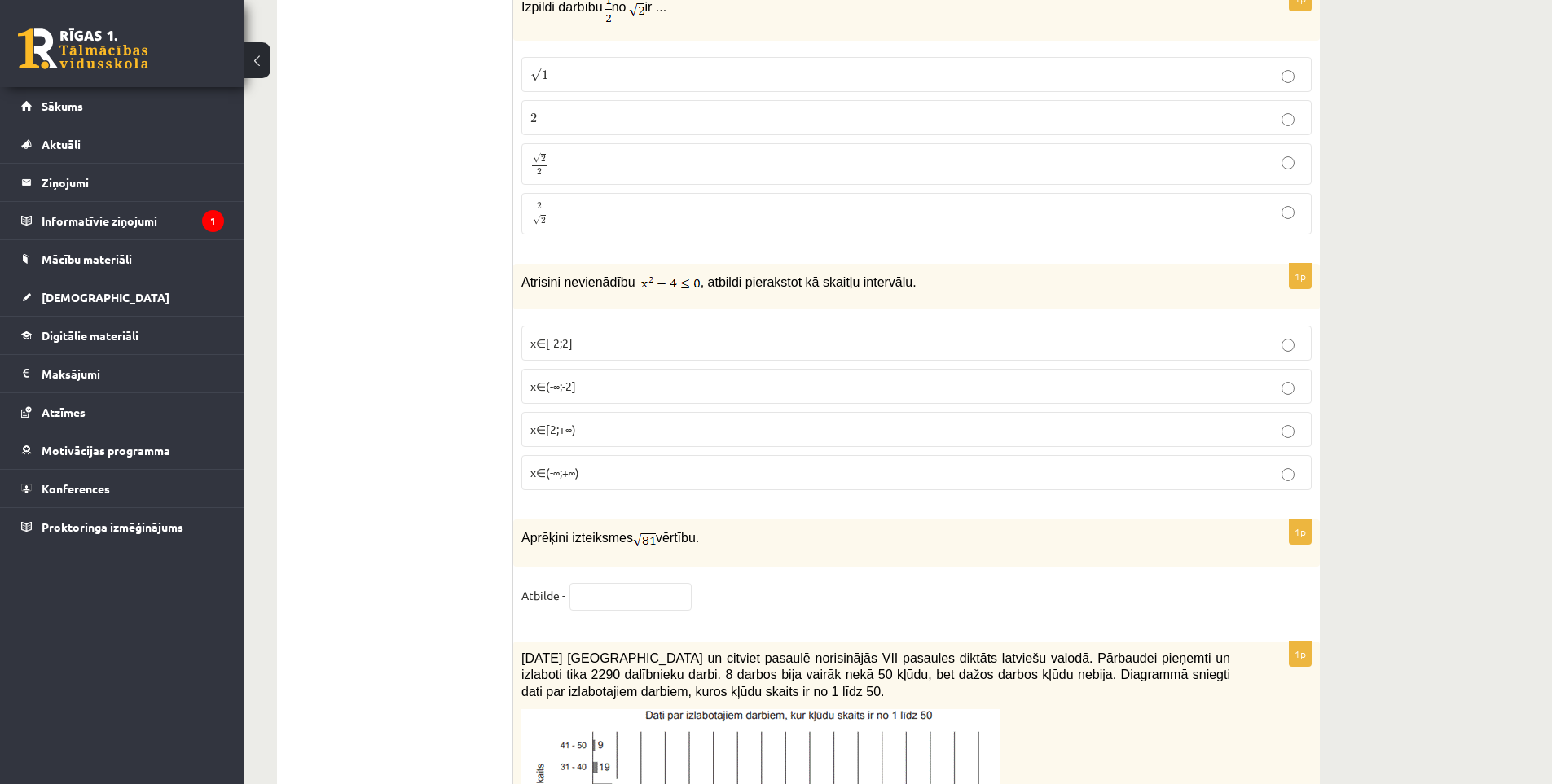
scroll to position [6521, 0]
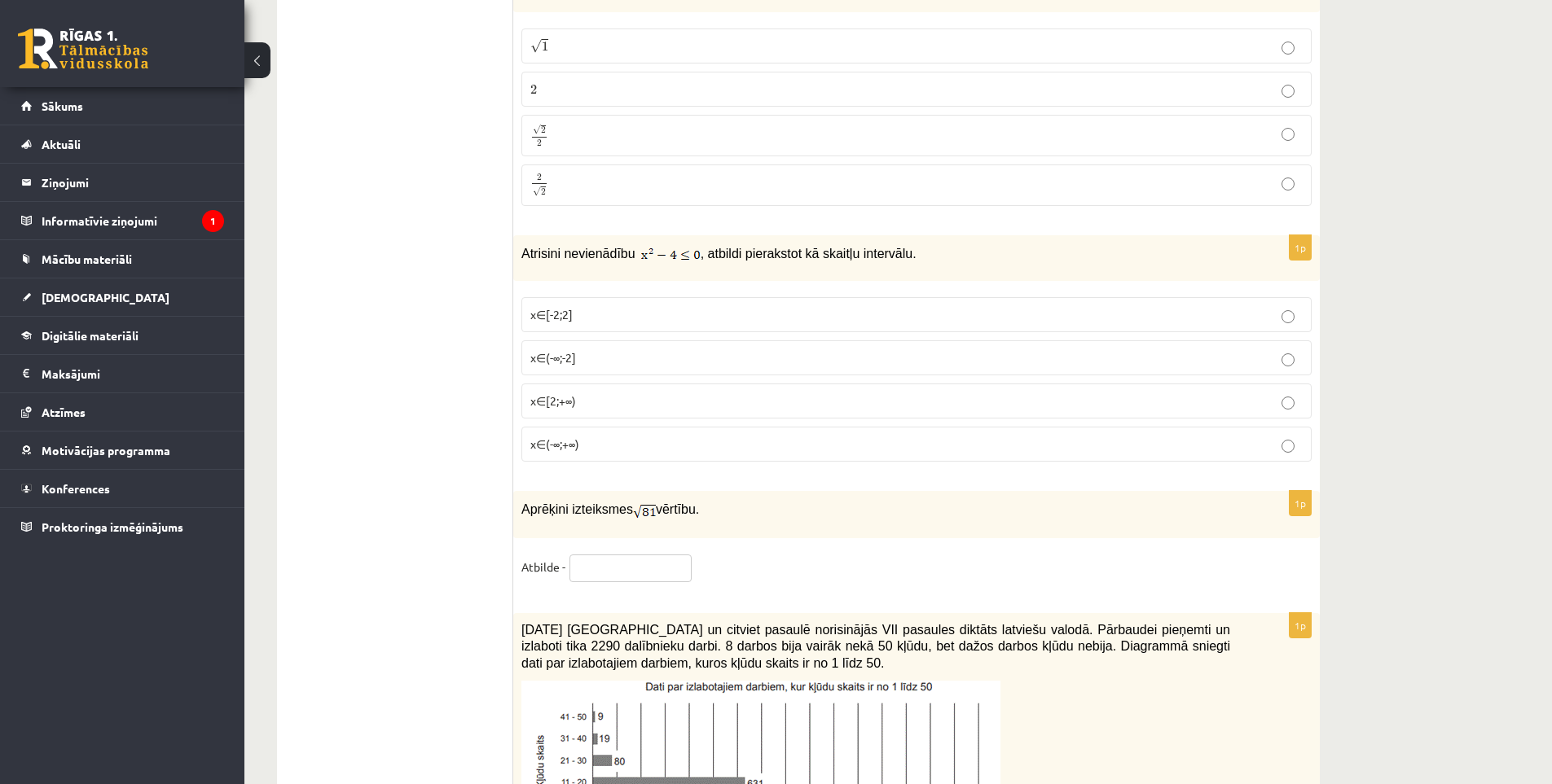
click at [612, 555] on input "text" at bounding box center [630, 569] width 122 height 28
type input "*"
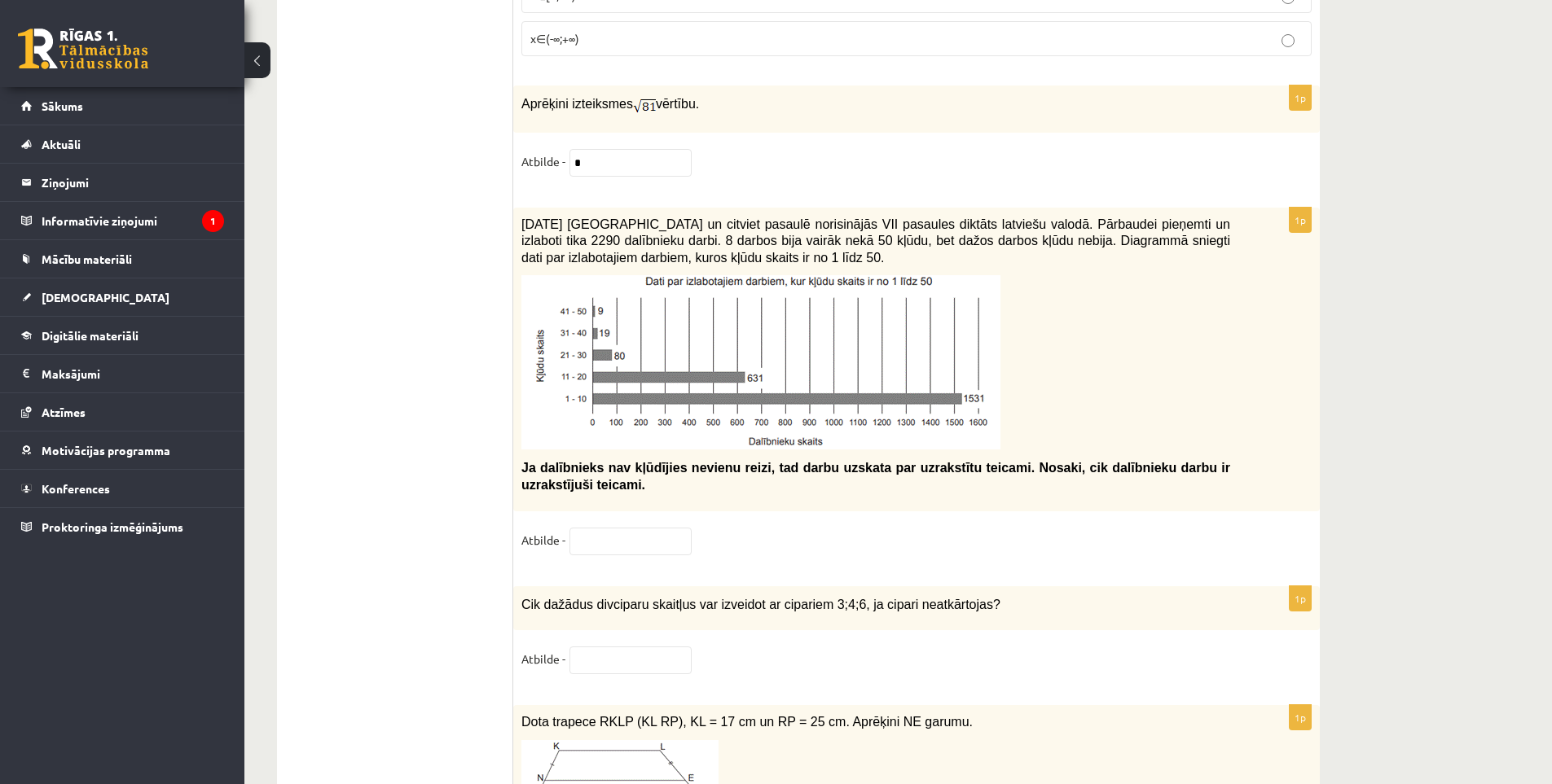
scroll to position [6928, 0]
click at [803, 337] on img at bounding box center [760, 360] width 479 height 174
click at [661, 534] on input "text" at bounding box center [630, 540] width 122 height 28
type input "*"
click at [728, 526] on fieldset "Atbilde -" at bounding box center [916, 543] width 790 height 34
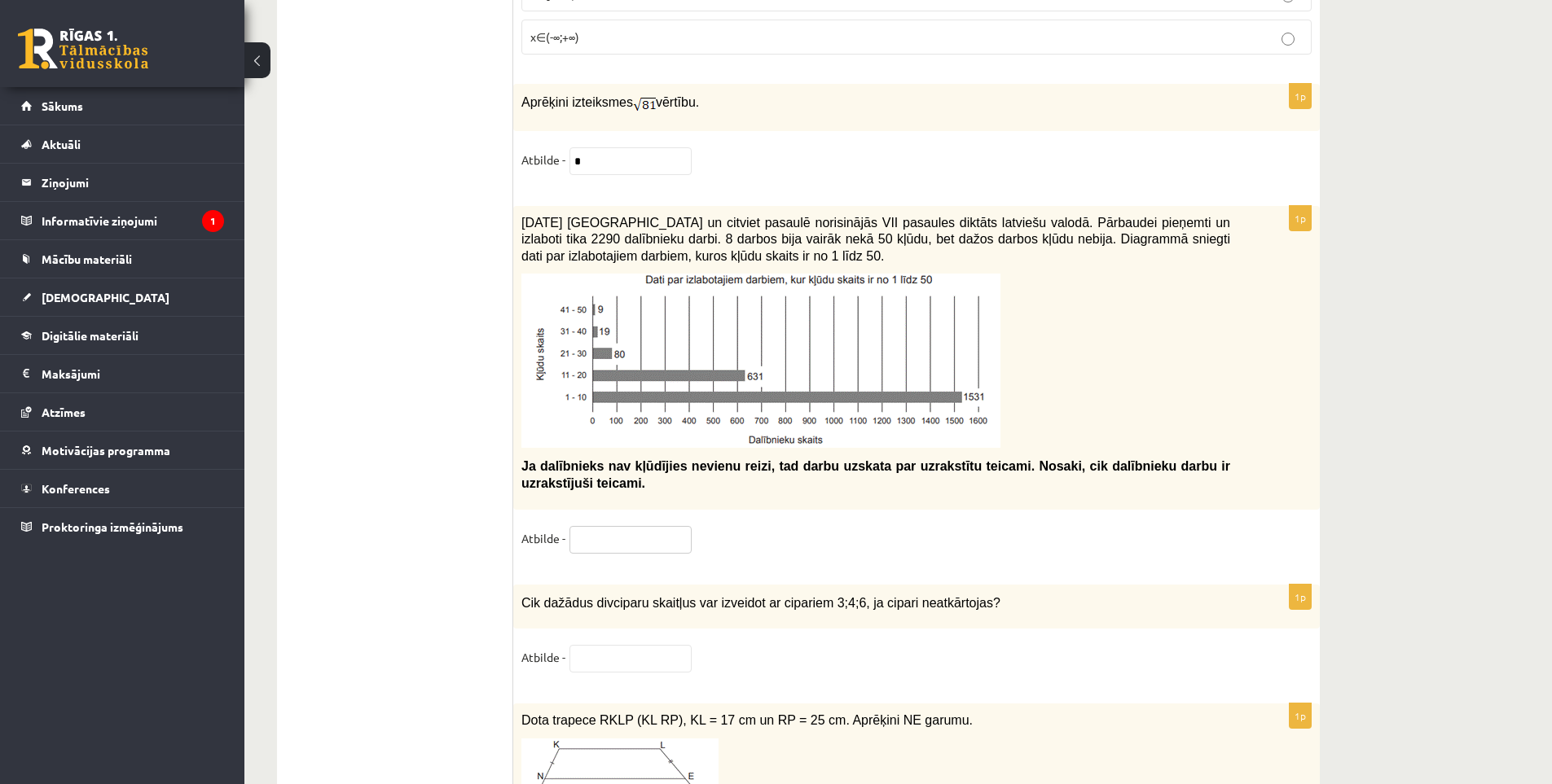
click at [667, 528] on input "text" at bounding box center [630, 540] width 122 height 28
type input "***"
click at [838, 475] on p "Ja dalībnieks nav kļūdījies nevienu reizi, tad darbu uzskata par uzrakstītu tei…" at bounding box center [876, 474] width 709 height 34
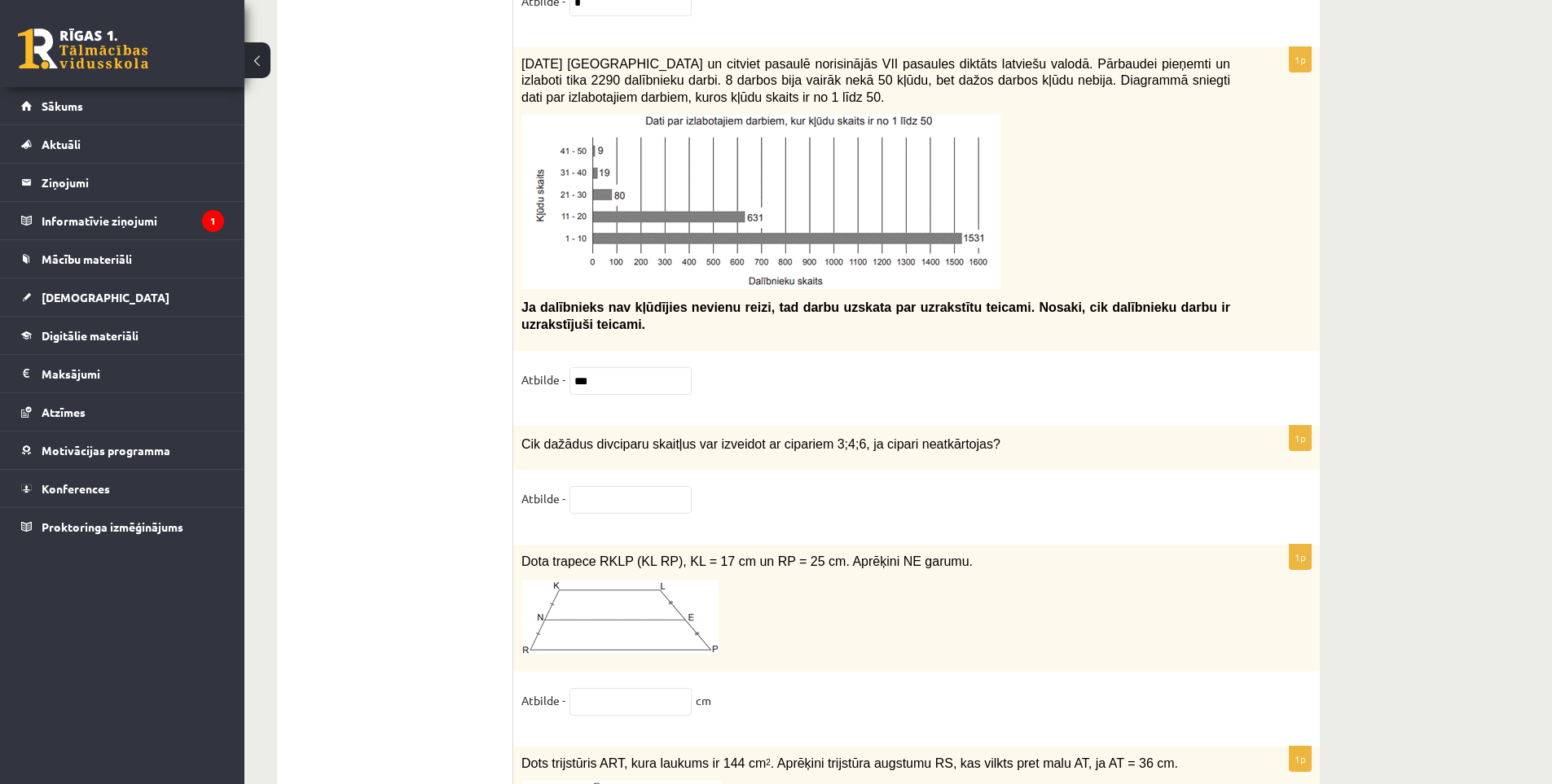
scroll to position [7090, 0]
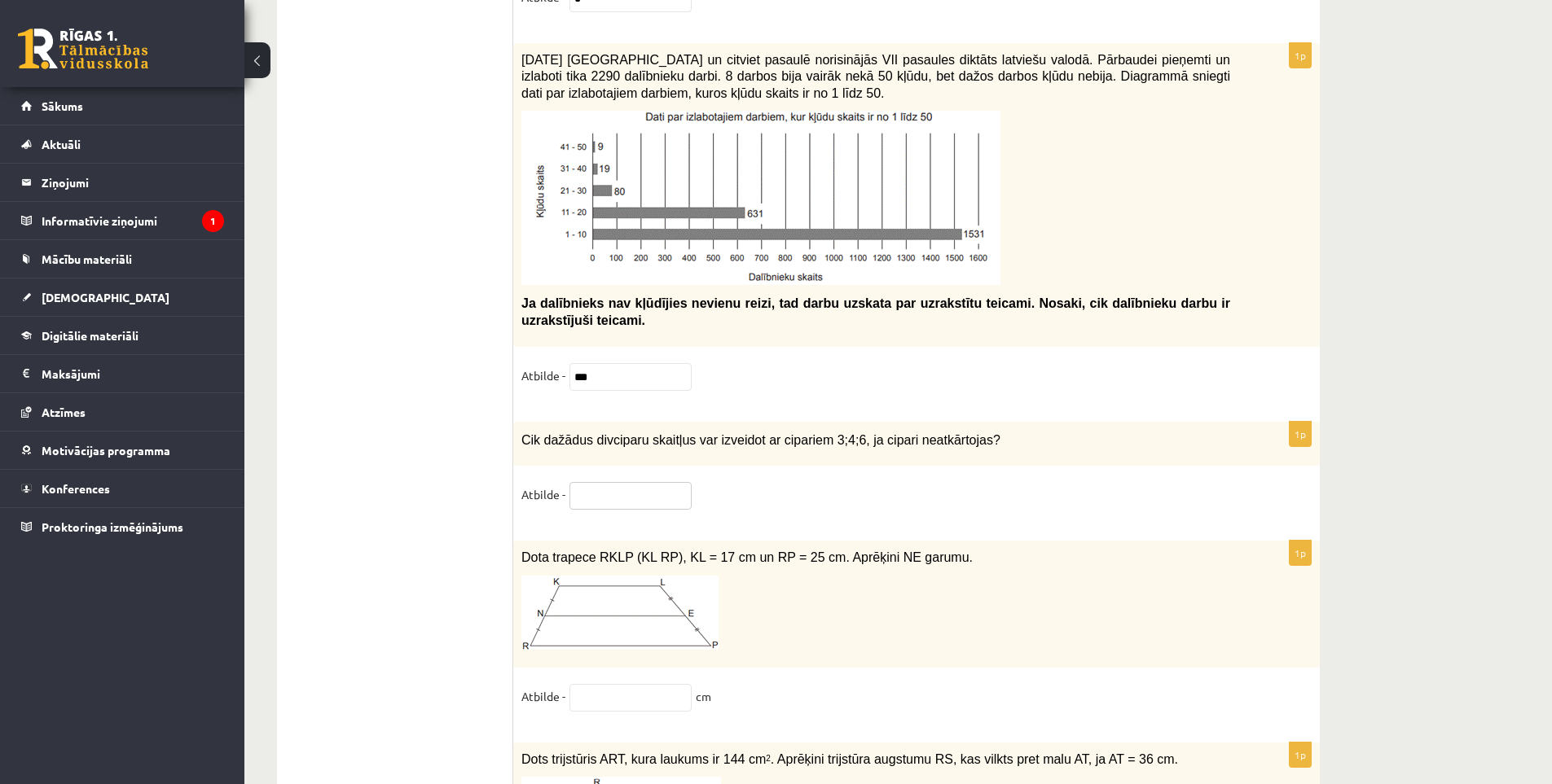
click at [607, 482] on input "text" at bounding box center [630, 496] width 122 height 28
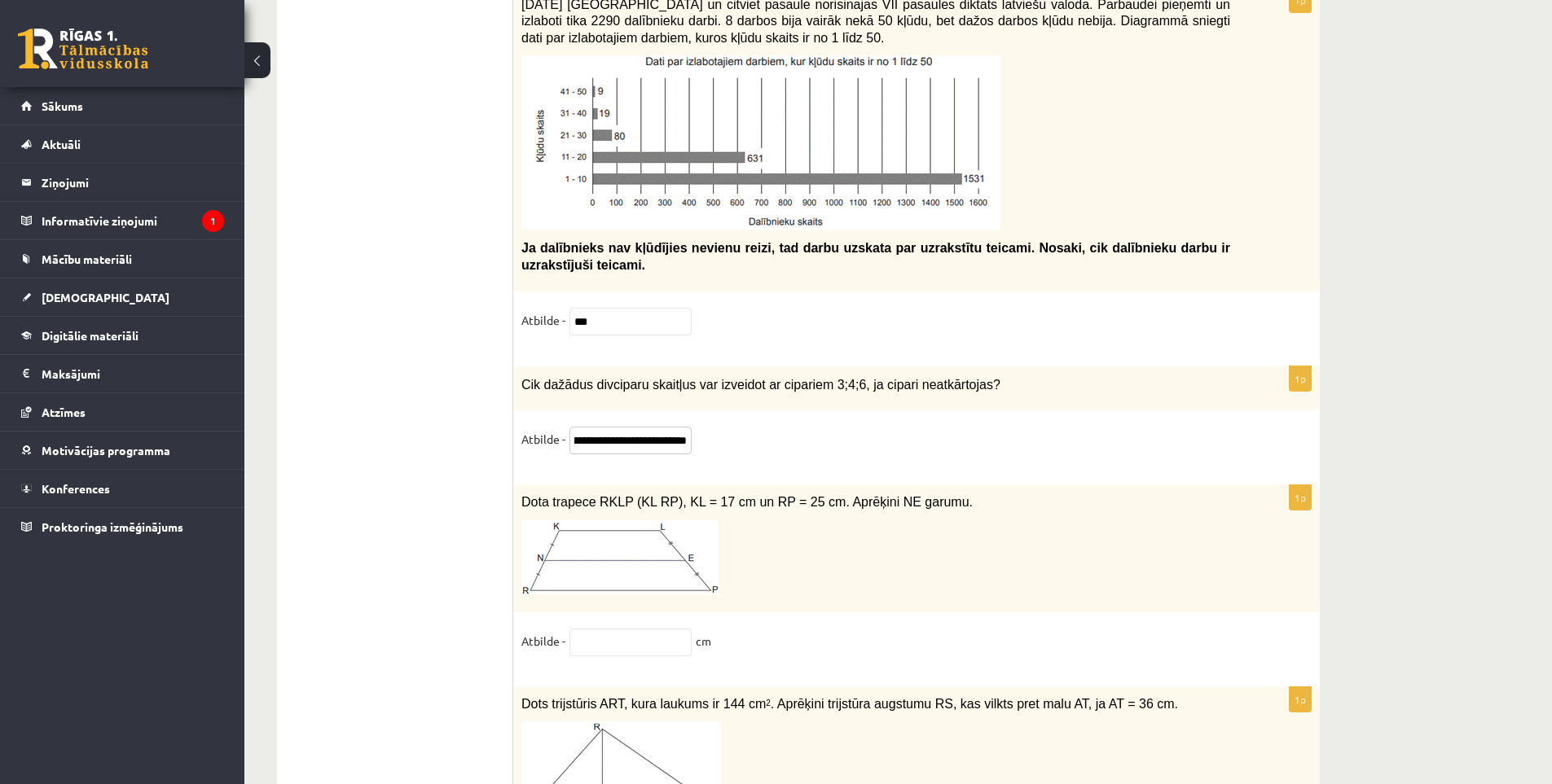
scroll to position [7253, 0]
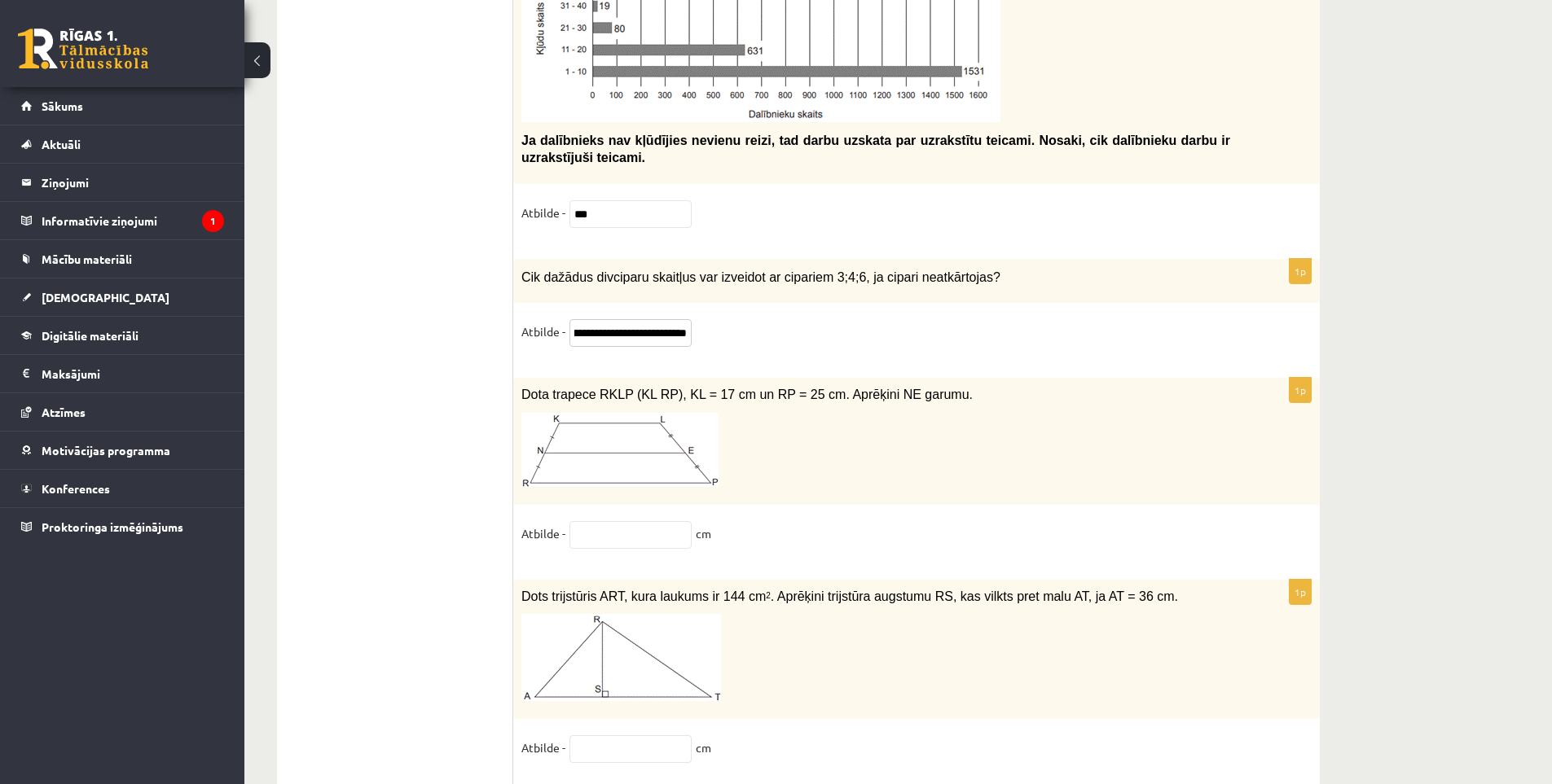
type input "**********"
click at [629, 525] on input "text" at bounding box center [630, 535] width 122 height 28
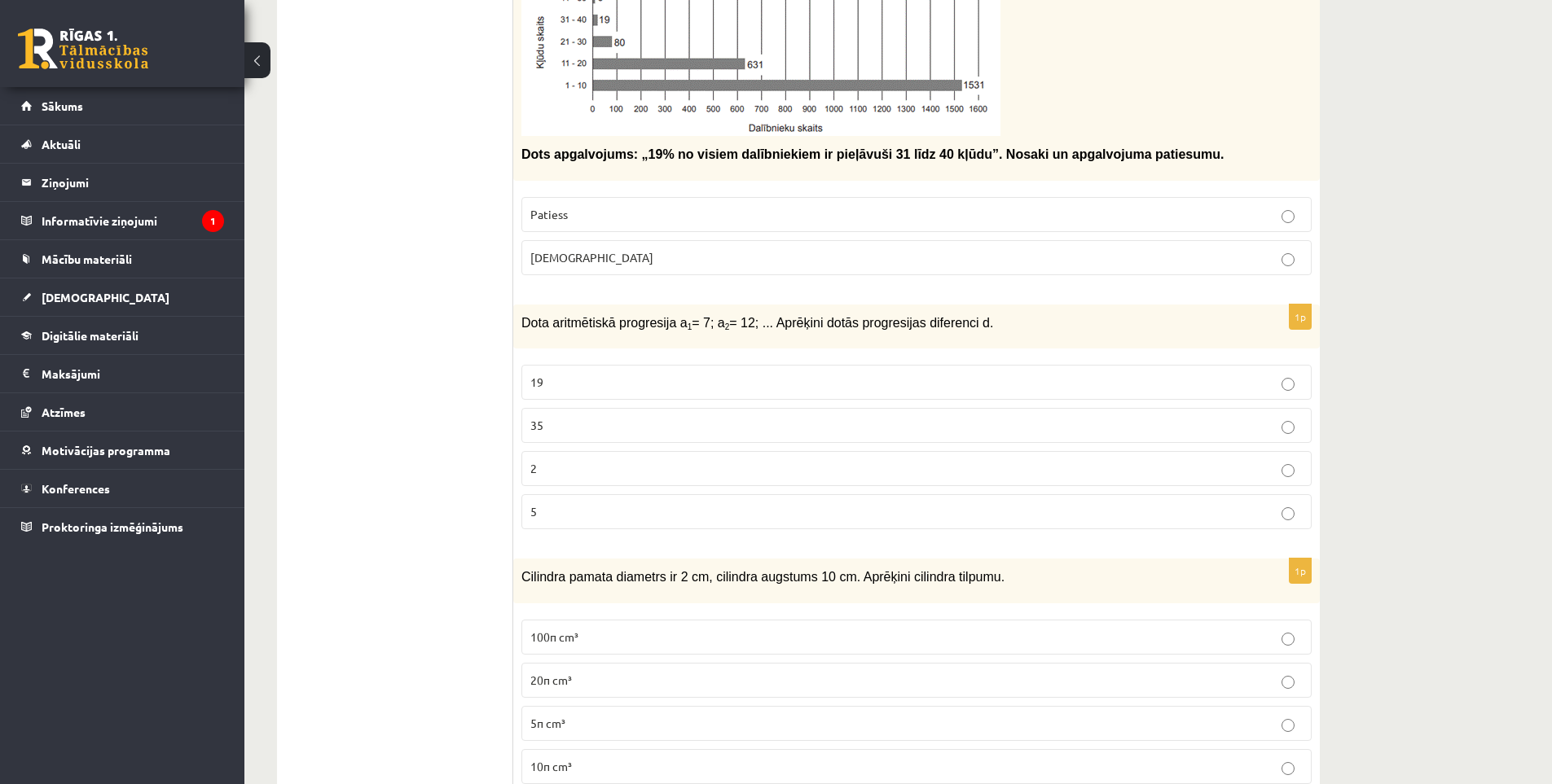
scroll to position [0, 0]
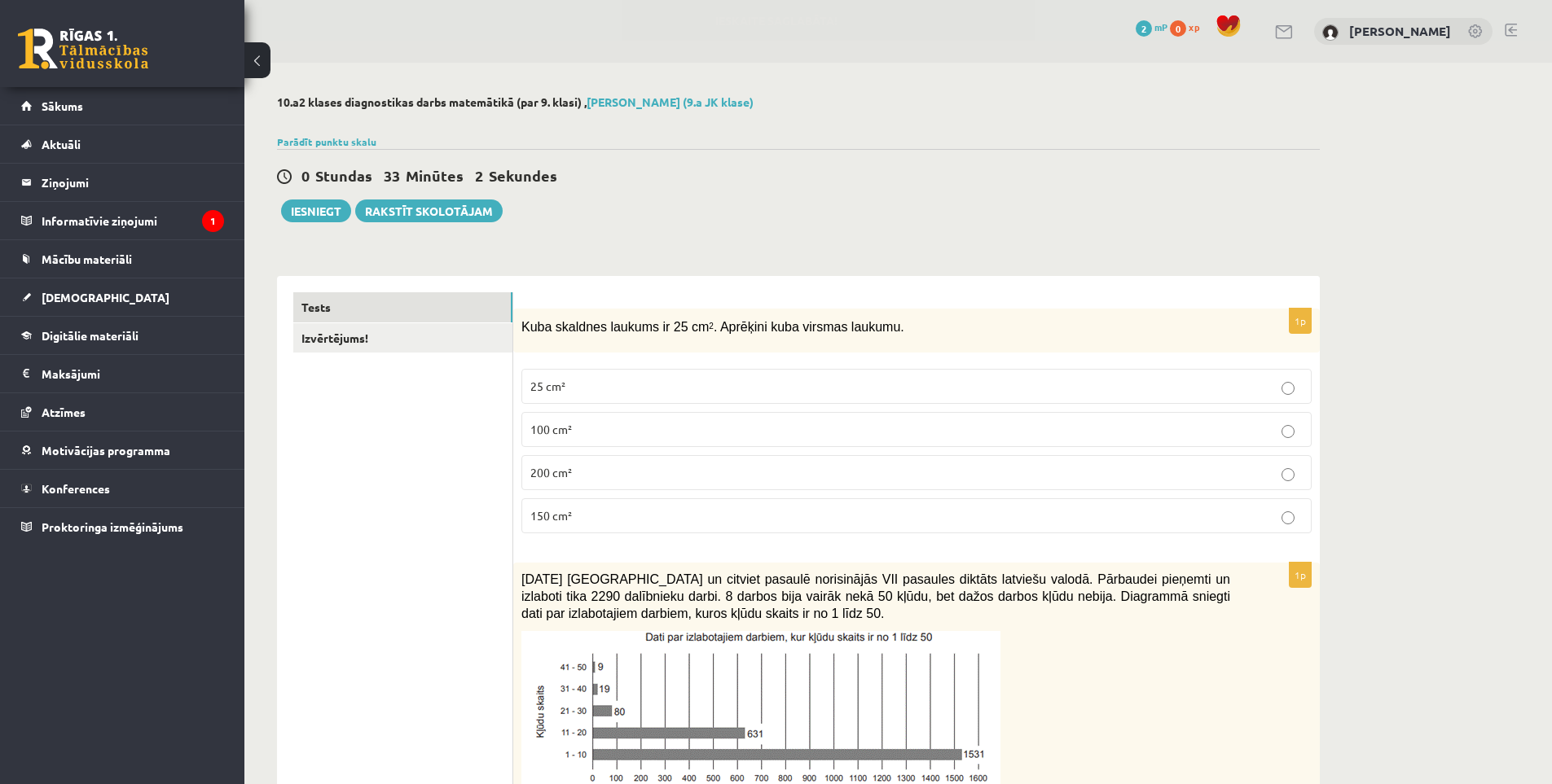
drag, startPoint x: 435, startPoint y: 316, endPoint x: 380, endPoint y: 83, distance: 239.4
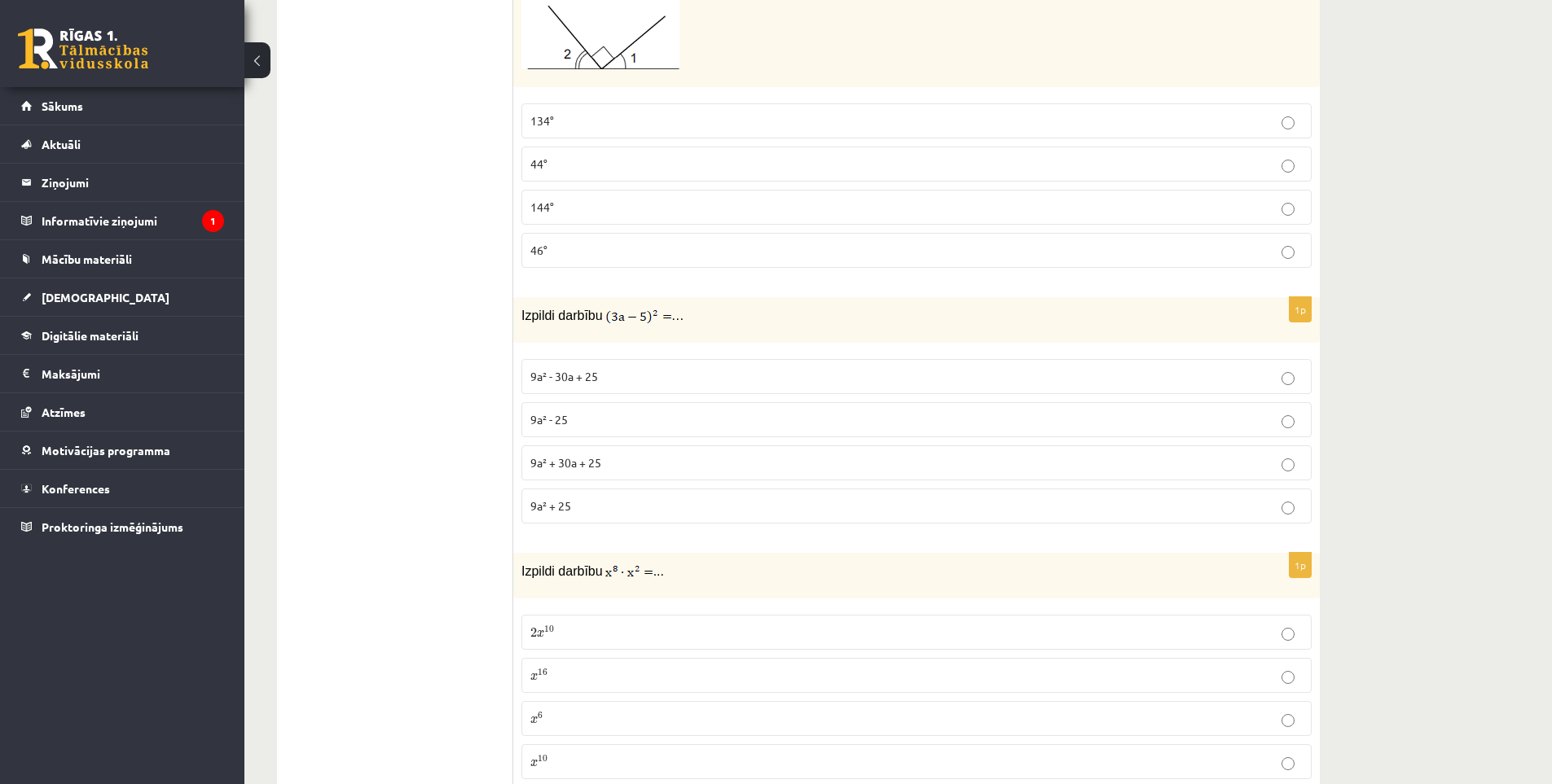
drag, startPoint x: 604, startPoint y: 194, endPoint x: 597, endPoint y: 373, distance: 179.1
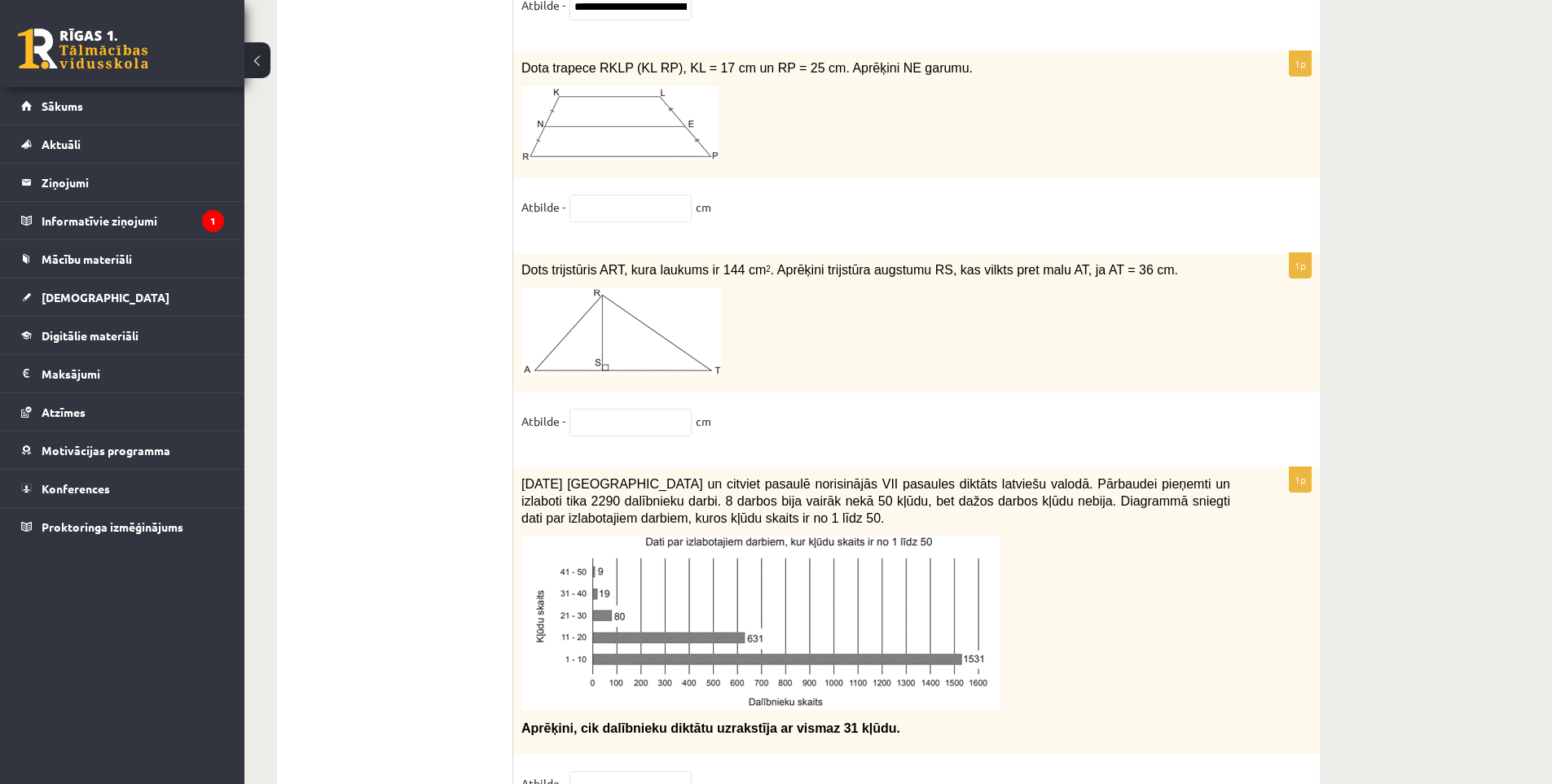
scroll to position [7542, 0]
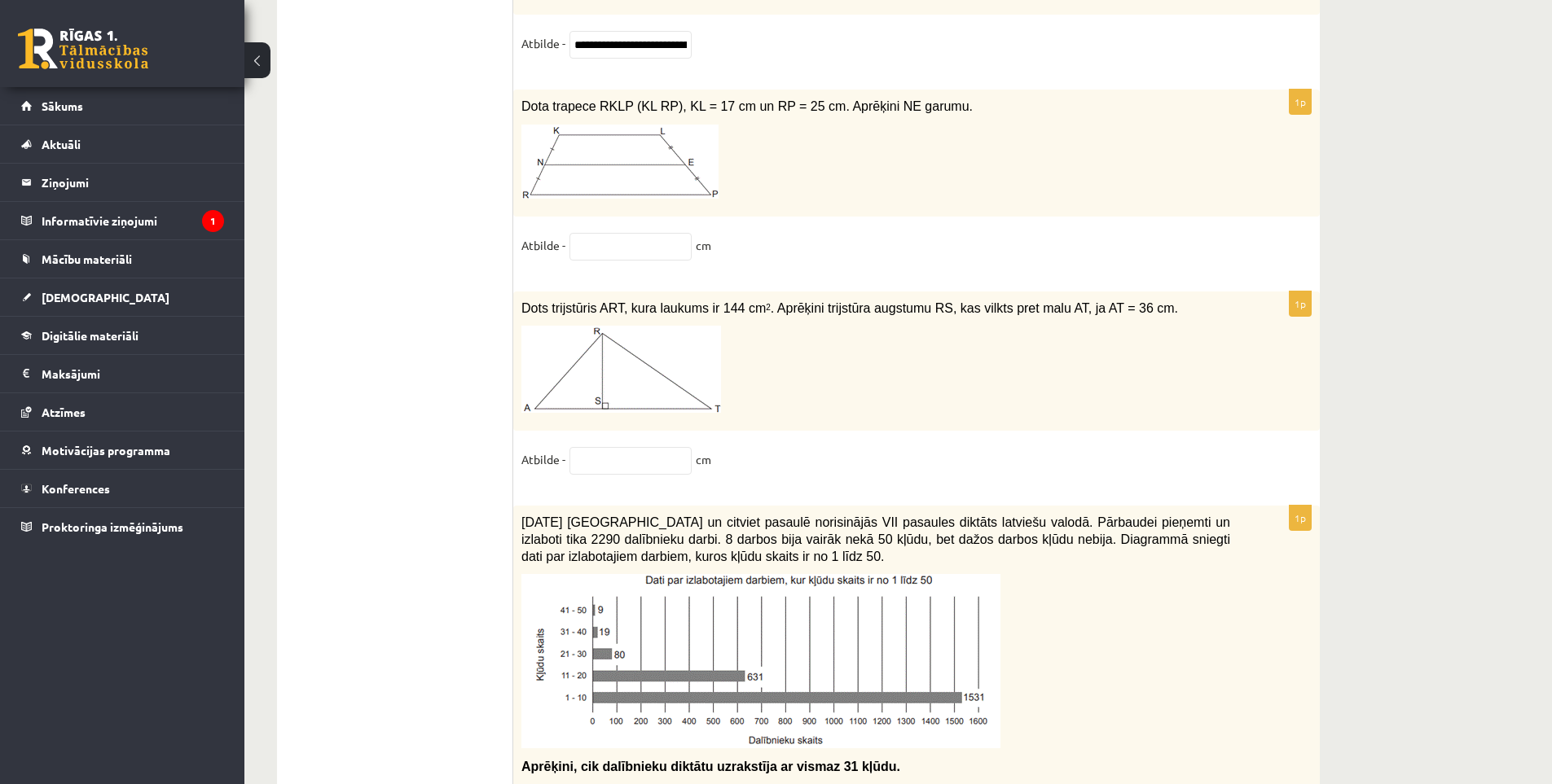
click at [597, 238] on input "text" at bounding box center [630, 247] width 122 height 28
type input "*"
click at [619, 469] on fieldset "Atbilde - cm" at bounding box center [916, 464] width 790 height 34
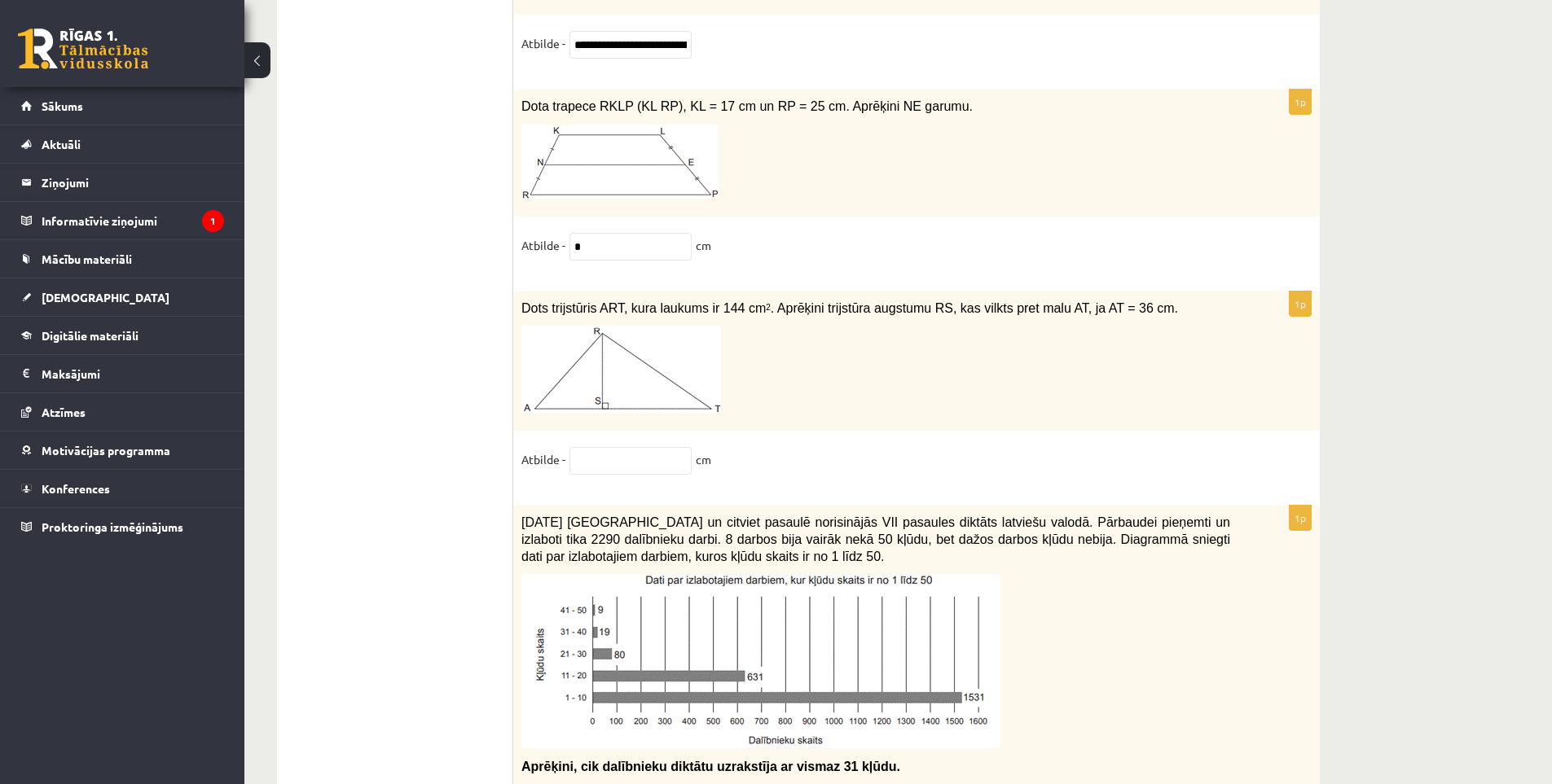
click at [619, 466] on fieldset "Atbilde - cm" at bounding box center [916, 464] width 790 height 34
click at [616, 463] on input "text" at bounding box center [630, 461] width 122 height 28
type input "*"
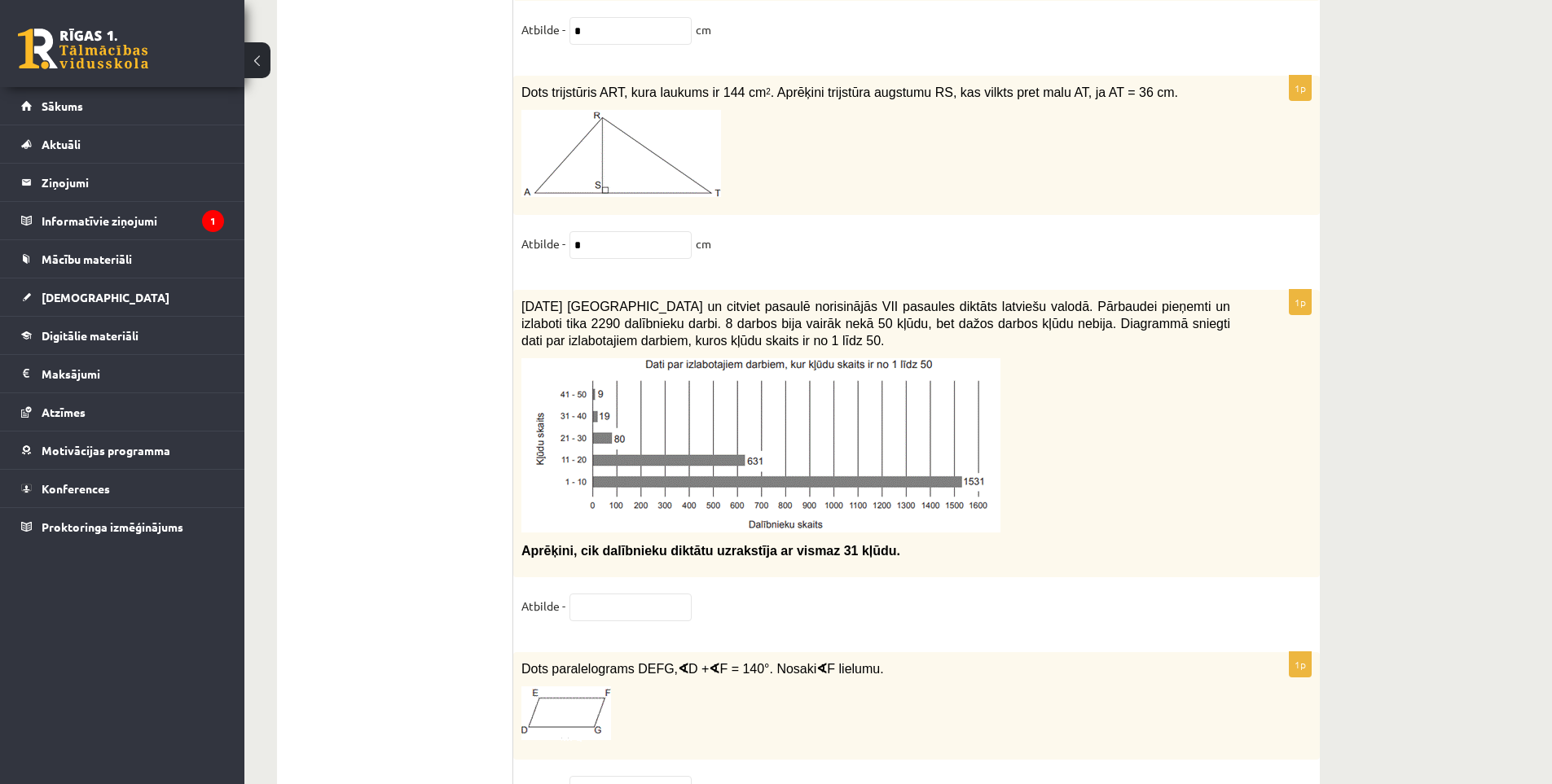
scroll to position [7786, 0]
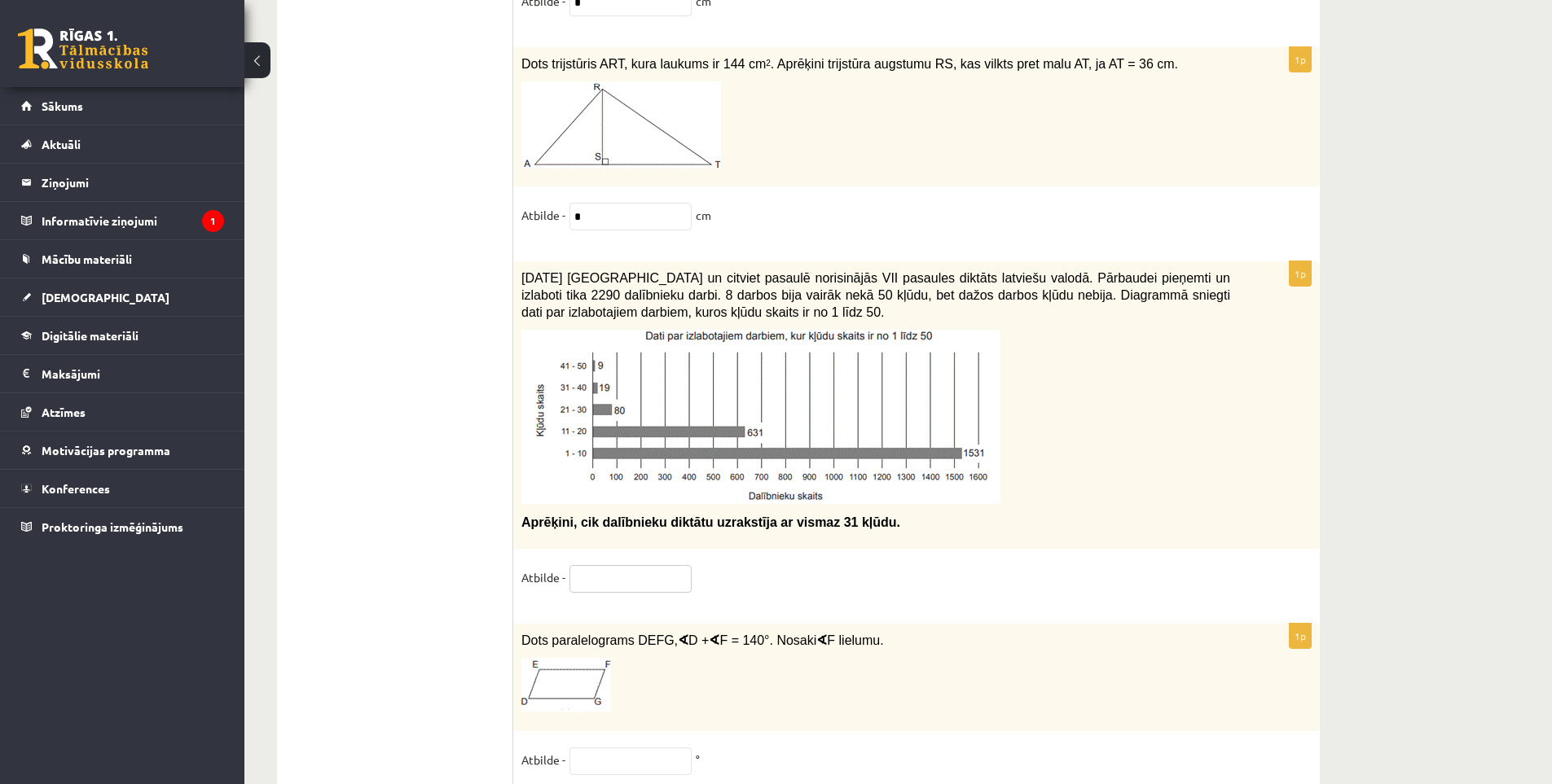
click at [654, 581] on input "text" at bounding box center [630, 579] width 122 height 28
type input "*"
click at [819, 574] on fieldset "Atbilde - *" at bounding box center [916, 583] width 790 height 34
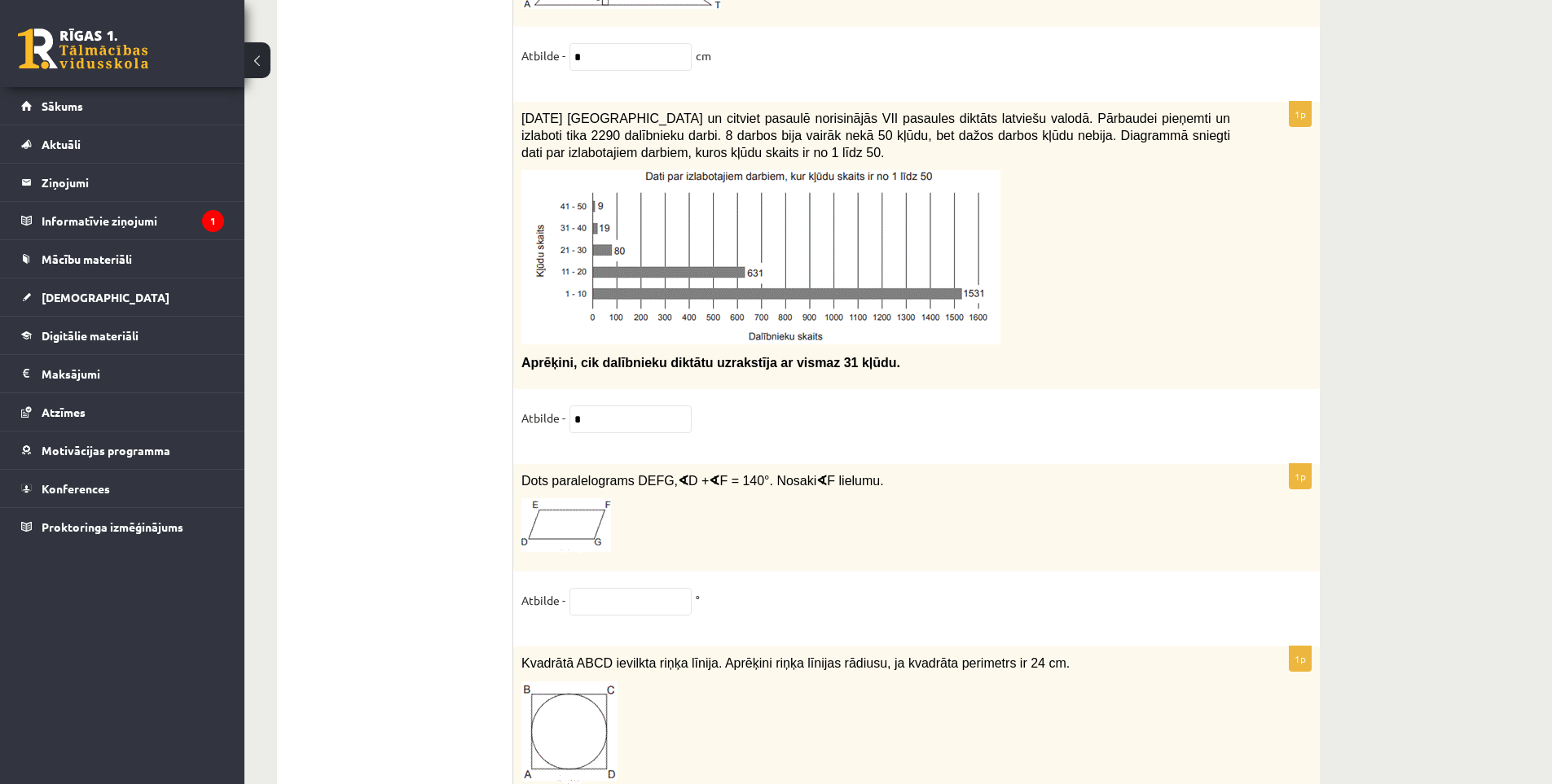
scroll to position [7949, 0]
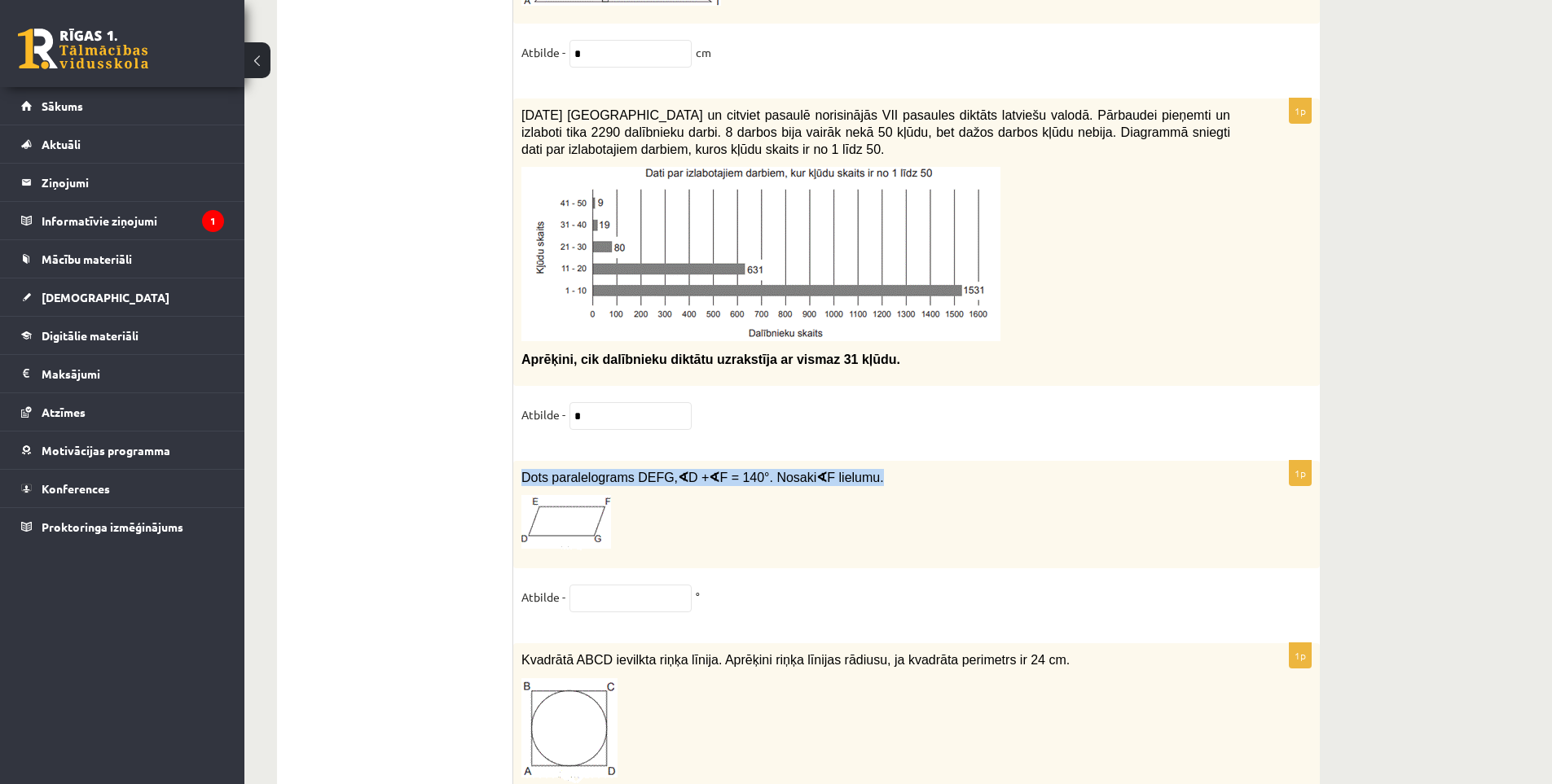
drag, startPoint x: 521, startPoint y: 471, endPoint x: 863, endPoint y: 466, distance: 342.0
click at [863, 466] on div "Dots paralelograms DEFG, ∢ D + ∢ F = 140°. Nosaki ∢ F lielumu." at bounding box center [916, 515] width 806 height 108
copy span "Dots paralelograms DEFG, ∢ D + ∢ F = 140°. Nosaki ∢ F lielumu."
click at [896, 469] on p "Dots paralelograms DEFG, ∢ D + ∢ F = 140°. Nosaki ∢ F lielumu." at bounding box center [876, 477] width 709 height 17
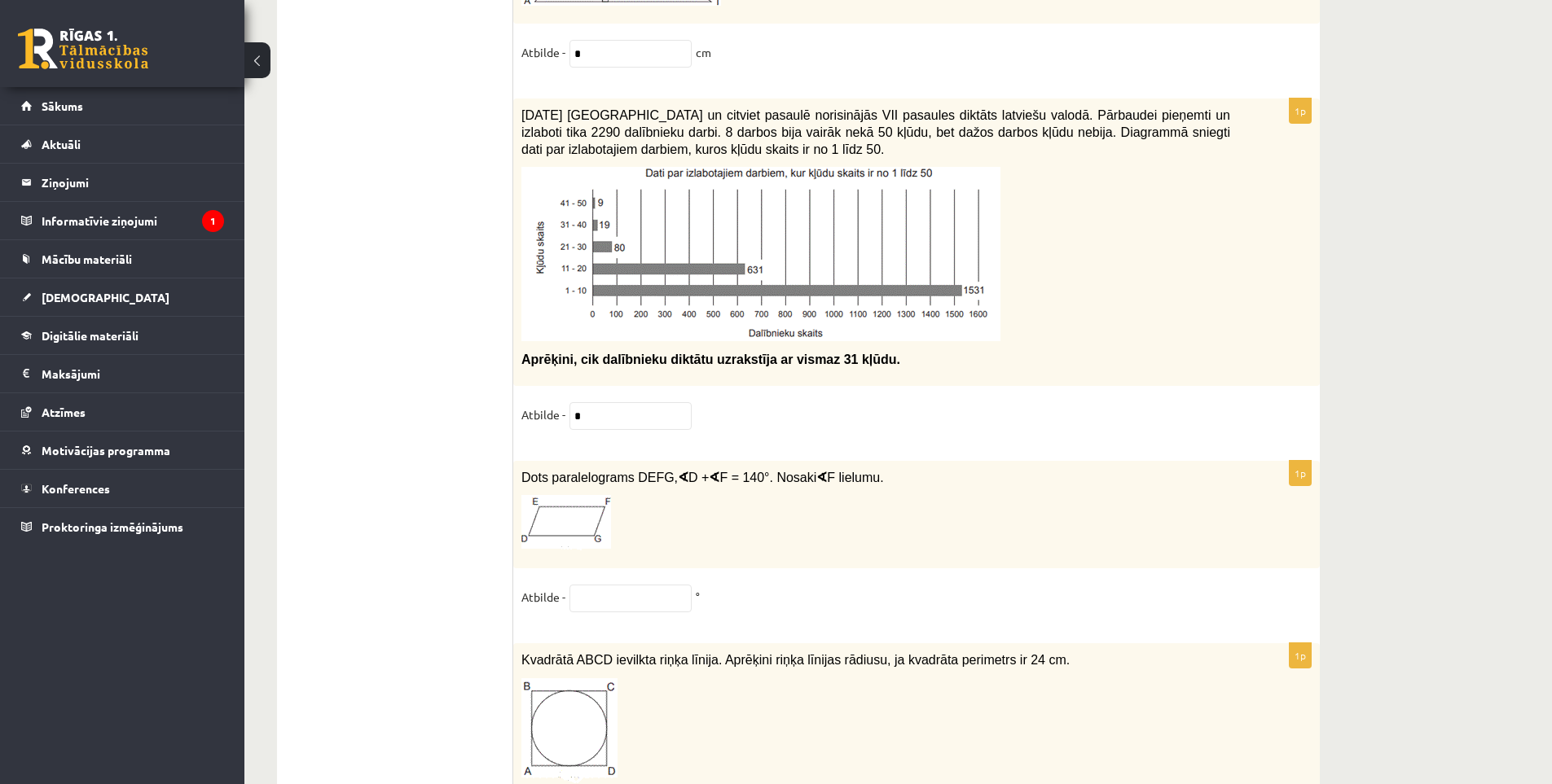
click at [820, 505] on p at bounding box center [876, 523] width 709 height 56
click at [633, 589] on input "text" at bounding box center [630, 598] width 122 height 28
type input "**"
click at [751, 565] on div "1p Dots paralelograms DEFG, ∢ D + ∢ F = 140°. Nosaki ∢ F lielumu. Atbilde - ** °" at bounding box center [916, 544] width 806 height 167
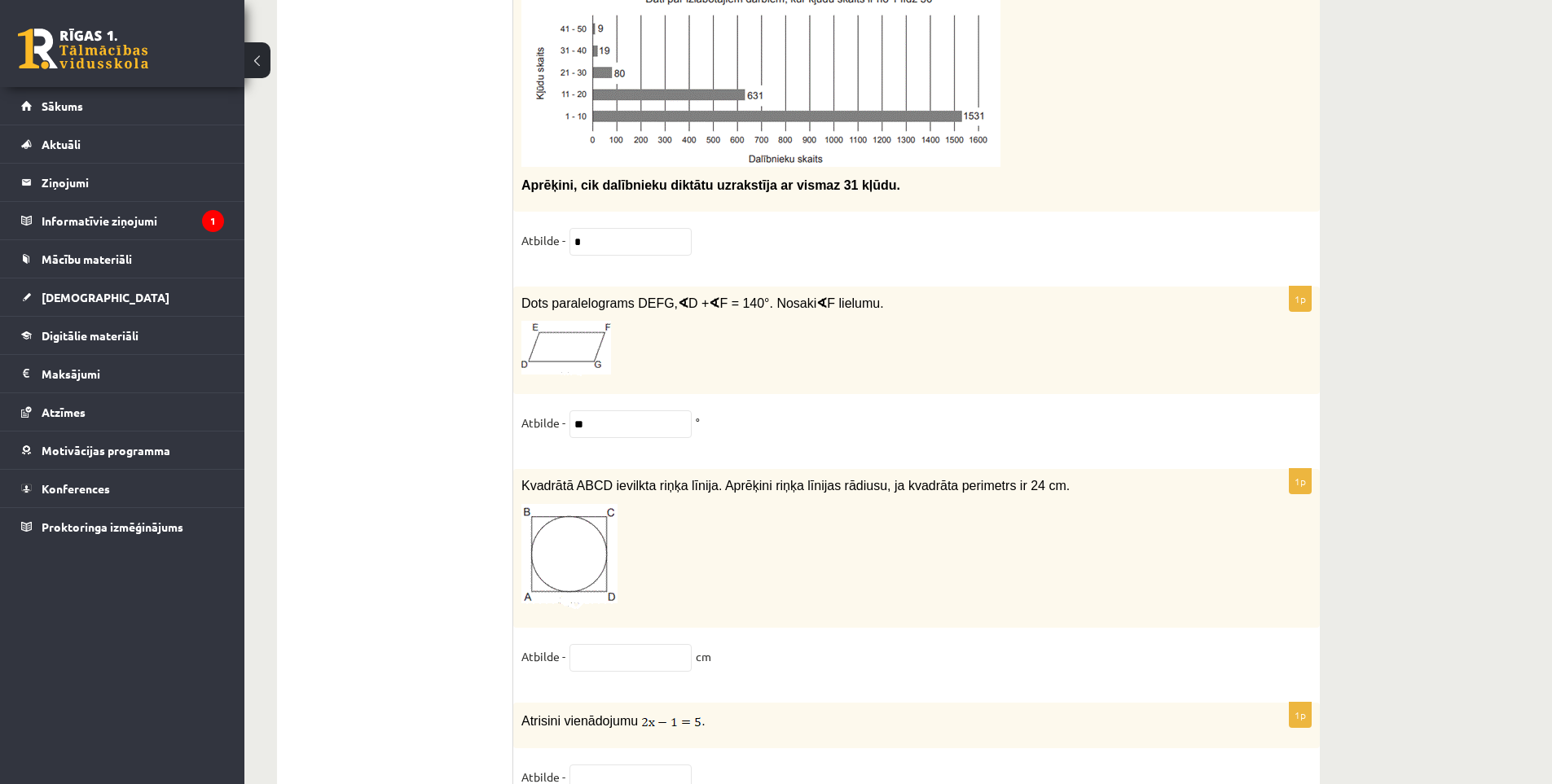
scroll to position [8194, 0]
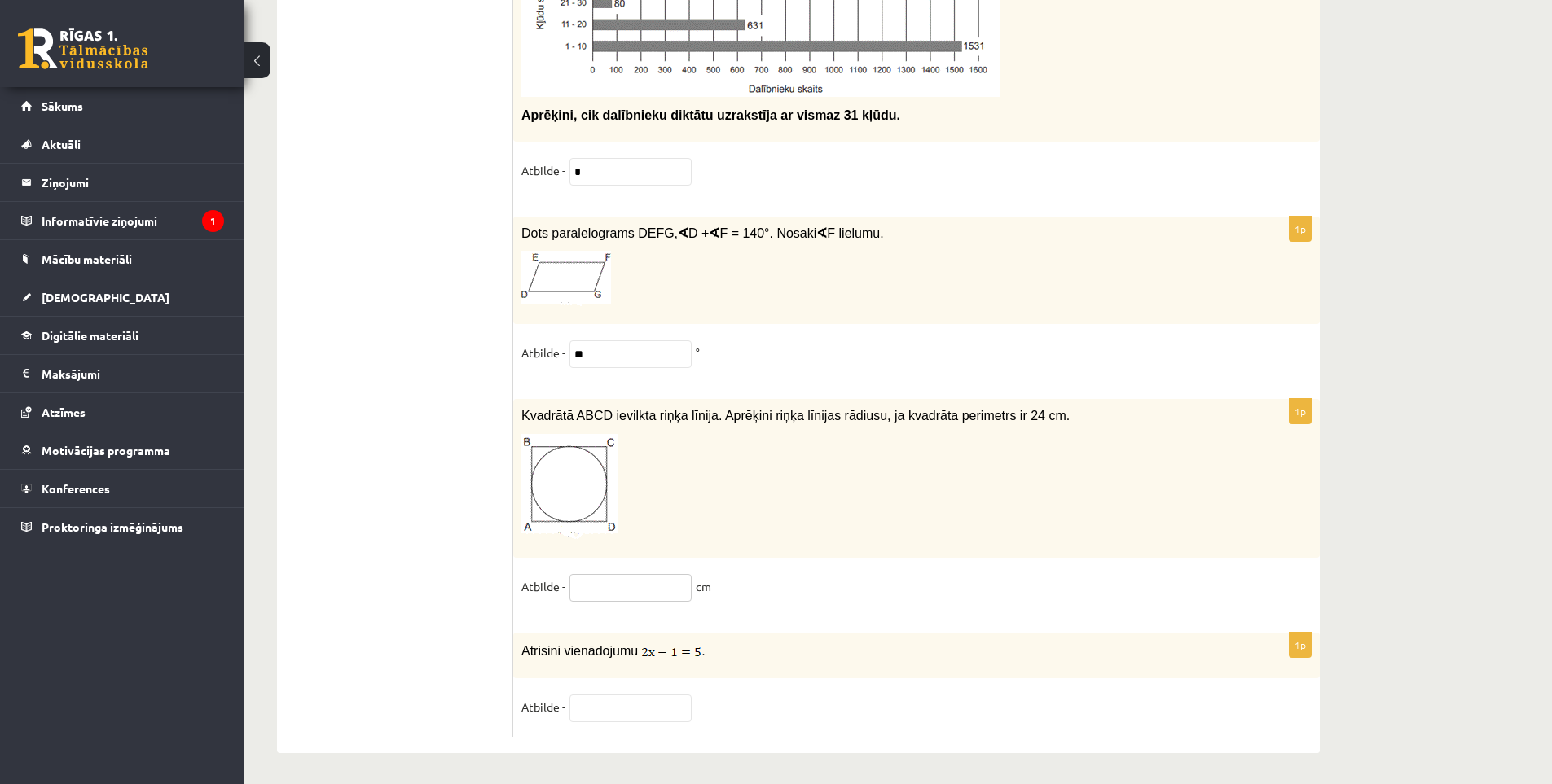
click at [630, 580] on input "text" at bounding box center [630, 588] width 122 height 28
click at [857, 592] on fieldset "Atbilde - ** cm" at bounding box center [916, 592] width 790 height 34
drag, startPoint x: 515, startPoint y: 412, endPoint x: 1127, endPoint y: 413, distance: 612.0
click at [1126, 413] on div "Kvadrātā ABCD ievilkta riņķa līnija. Aprēķini riņķa līnijas rādiusu, ja kvadrāt…" at bounding box center [916, 479] width 806 height 159
copy span "Kvadrātā ABCD ievilkta riņķa līnija. Aprēķini riņķa līnijas rādiusu, ja kvadrāt…"
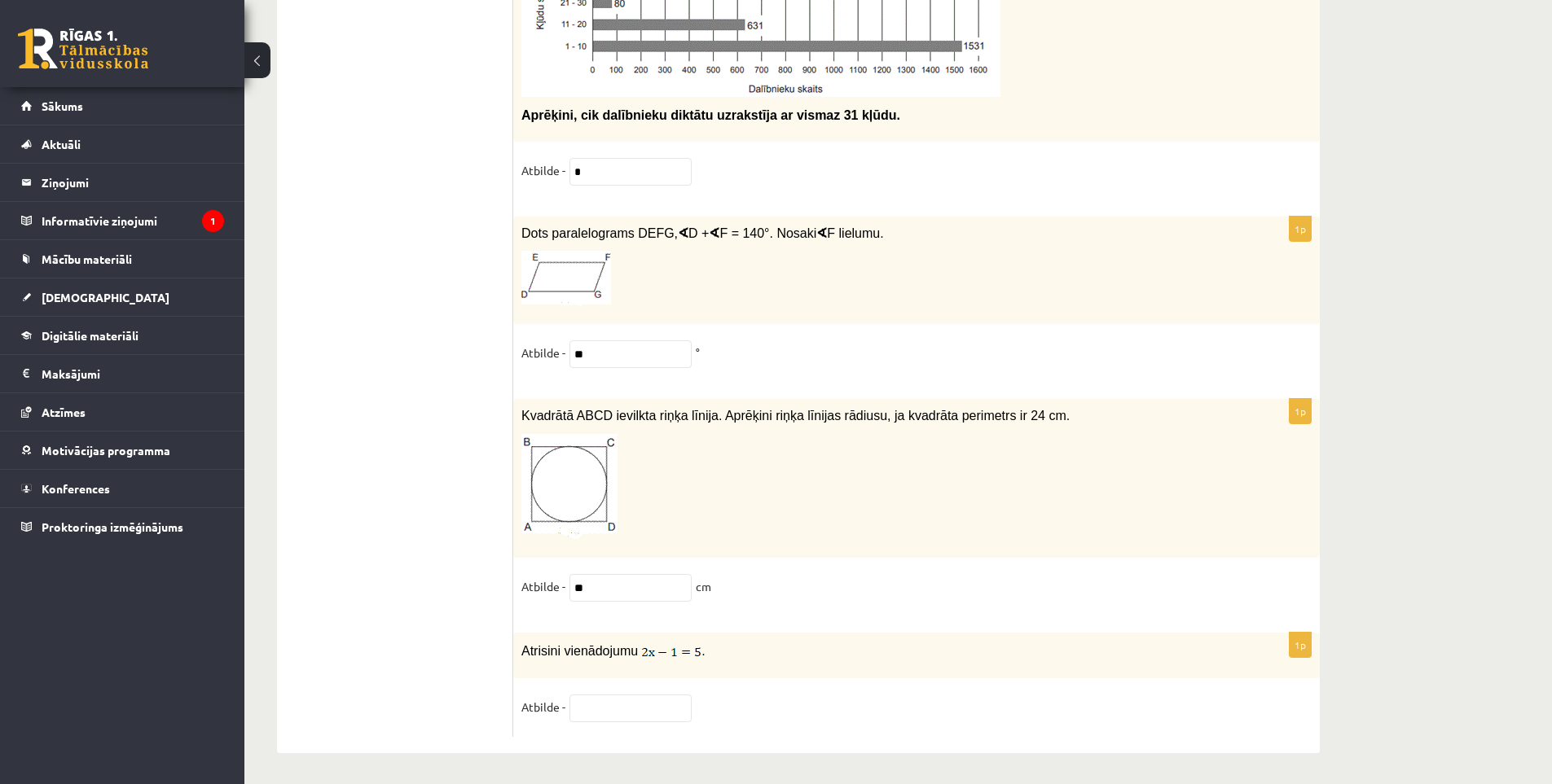
click at [776, 605] on fieldset "Atbilde - ** cm" at bounding box center [916, 592] width 790 height 34
drag, startPoint x: 625, startPoint y: 585, endPoint x: 514, endPoint y: 580, distance: 111.1
click at [514, 580] on div "1p Kvadrātā ABCD ievilkta riņķa līnija. Aprēķini riņķa līnijas rādiusu, ja kvad…" at bounding box center [916, 508] width 806 height 218
type input "*"
click at [764, 591] on fieldset "Atbilde - * cm" at bounding box center [916, 592] width 790 height 34
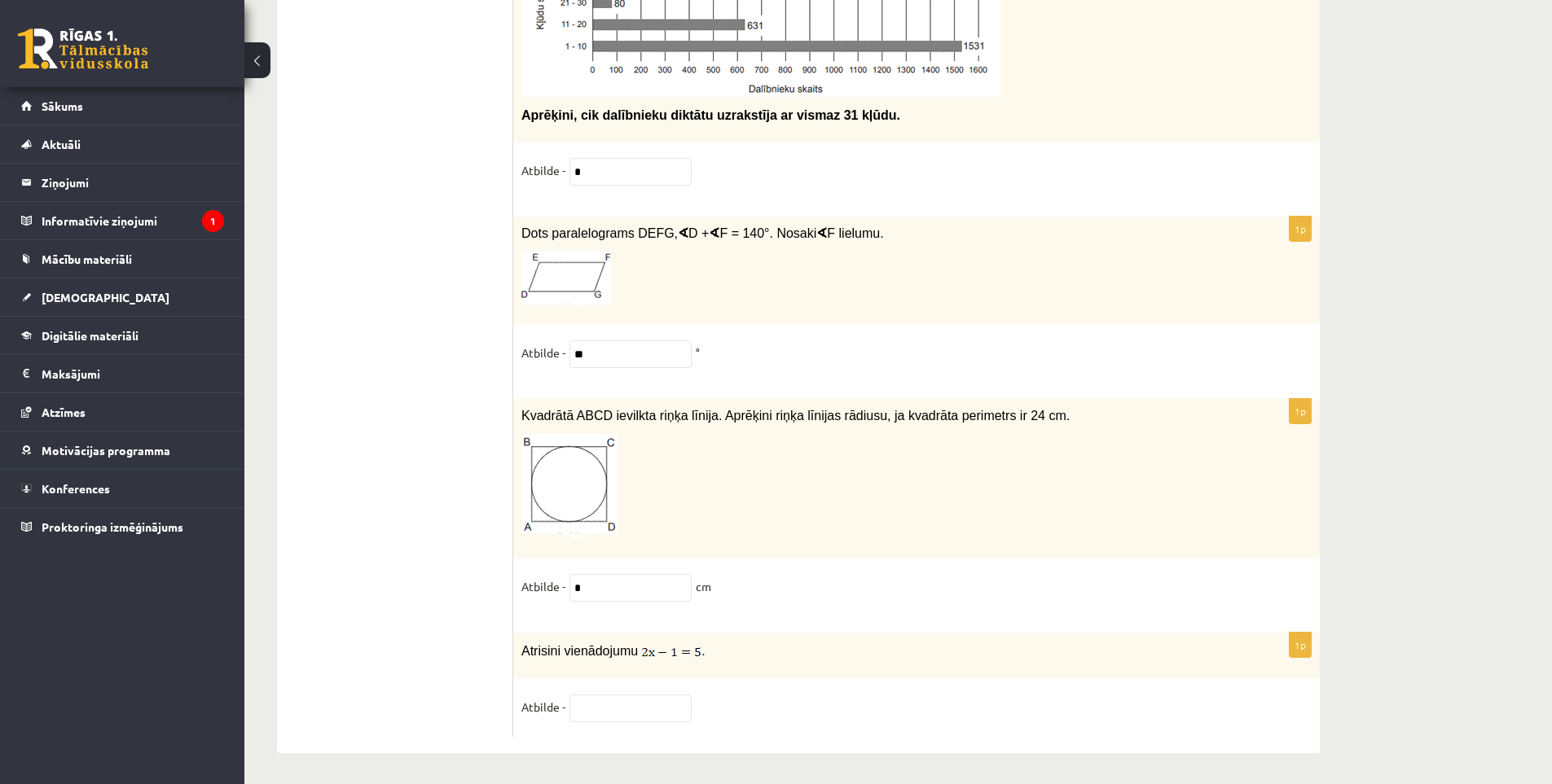
click at [734, 606] on div "1p Kvadrātā ABCD ievilkta riņķa līnija. Aprēķini riņķa līnijas rādiusu, ja kvad…" at bounding box center [916, 508] width 806 height 218
click at [610, 697] on input "text" at bounding box center [630, 709] width 122 height 28
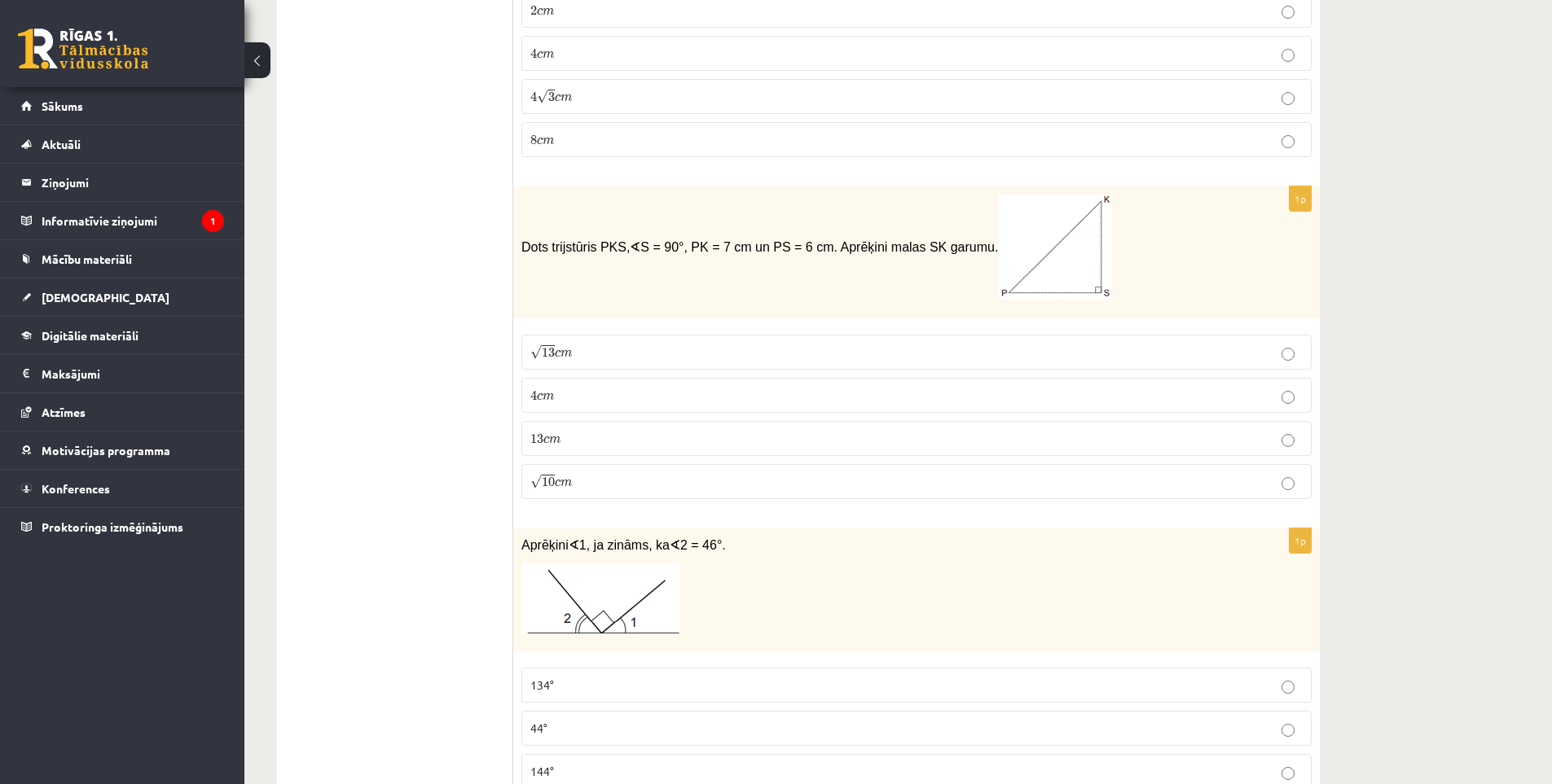
scroll to position [0, 0]
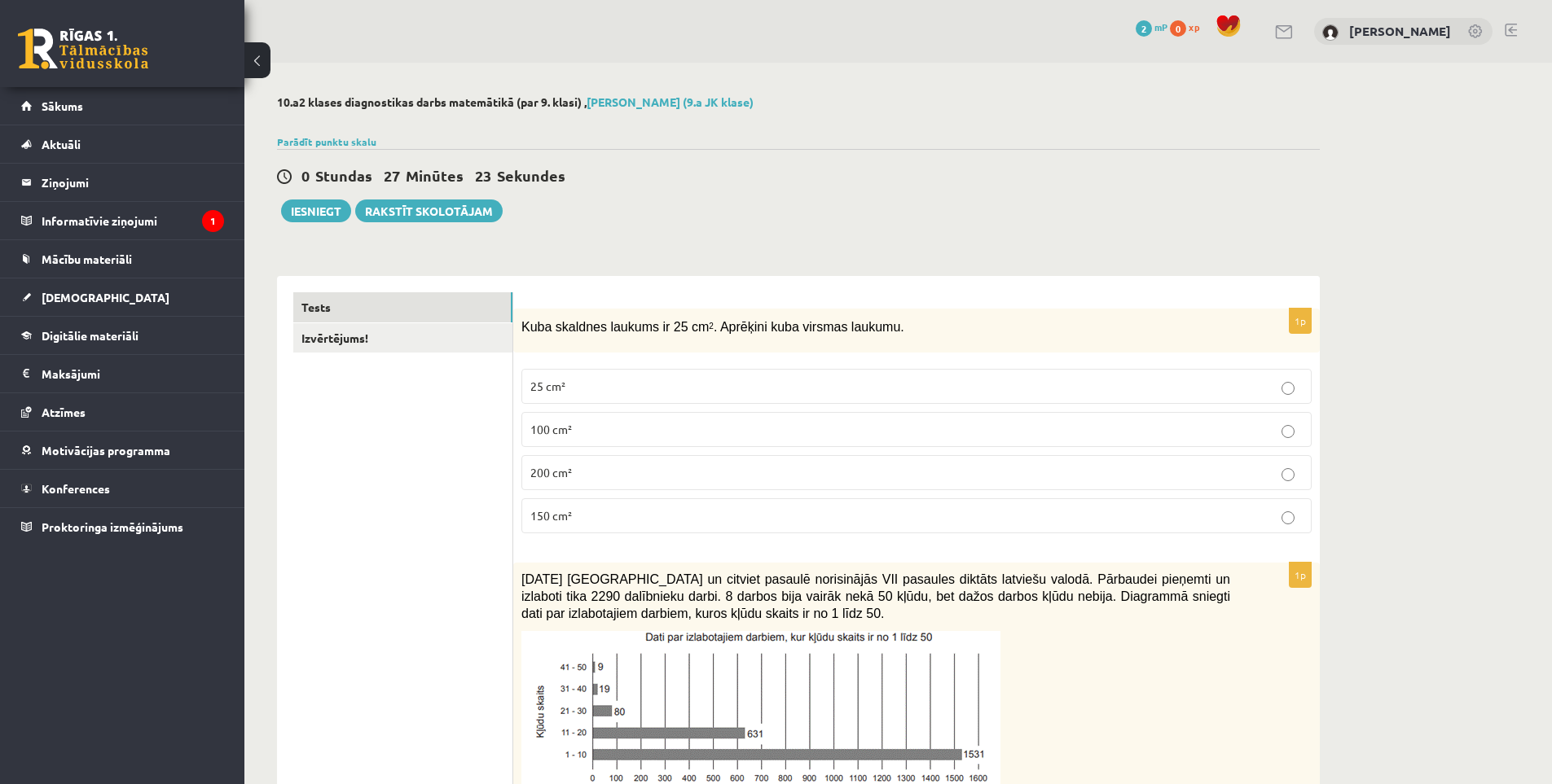
drag, startPoint x: 408, startPoint y: 439, endPoint x: 428, endPoint y: 327, distance: 113.8
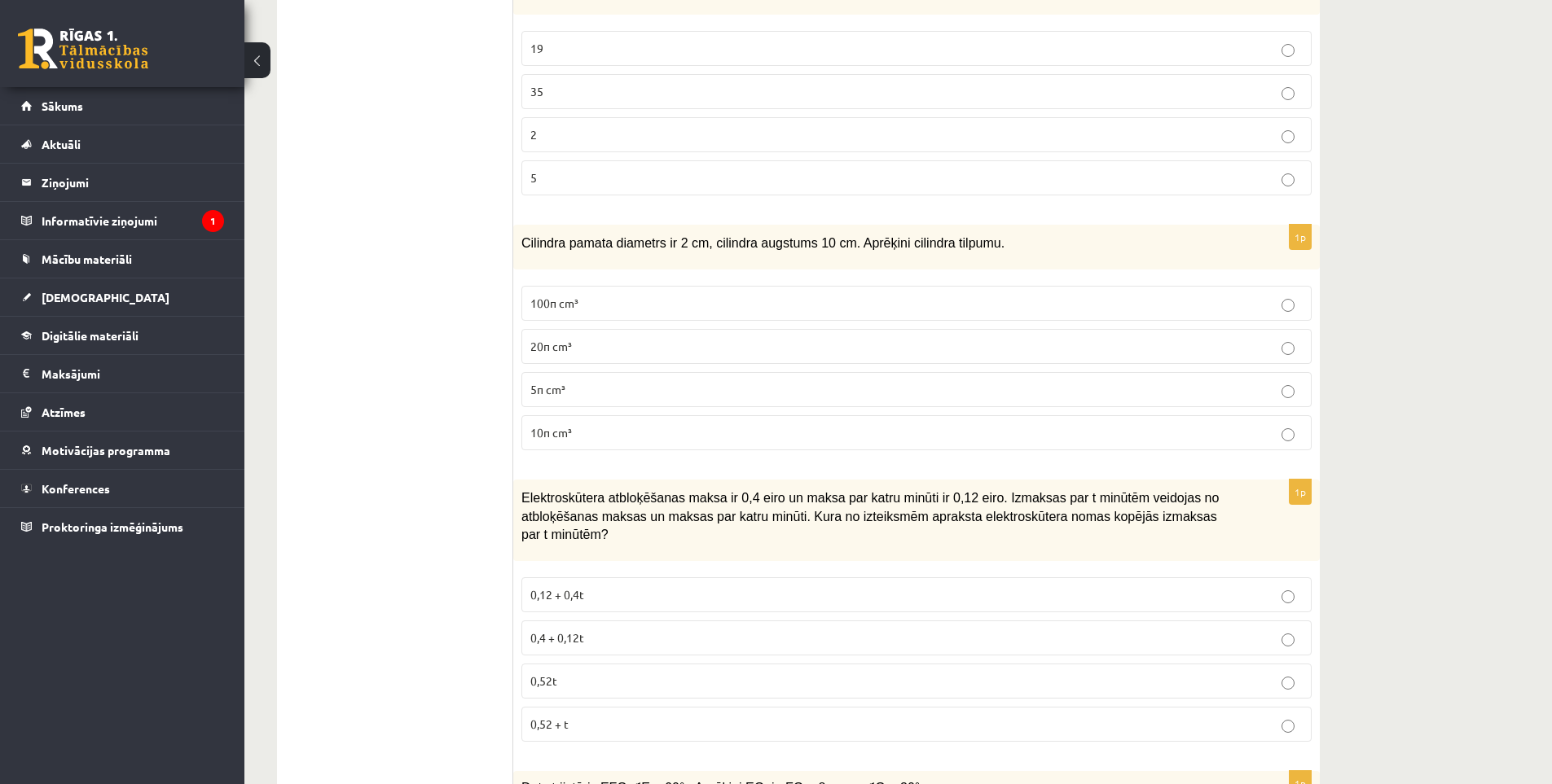
drag, startPoint x: 450, startPoint y: 480, endPoint x: 454, endPoint y: 458, distance: 22.4
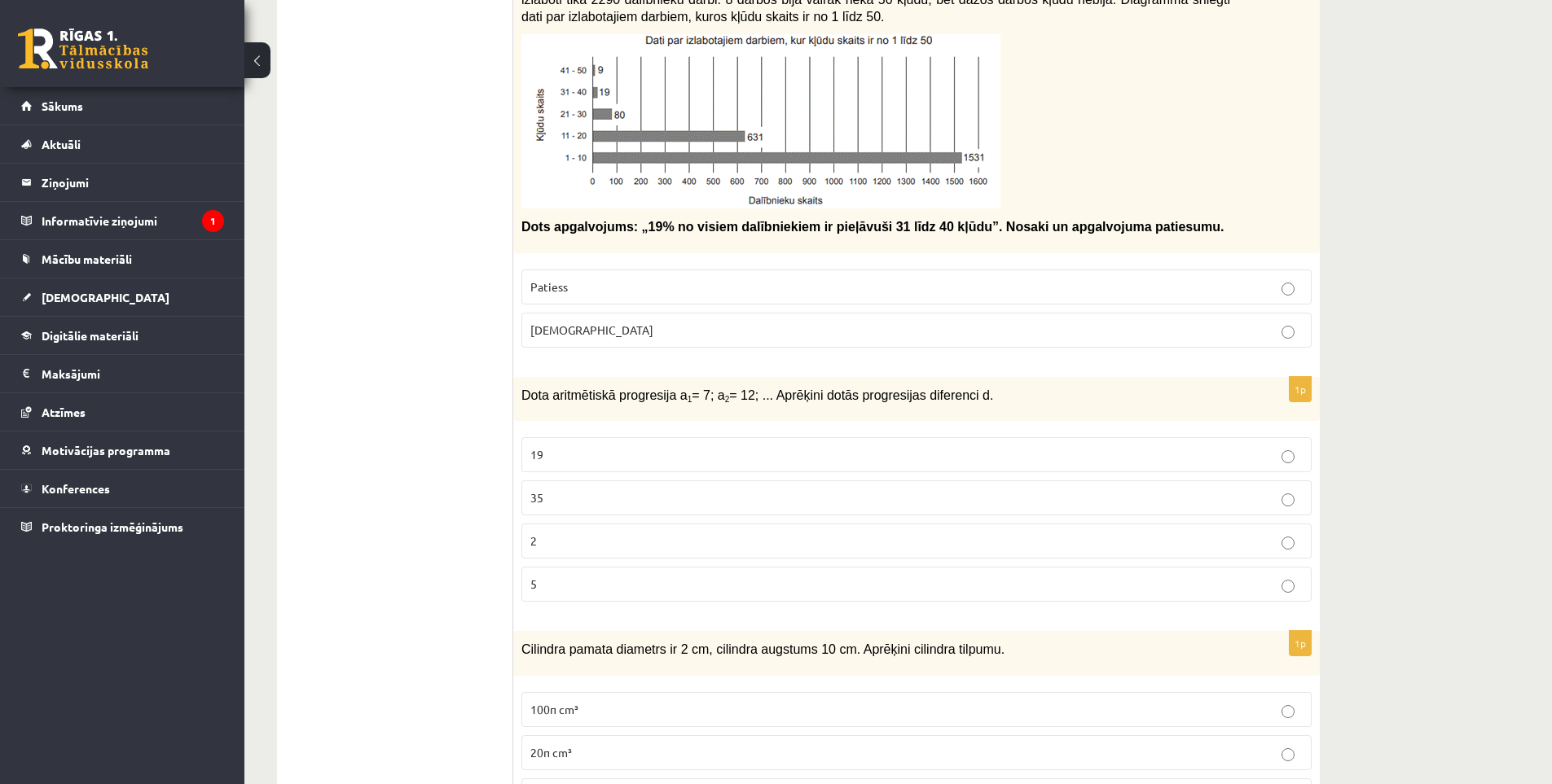
drag, startPoint x: 435, startPoint y: 421, endPoint x: 420, endPoint y: 323, distance: 99.1
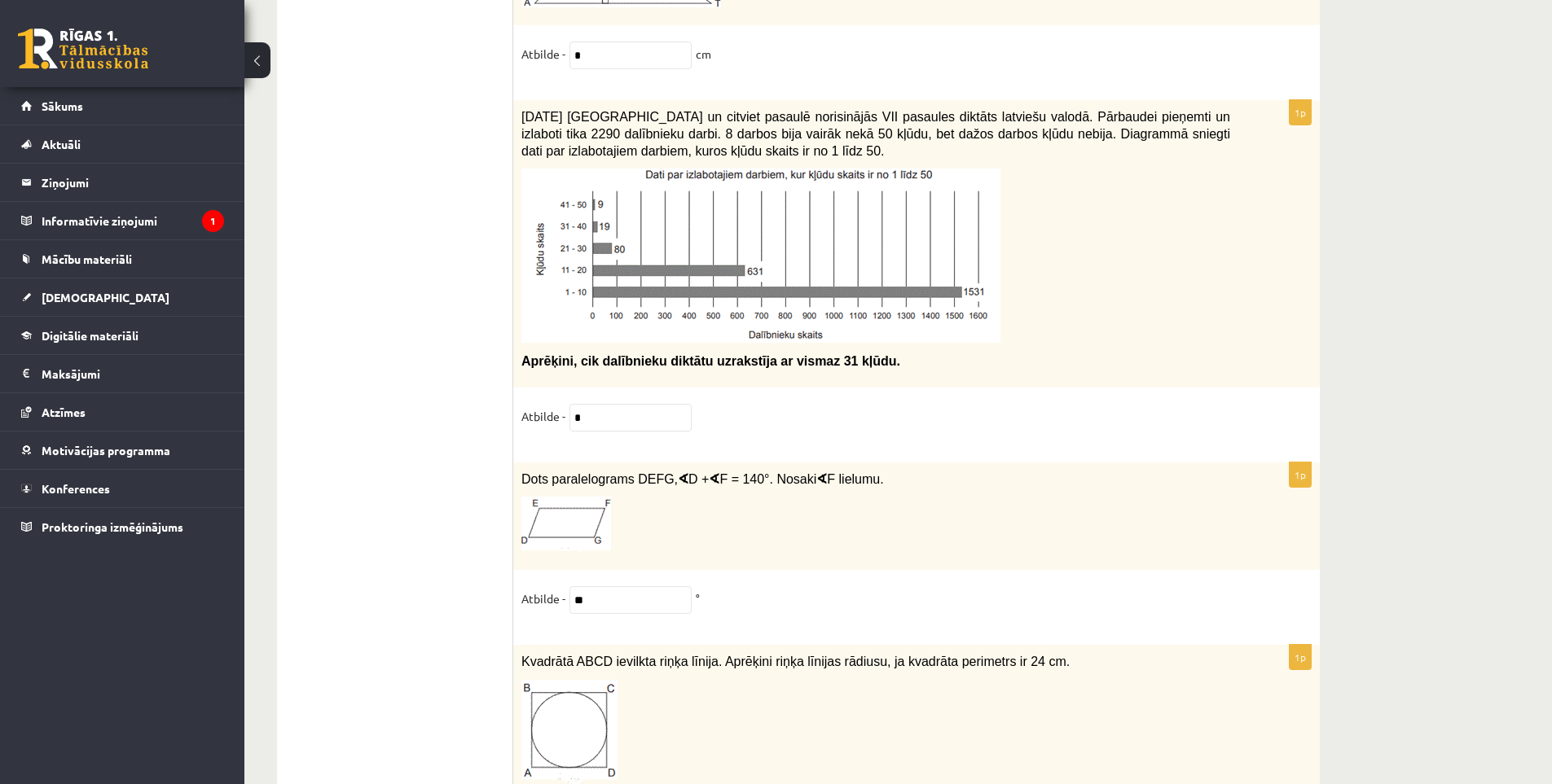
scroll to position [8194, 0]
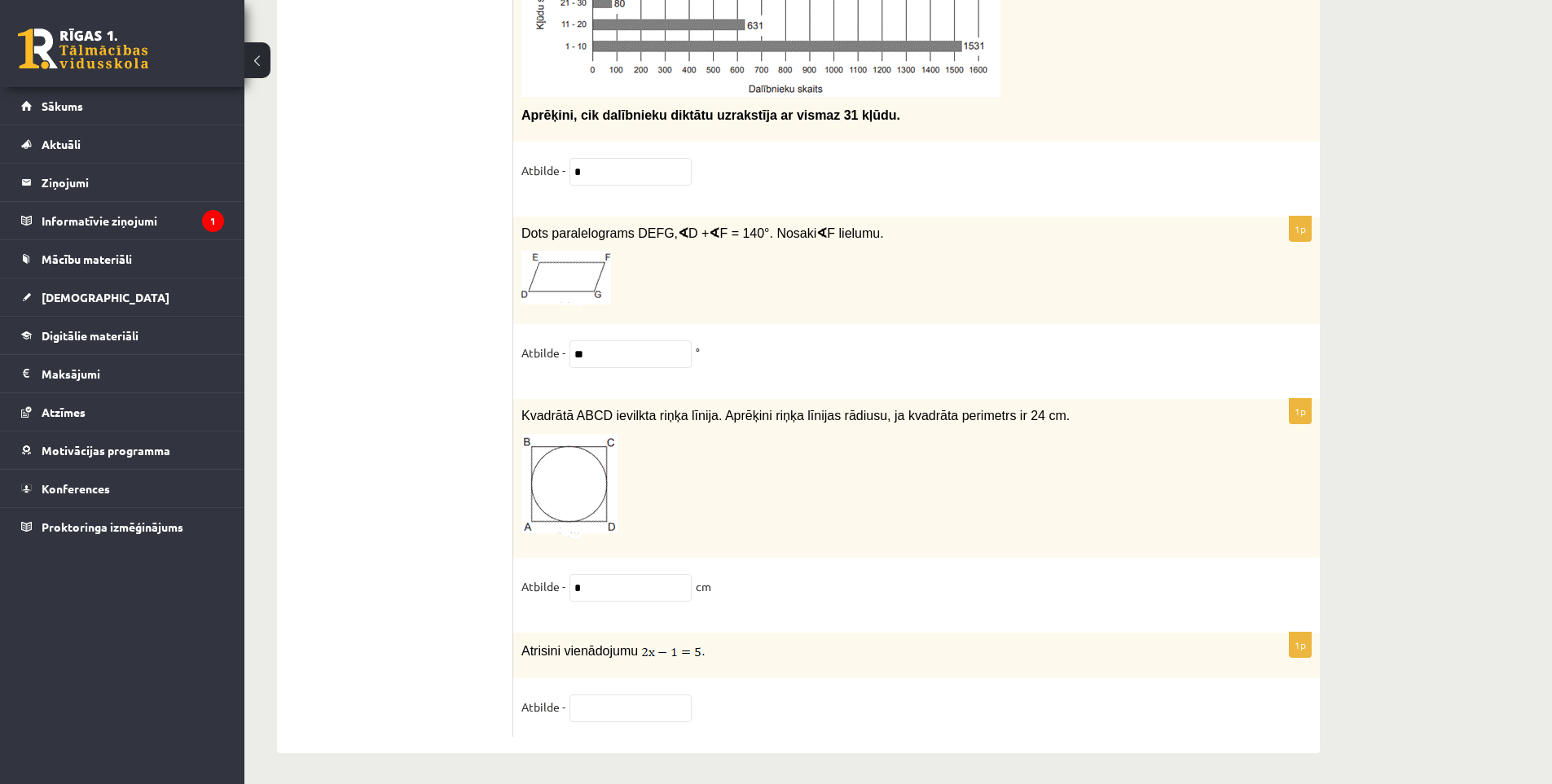
drag, startPoint x: 433, startPoint y: 408, endPoint x: 462, endPoint y: 538, distance: 133.2
drag, startPoint x: 711, startPoint y: 651, endPoint x: 456, endPoint y: 642, distance: 255.2
click at [528, 651] on font "Atrisini vienādojumu" at bounding box center [580, 651] width 116 height 14
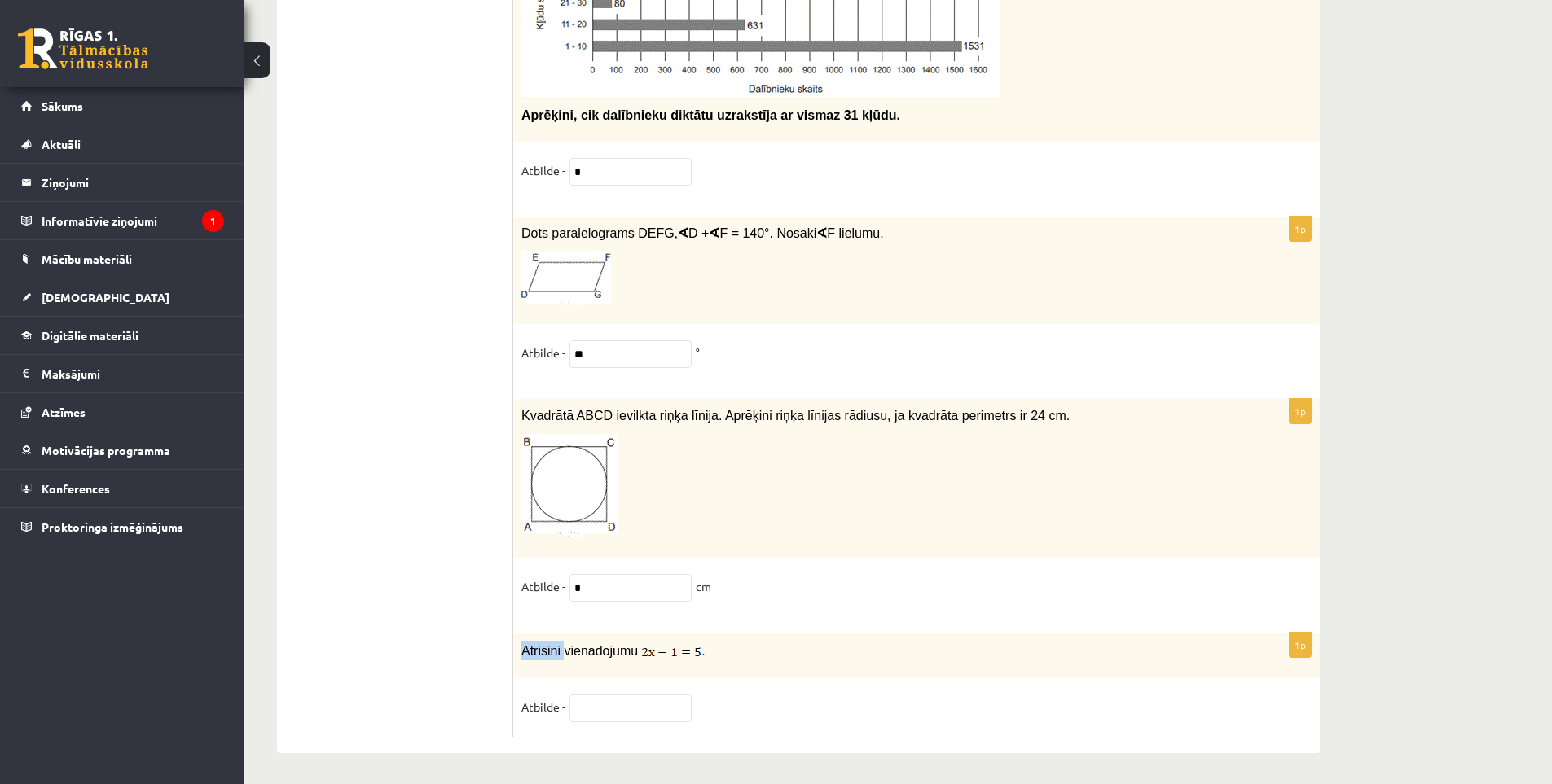
click at [529, 651] on font "Atrisini vienādojumu" at bounding box center [580, 651] width 116 height 14
copy div "Atrisini vienādojumu ."
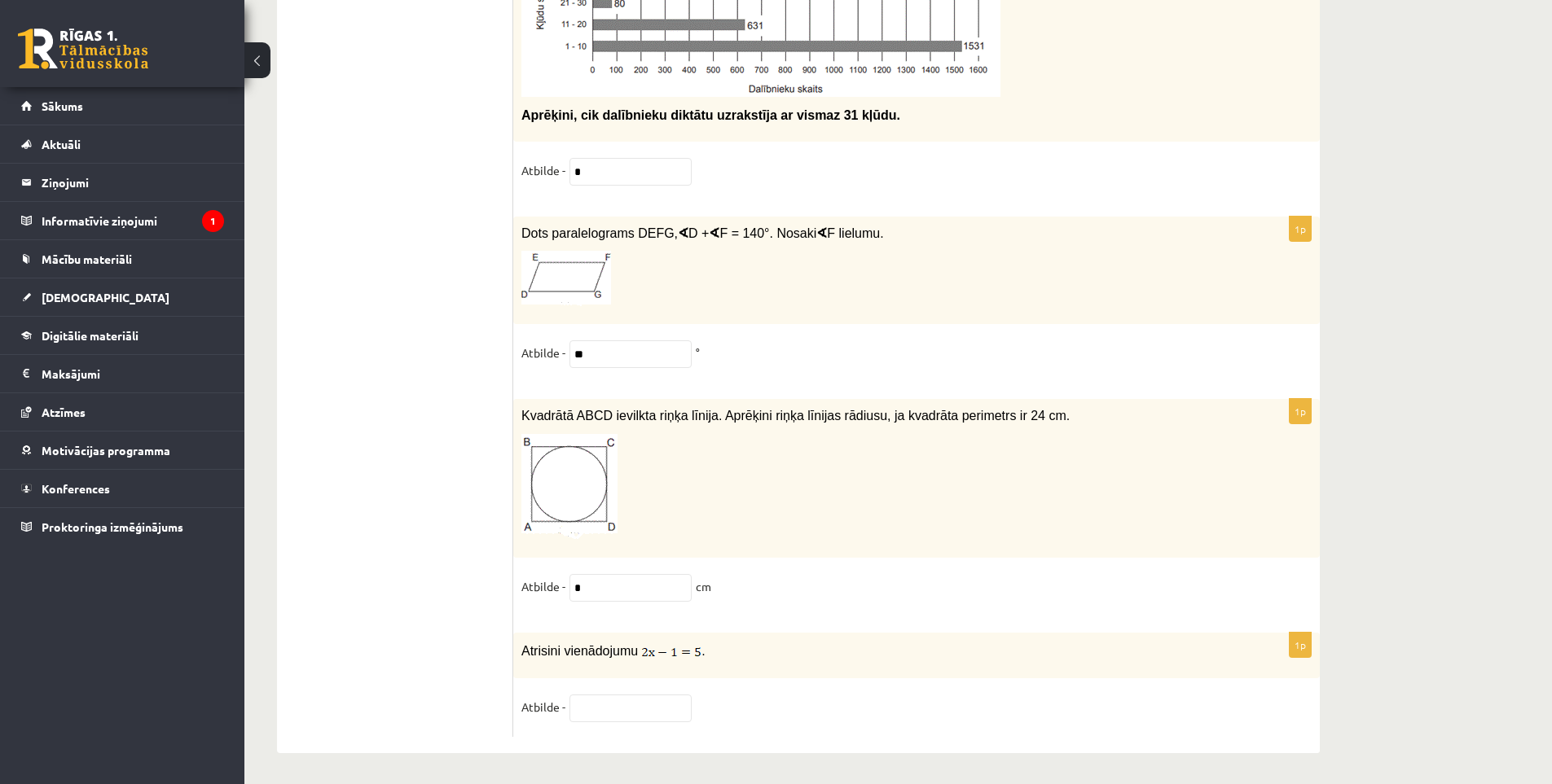
click at [643, 697] on input "text" at bounding box center [630, 709] width 122 height 28
type input "**********"
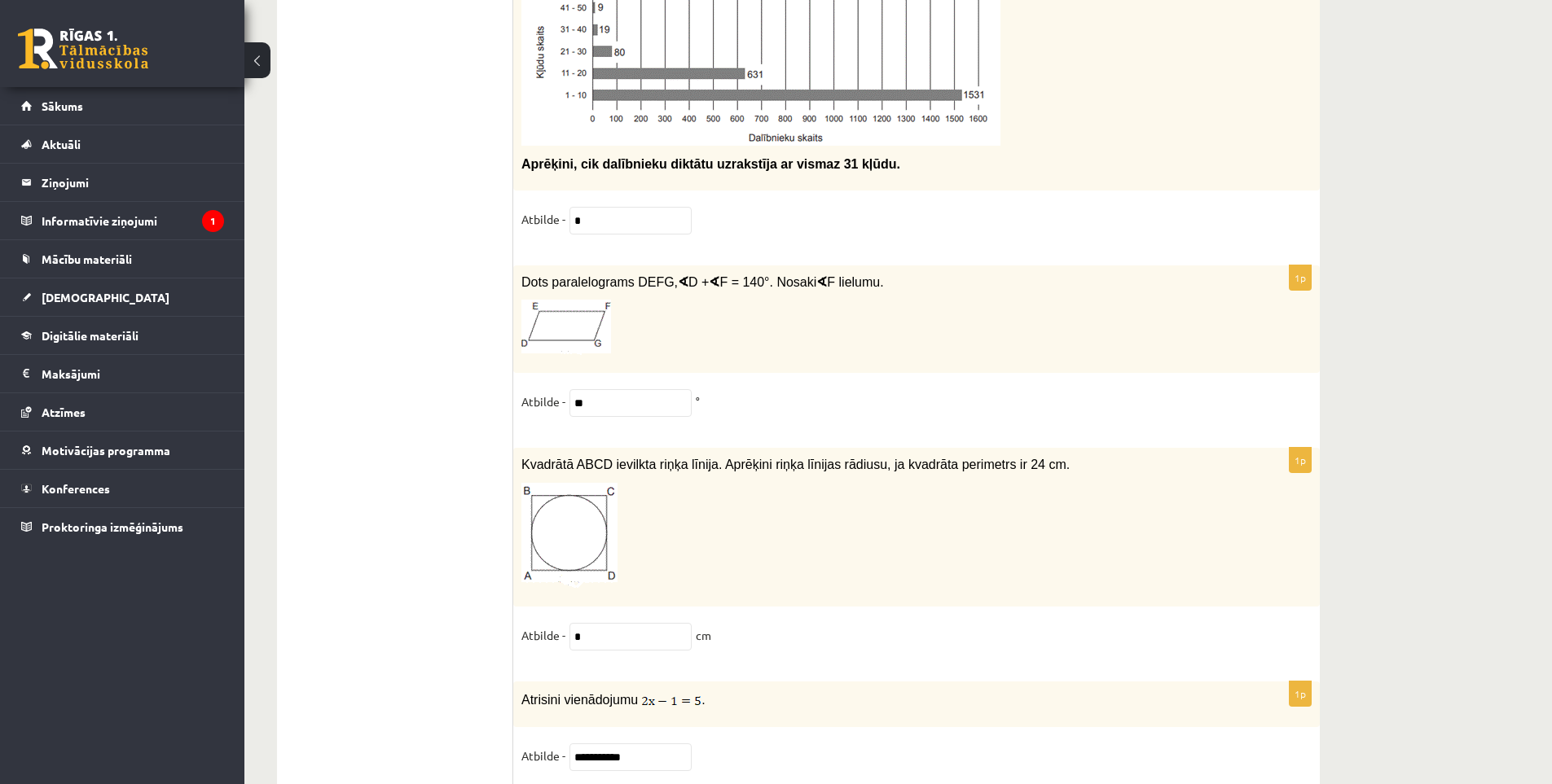
drag, startPoint x: 847, startPoint y: 684, endPoint x: 842, endPoint y: 636, distance: 48.3
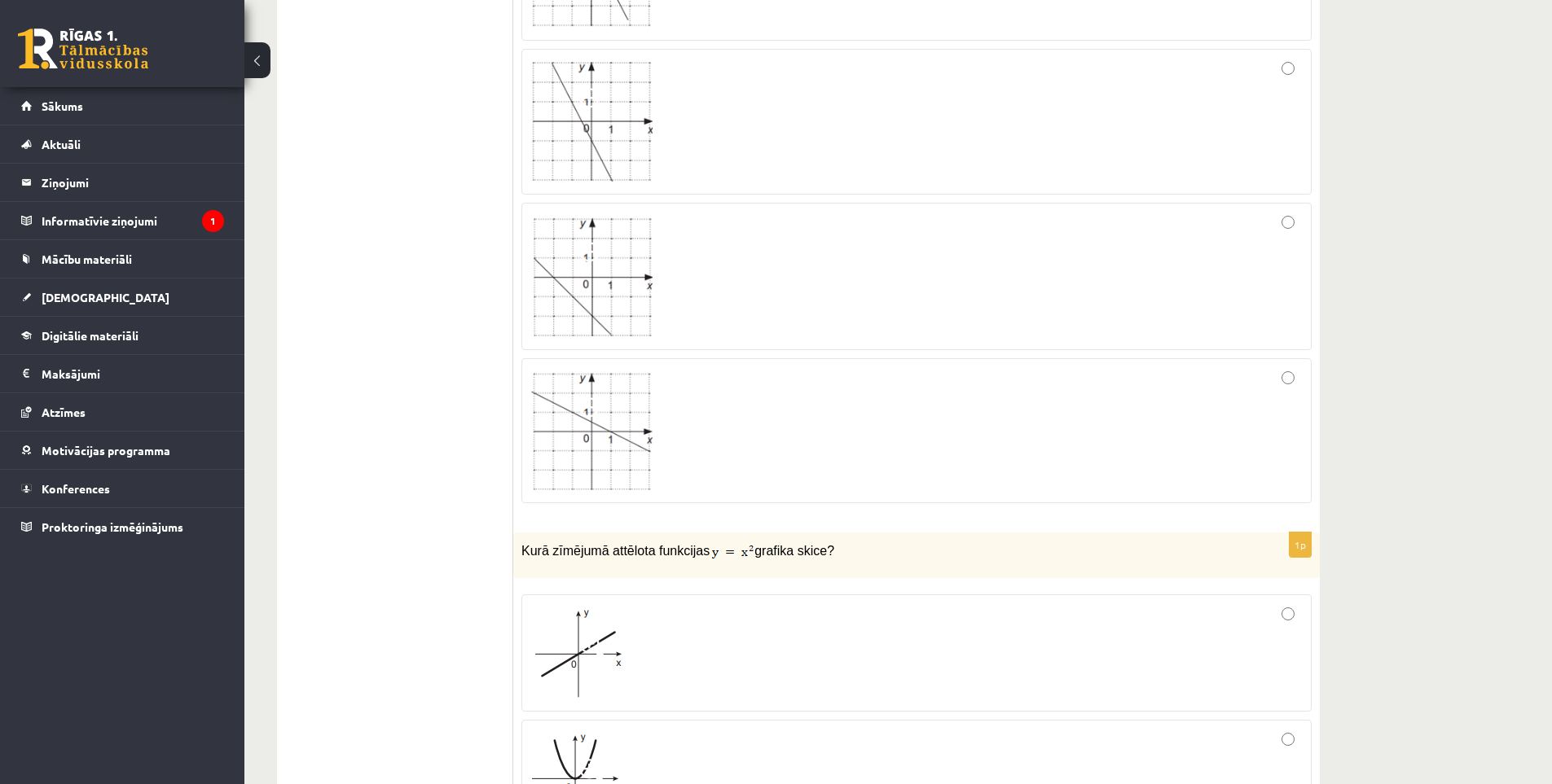
scroll to position [0, 0]
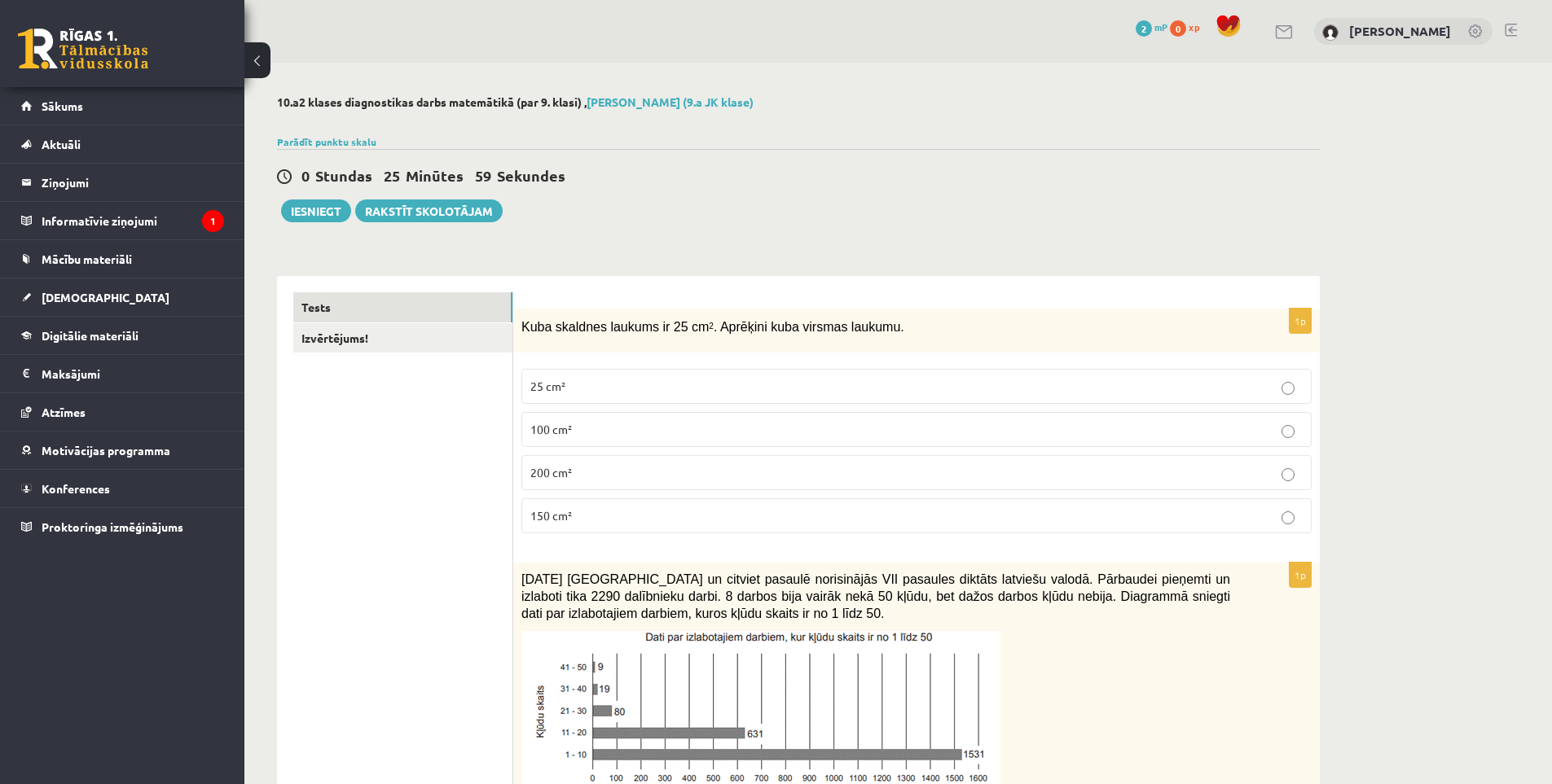
drag, startPoint x: 848, startPoint y: 621, endPoint x: 778, endPoint y: 247, distance: 380.5
click at [306, 210] on button "Iesniegt" at bounding box center [316, 211] width 70 height 23
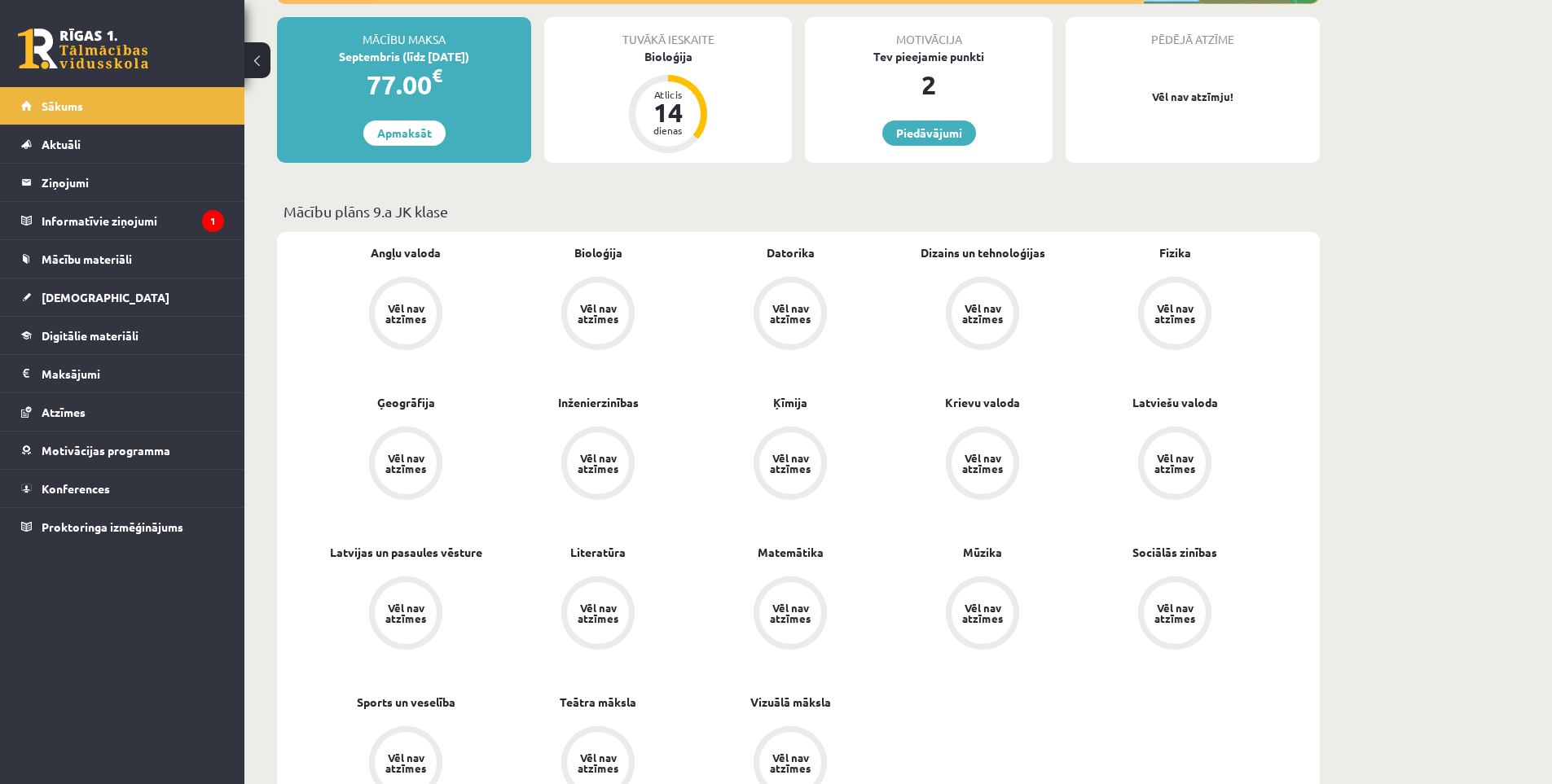
scroll to position [13, 0]
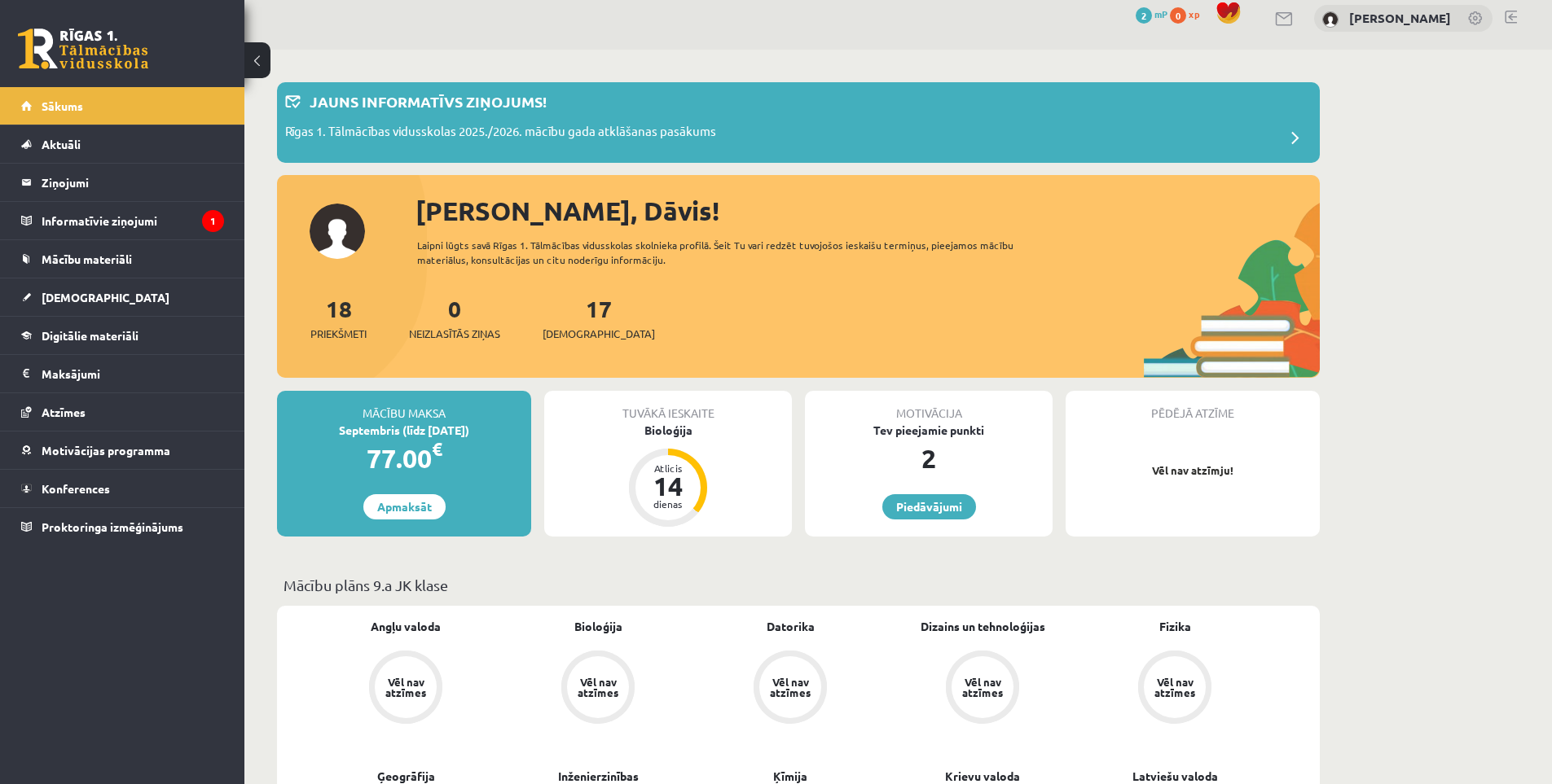
drag, startPoint x: 1308, startPoint y: 354, endPoint x: 1300, endPoint y: 268, distance: 86.4
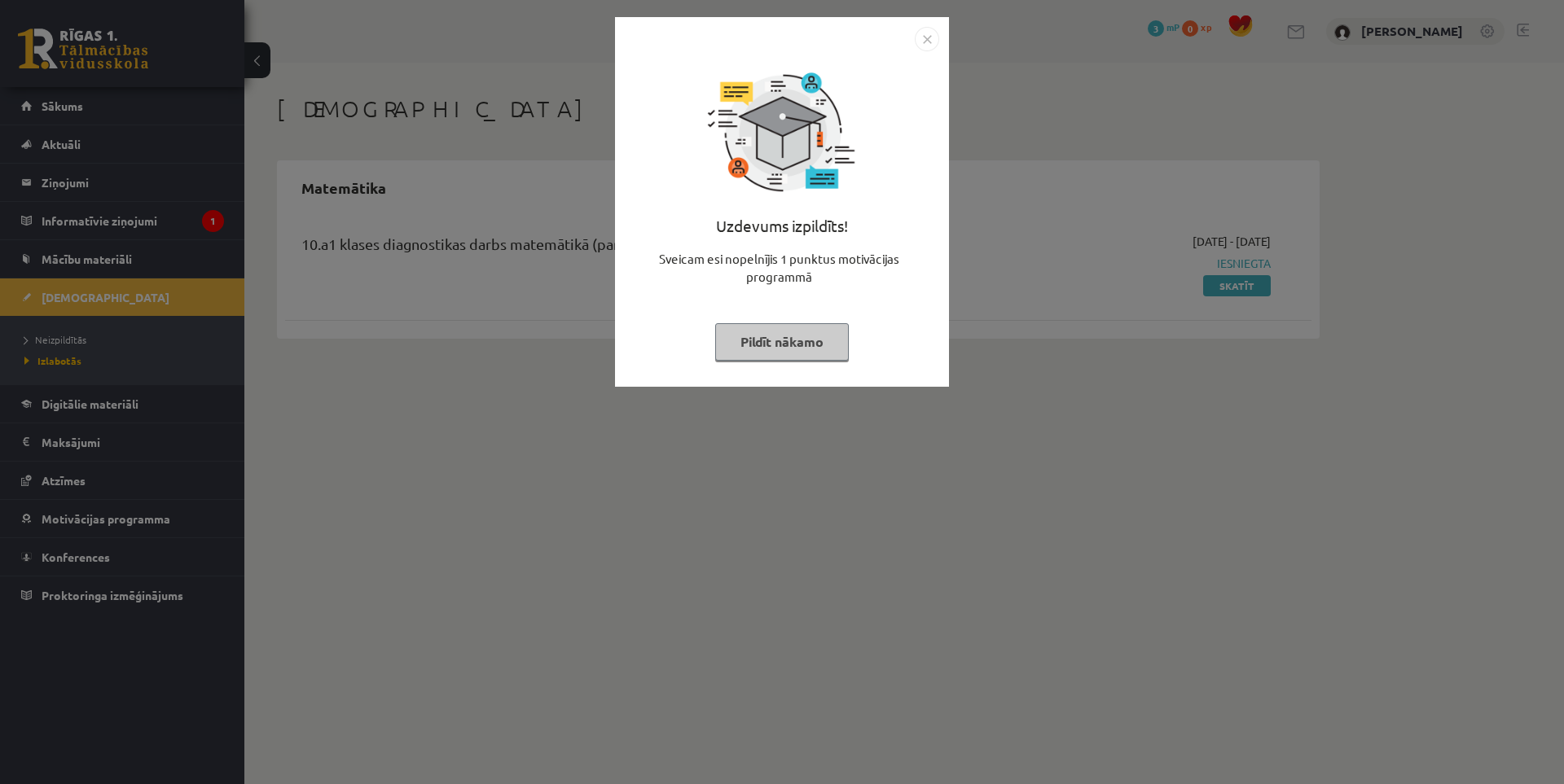
drag, startPoint x: 925, startPoint y: 32, endPoint x: 924, endPoint y: 40, distance: 8.1
click at [924, 32] on img "Close" at bounding box center [927, 39] width 25 height 25
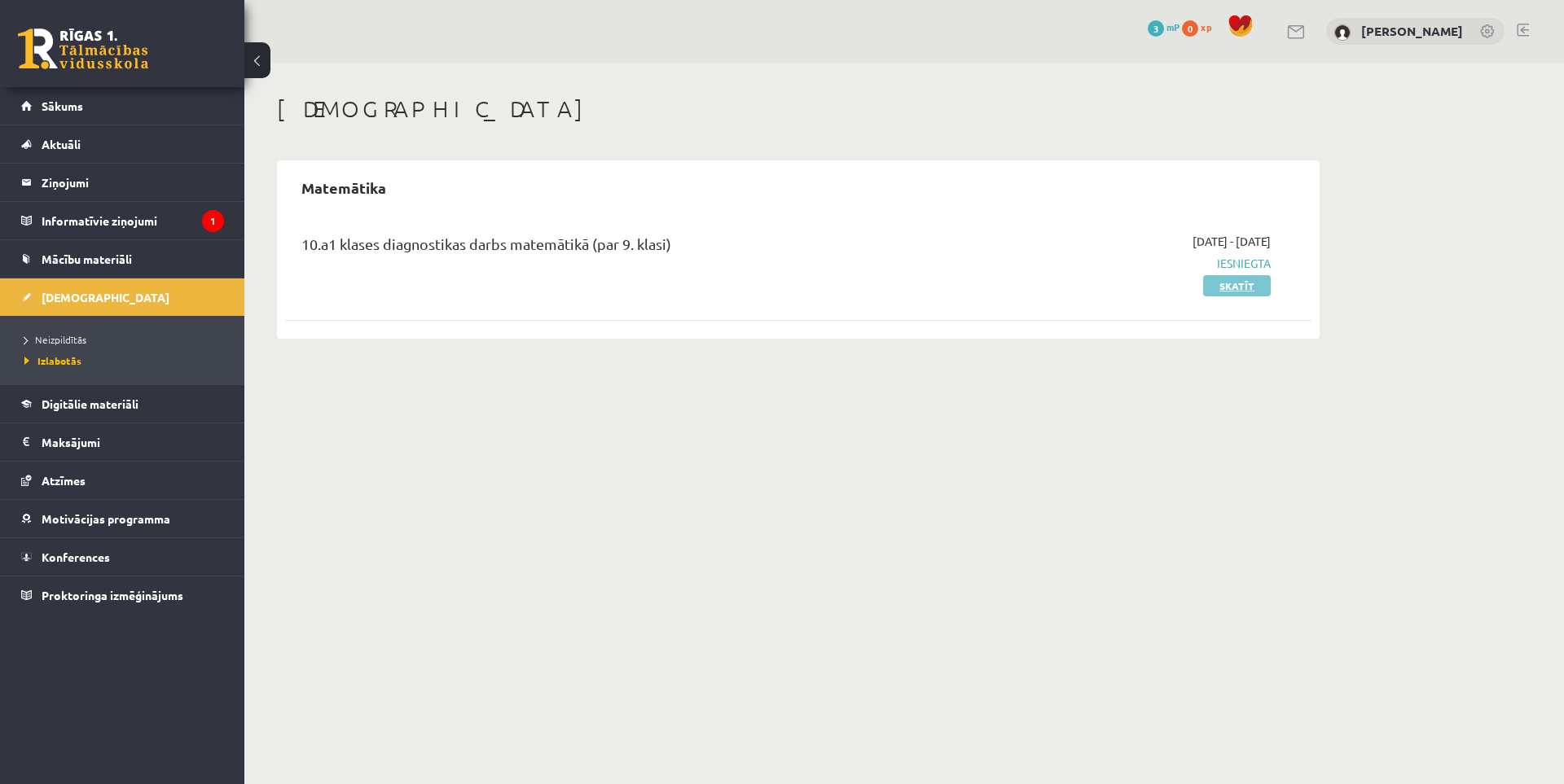
click at [1246, 290] on link "Skatīt" at bounding box center [1237, 286] width 68 height 21
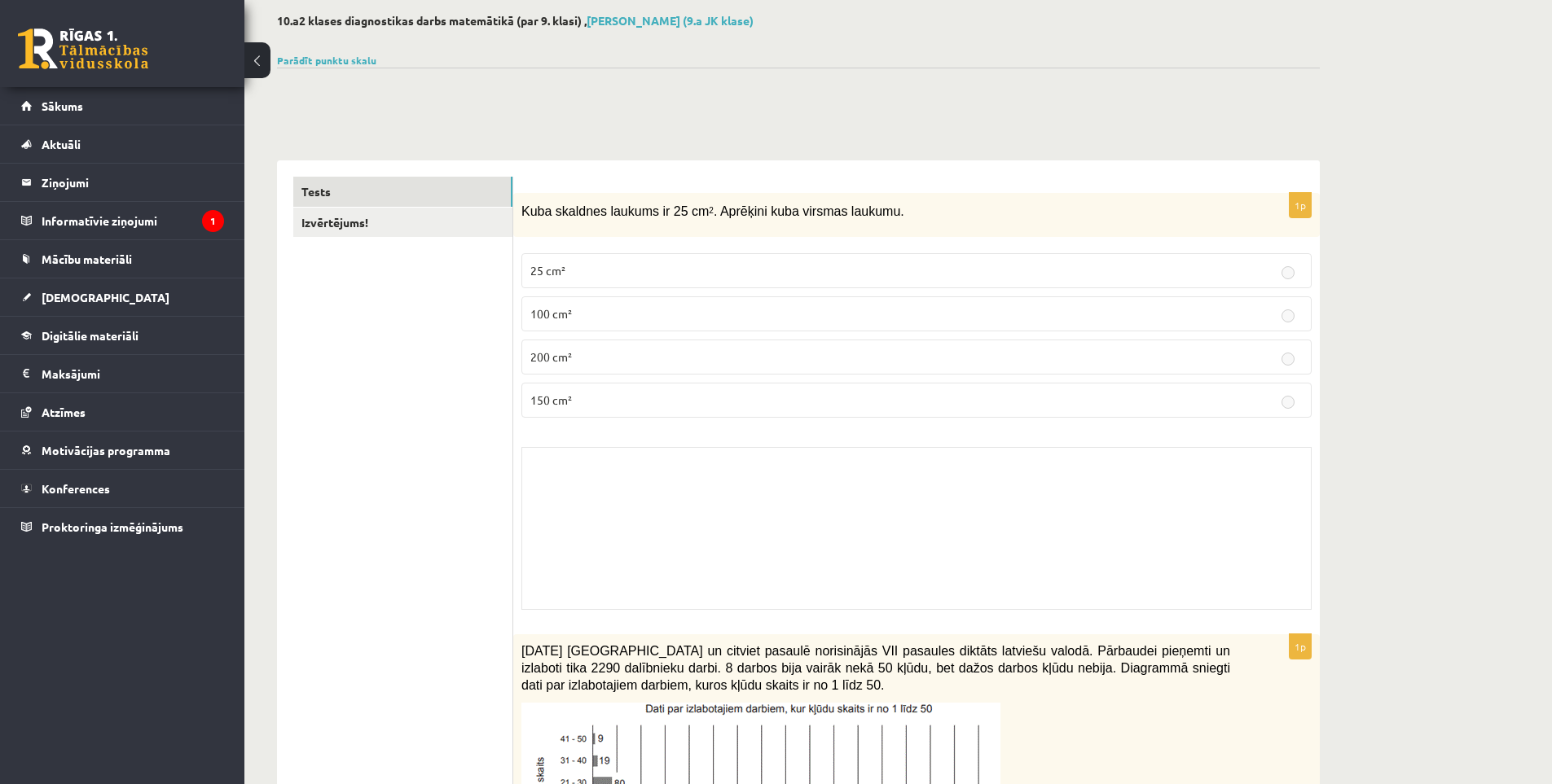
click at [587, 502] on div "Skolotāja pielikums" at bounding box center [916, 528] width 790 height 163
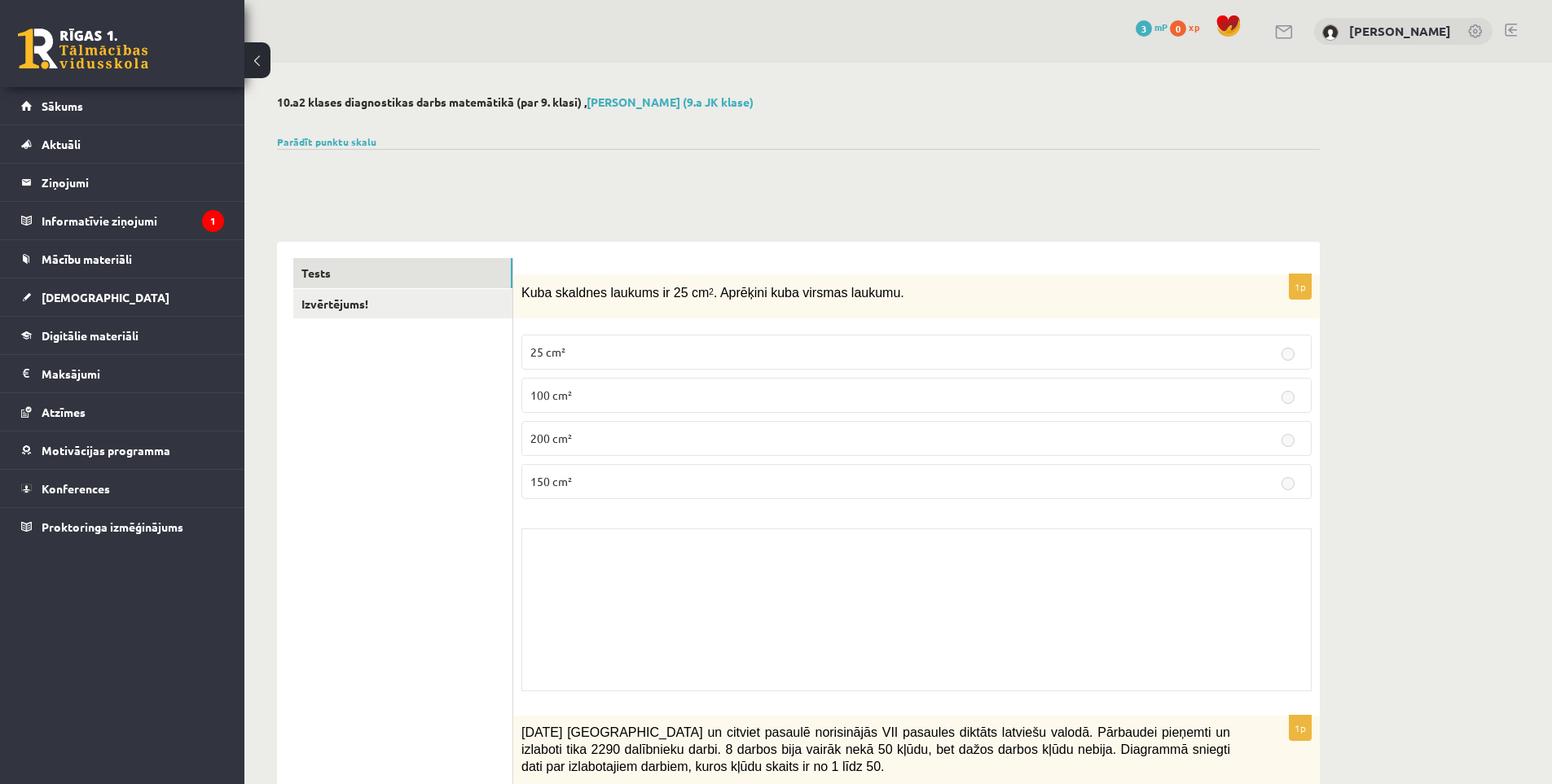
drag, startPoint x: 458, startPoint y: 516, endPoint x: 461, endPoint y: 267, distance: 249.0
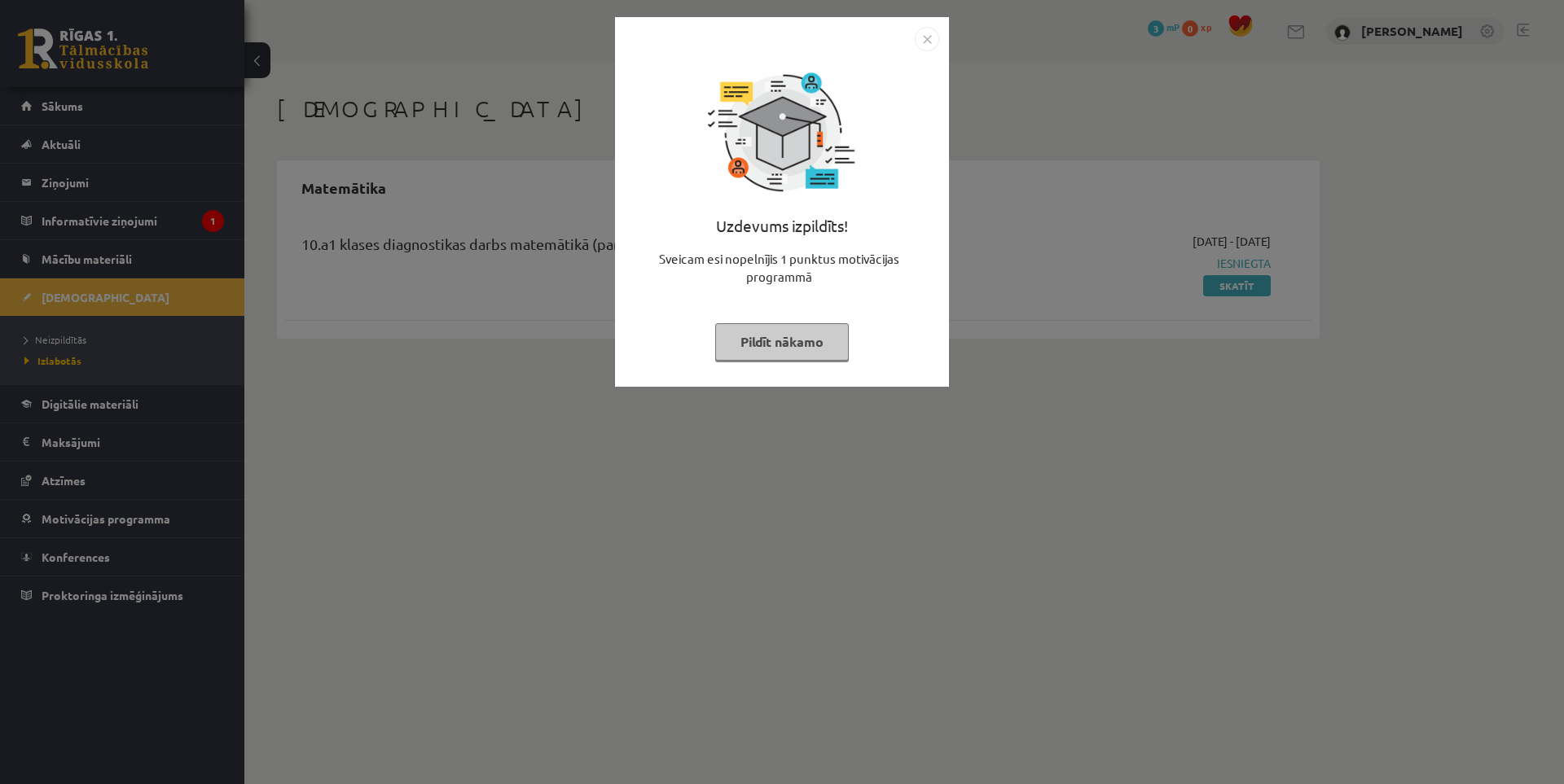
click at [929, 43] on img "Close" at bounding box center [927, 39] width 25 height 25
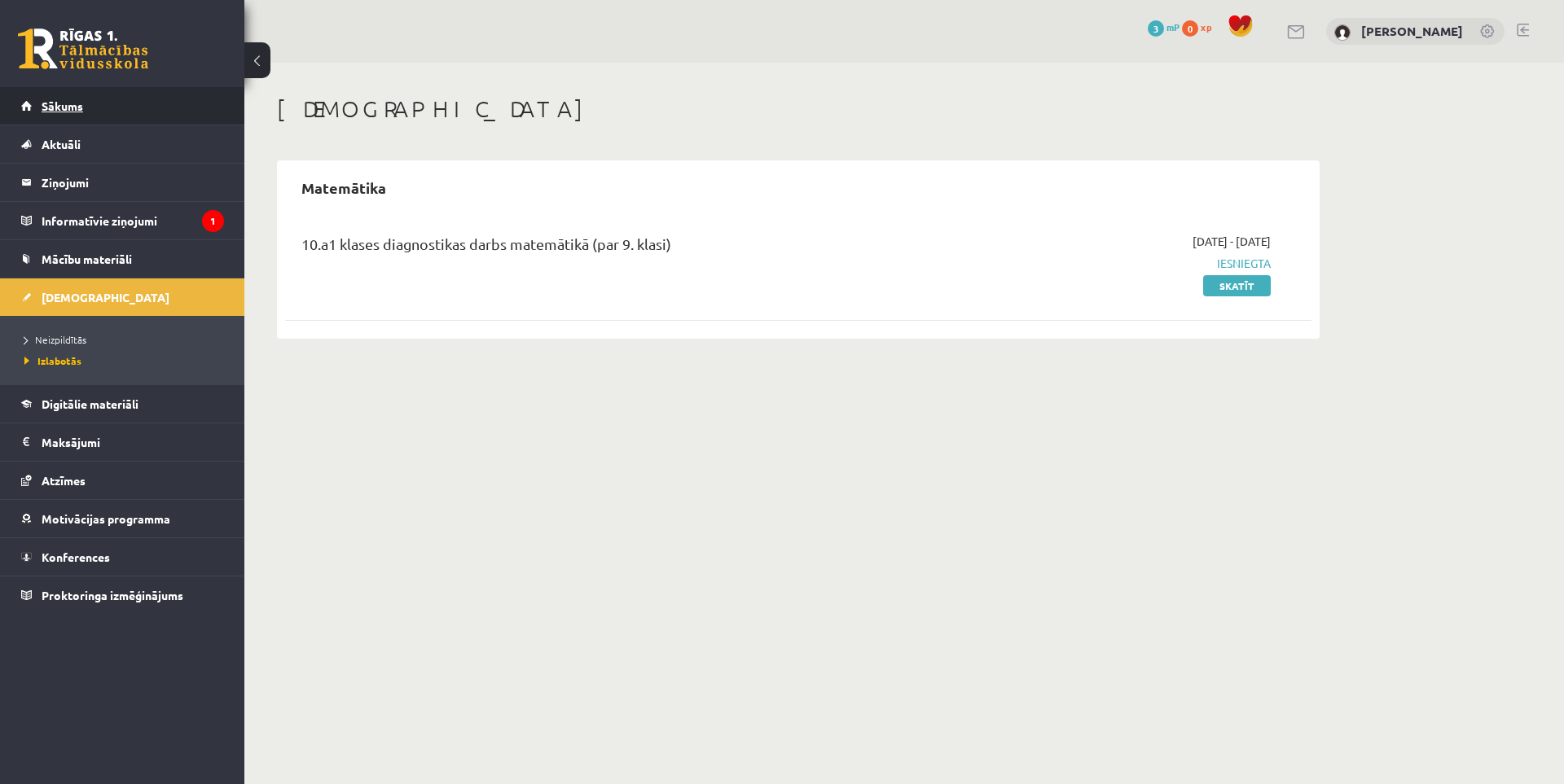
click at [69, 106] on span "Sākums" at bounding box center [62, 106] width 42 height 15
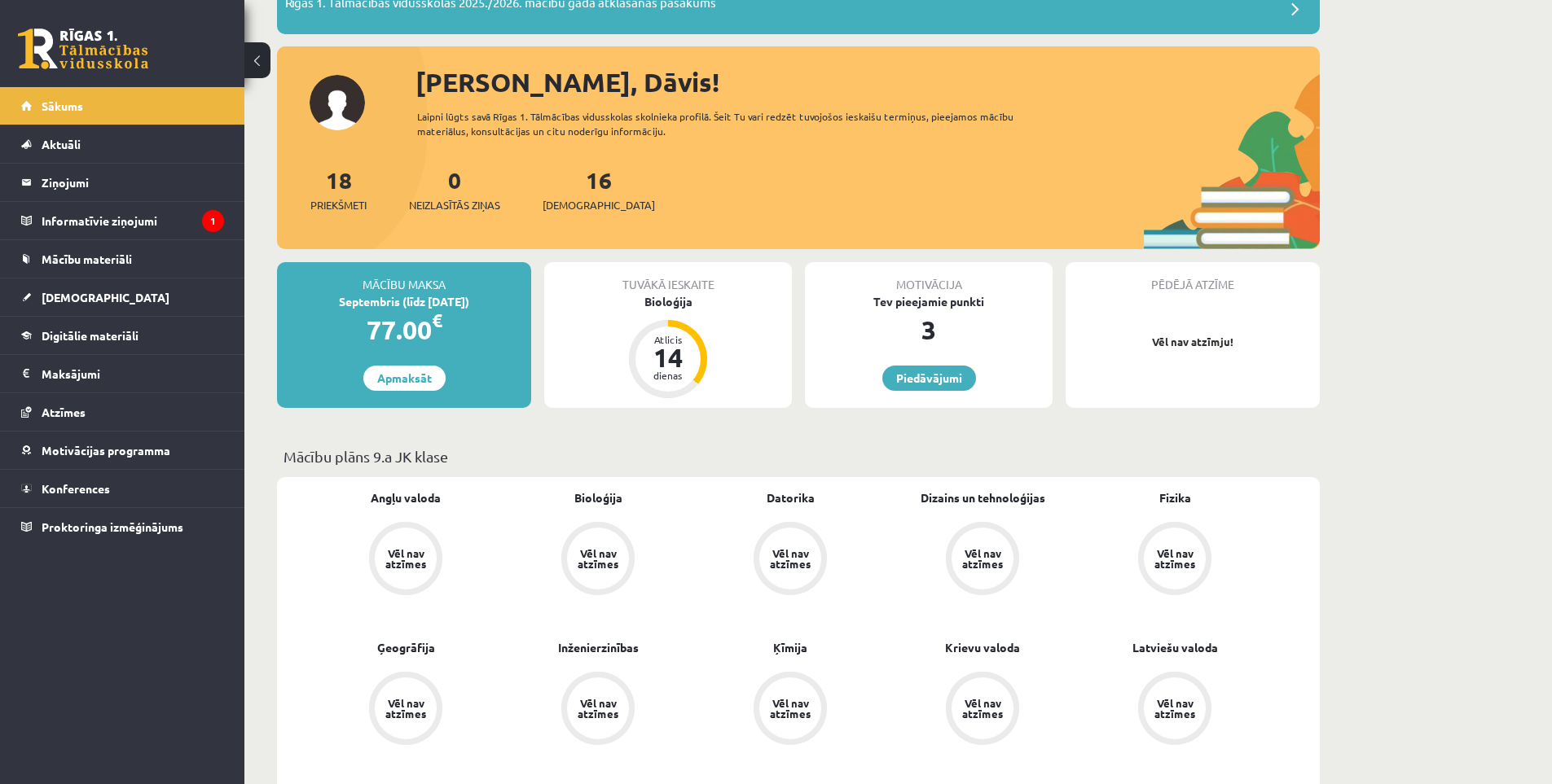
scroll to position [245, 0]
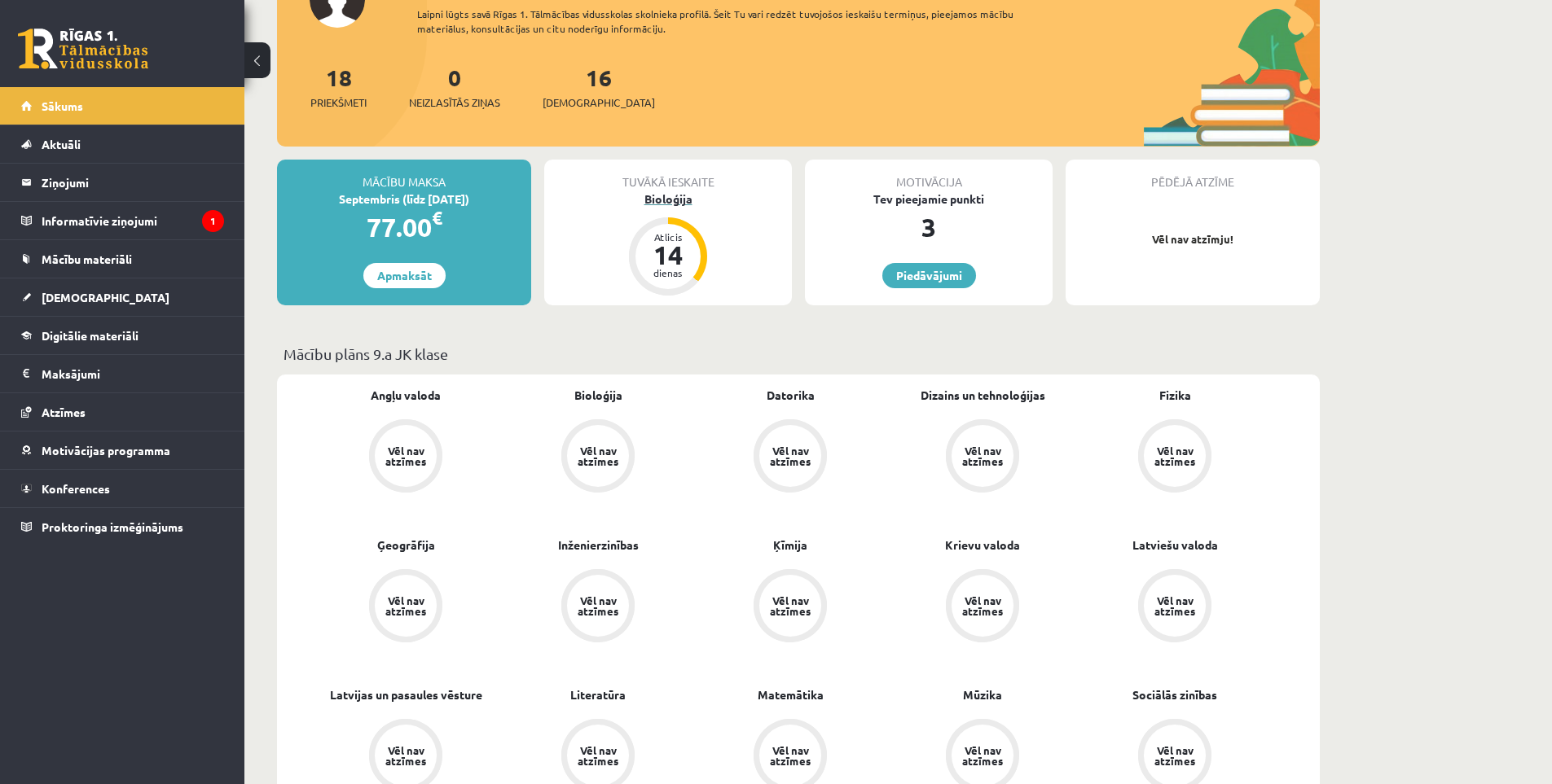
click at [678, 253] on div "14" at bounding box center [668, 255] width 49 height 26
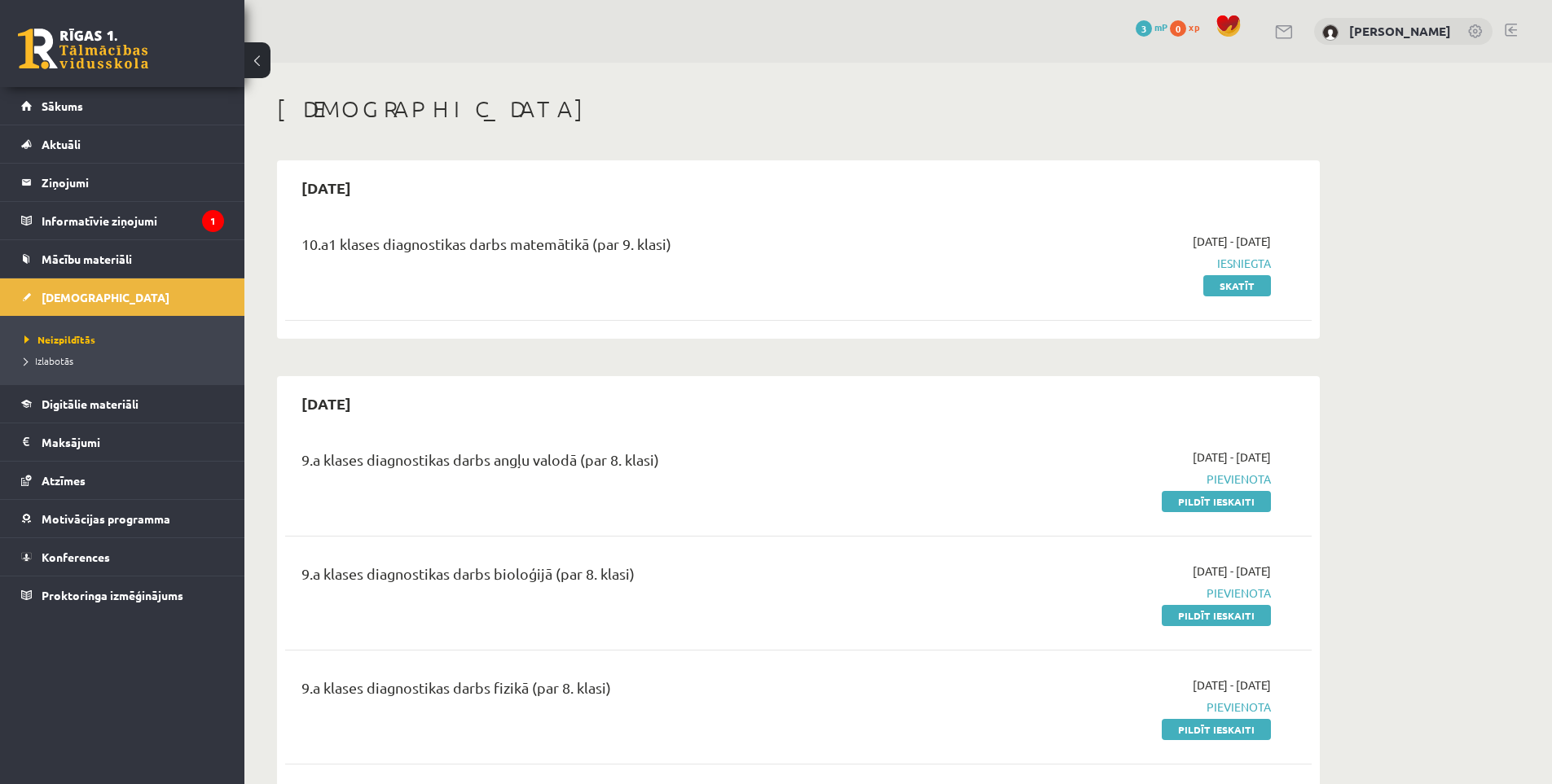
click at [696, 330] on div "10.a1 klases diagnostikas darbs matemātikā (par 9. klasi) 2025-09-01 - 2025-09-…" at bounding box center [798, 273] width 1026 height 114
click at [1243, 290] on link "Skatīt" at bounding box center [1237, 286] width 68 height 21
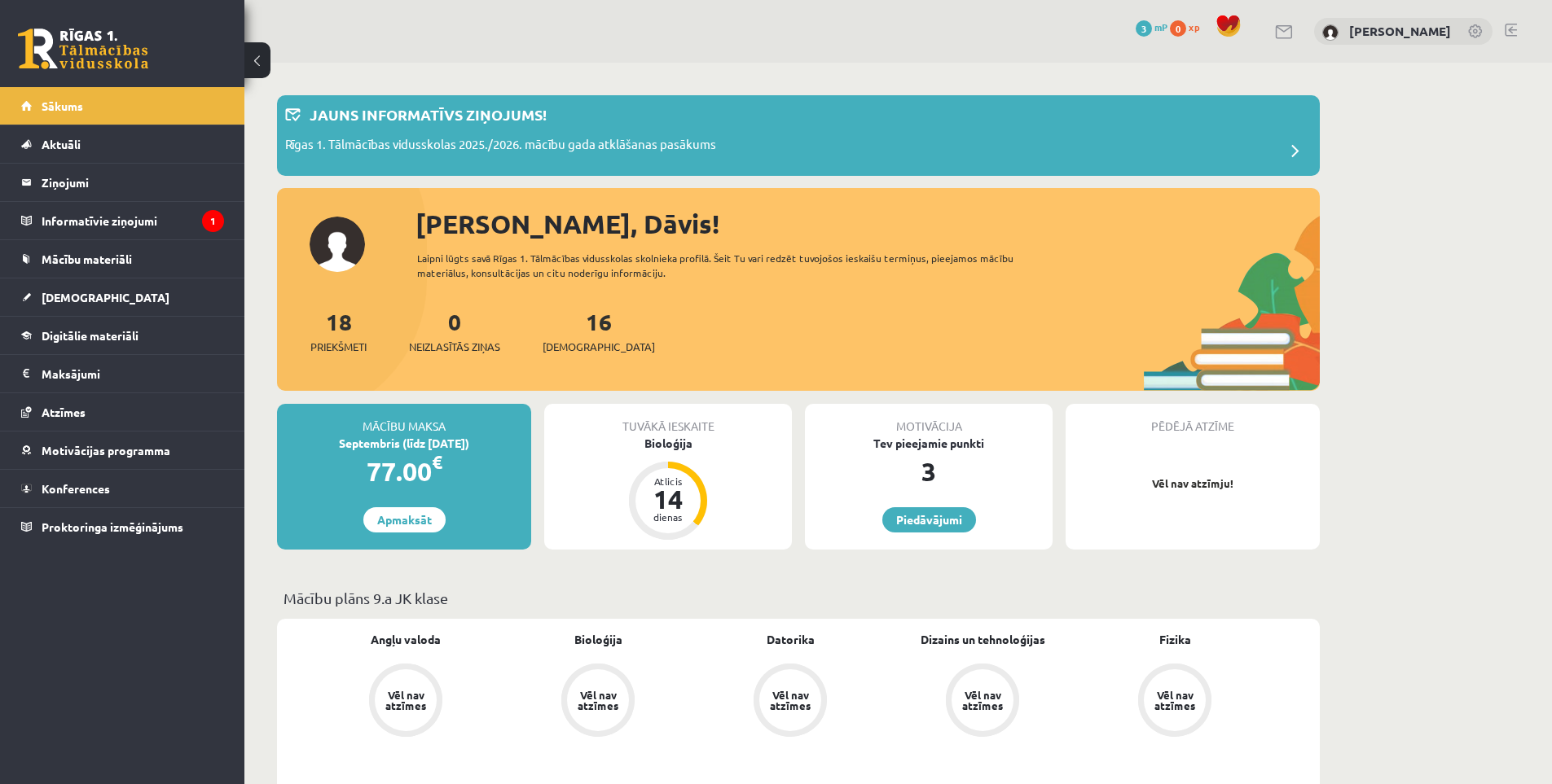
scroll to position [245, 0]
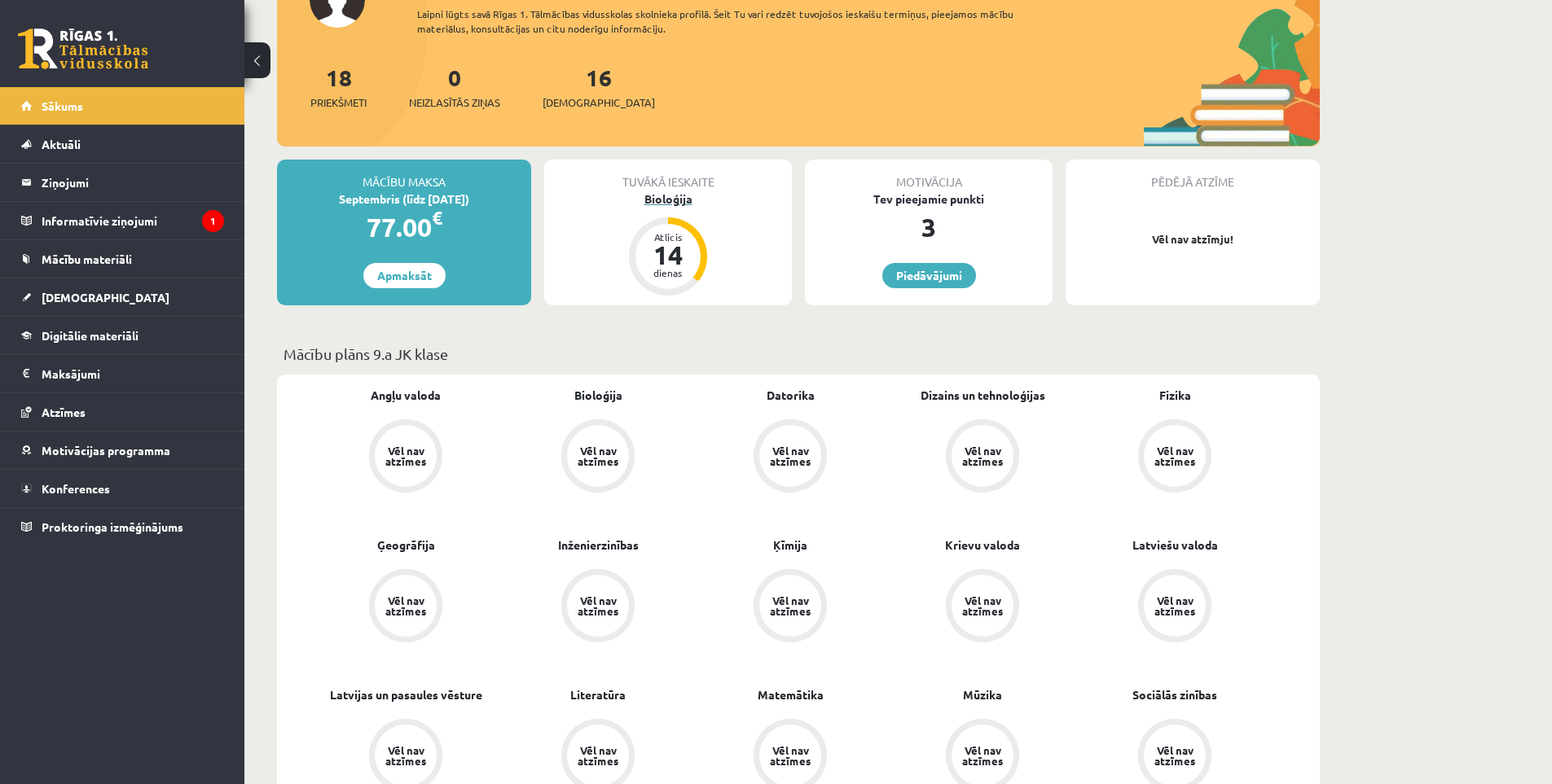
click at [666, 196] on div "Bioloģija" at bounding box center [668, 199] width 248 height 17
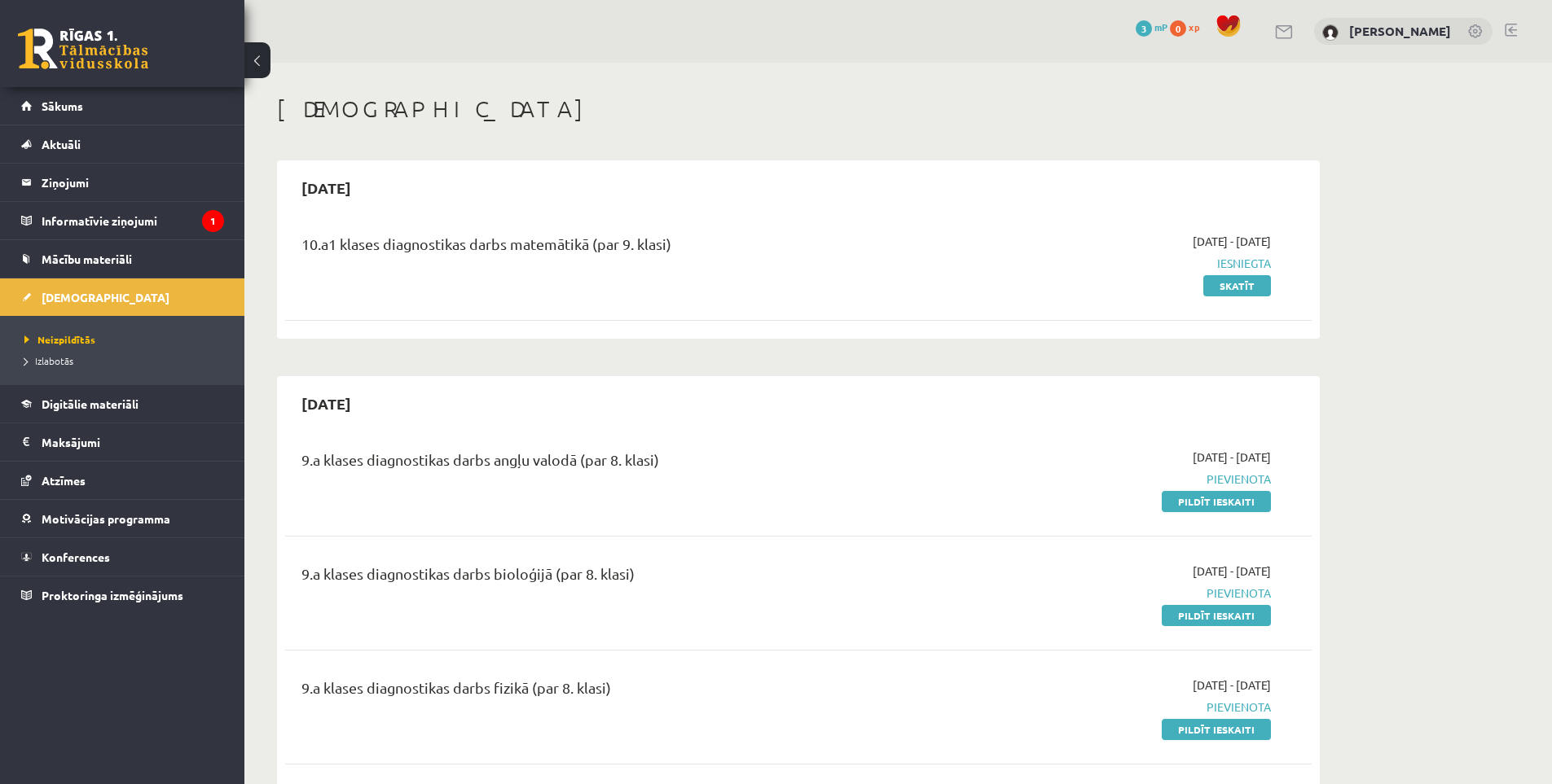
drag, startPoint x: 704, startPoint y: 405, endPoint x: 635, endPoint y: 140, distance: 273.8
